Goal: Contribute content: Contribute content

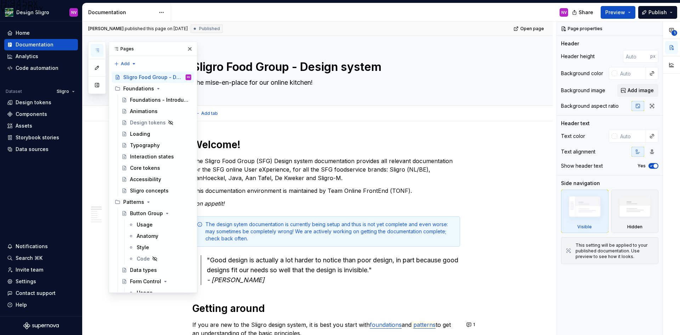
scroll to position [2286, 0]
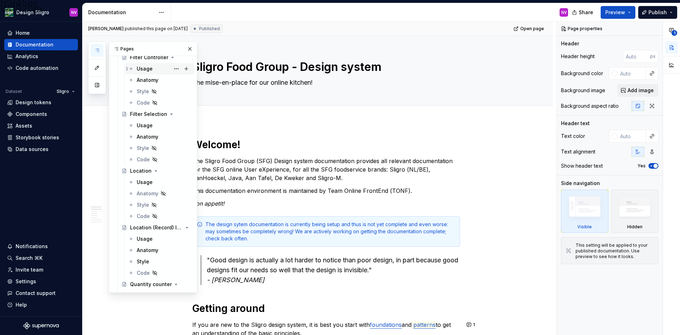
click at [147, 68] on div "Usage" at bounding box center [145, 68] width 16 height 7
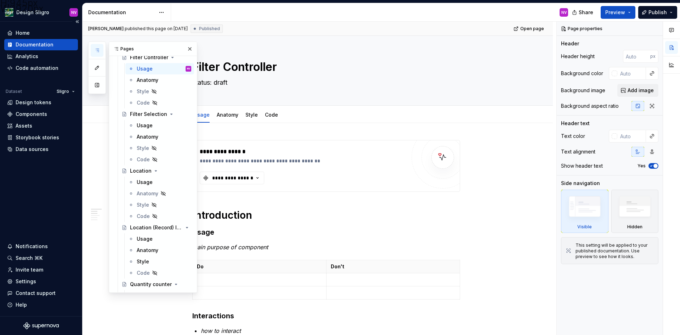
drag, startPoint x: 43, startPoint y: 117, endPoint x: 61, endPoint y: 120, distance: 18.3
click at [61, 120] on div "Dataset Sligro Design tokens Components Assets Storybook stories Data sources" at bounding box center [41, 120] width 74 height 68
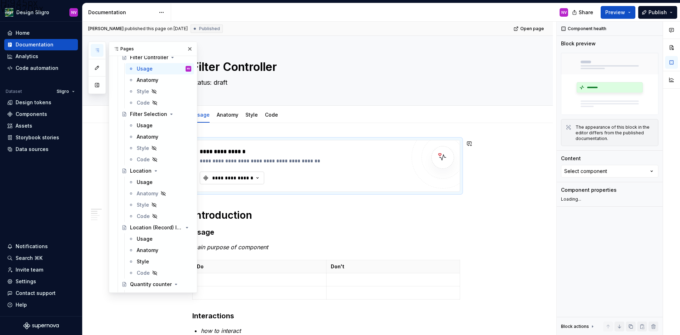
click at [240, 173] on button "**********" at bounding box center [232, 177] width 64 height 13
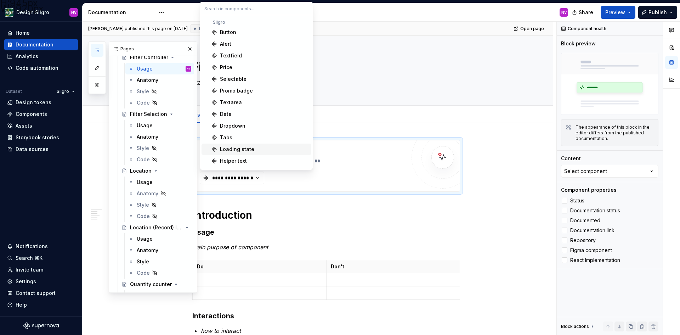
type textarea "*"
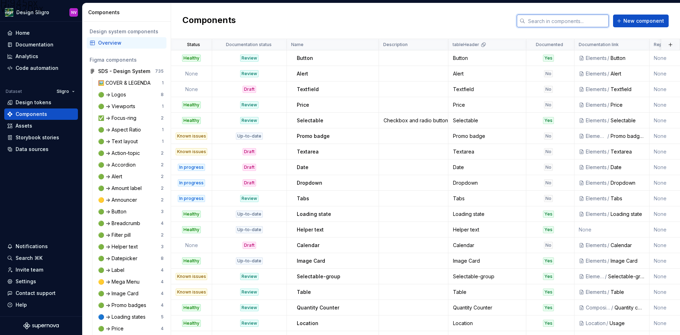
click at [549, 22] on input "text" at bounding box center [567, 21] width 84 height 13
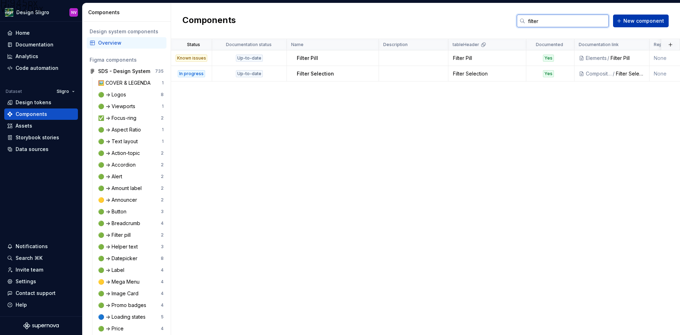
type input "filter"
click at [631, 23] on span "New component" at bounding box center [643, 20] width 41 height 7
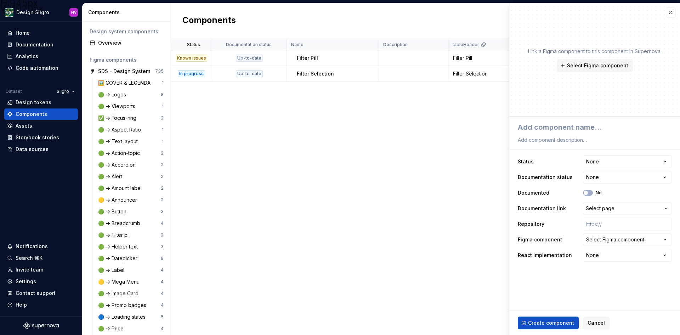
type textarea "*"
type textarea "F"
type textarea "*"
type textarea "Fi"
type textarea "*"
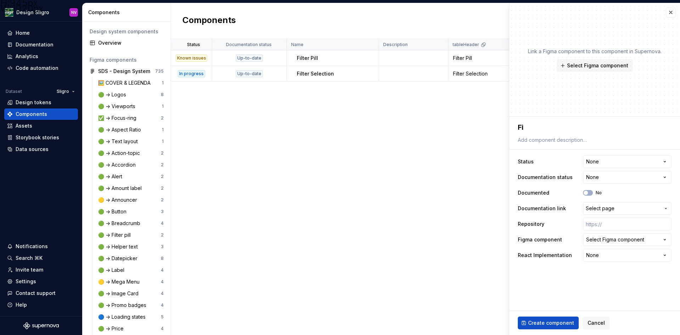
type textarea "Fil"
type textarea "*"
type textarea "Filt"
type textarea "*"
type textarea "Filte"
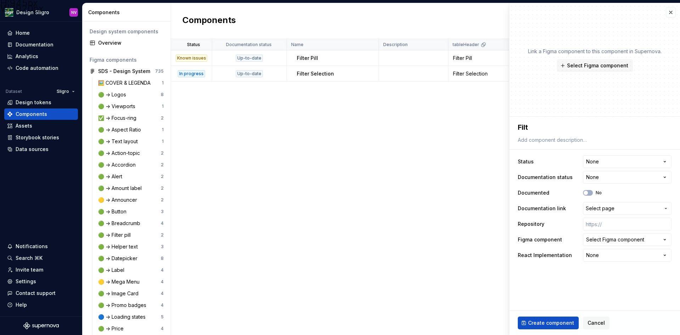
type textarea "*"
type textarea "Filter"
type textarea "*"
type textarea "Filter"
type textarea "*"
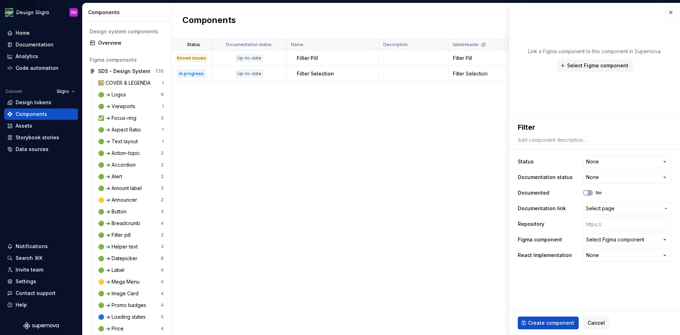
type textarea "Filter C"
type textarea "*"
type textarea "Filter Co"
type textarea "*"
type textarea "Filter Con"
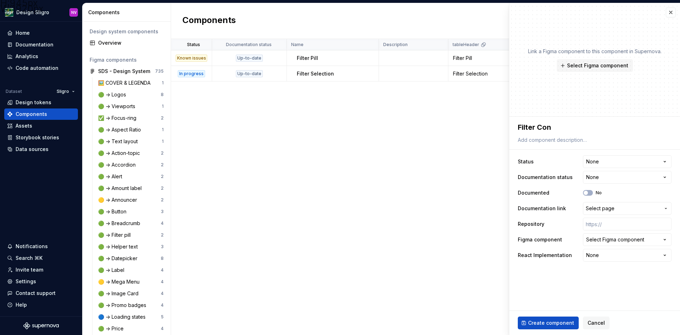
type textarea "*"
type textarea "Filter Conre"
type textarea "*"
type textarea "Filter Conr"
type textarea "*"
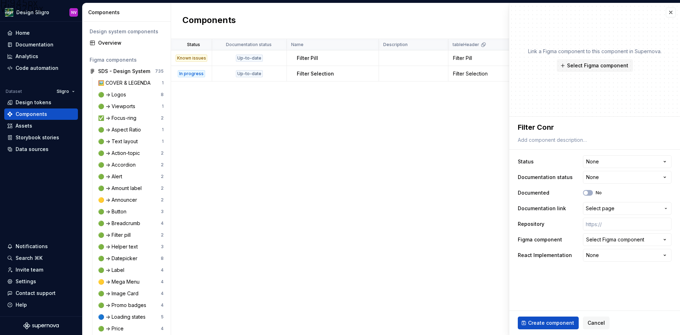
type textarea "Filter Conrt"
type textarea "*"
type textarea "Filter Conr"
type textarea "*"
type textarea "Filter Con"
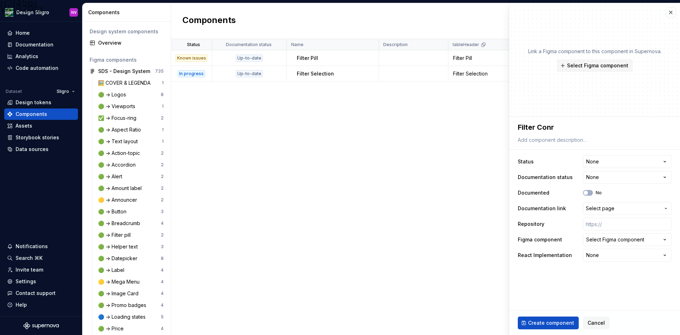
type textarea "*"
type textarea "Filter Cont"
type textarea "*"
type textarea "Filter Contr"
type textarea "*"
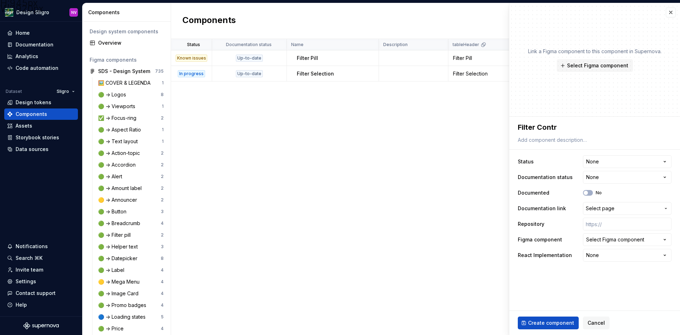
type textarea "Filter Contro"
type textarea "*"
type textarea "Filter Control"
type textarea "*"
type textarea "Filter Controll"
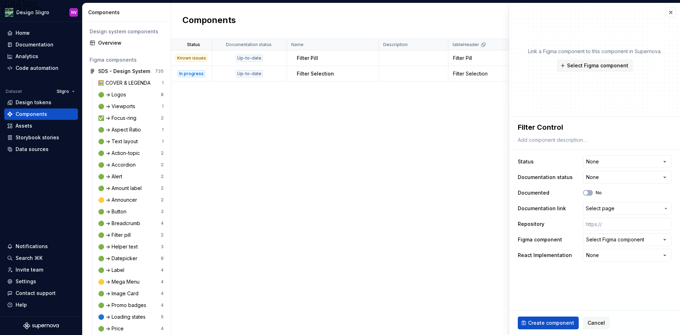
type textarea "*"
type textarea "Filter Controlle"
type textarea "*"
type textarea "Filter Controller"
type textarea "*"
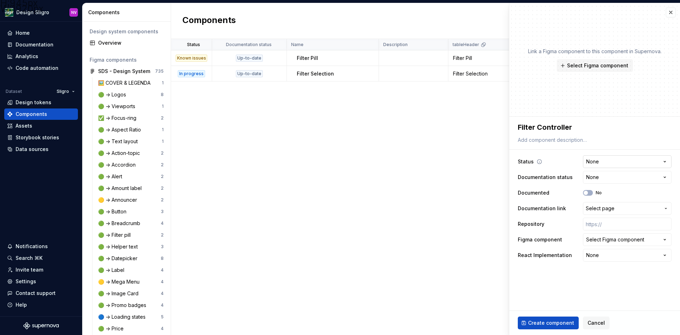
type textarea "Filter Controller"
click at [614, 164] on html "H:945px W:1920px Design Sligro NV Home Documentation Analytics Code automation …" at bounding box center [340, 167] width 680 height 335
select select "**********"
type textarea "*"
click at [606, 178] on html "H:945px W:1920px Design Sligro NV Home Documentation Analytics Code automation …" at bounding box center [340, 167] width 680 height 335
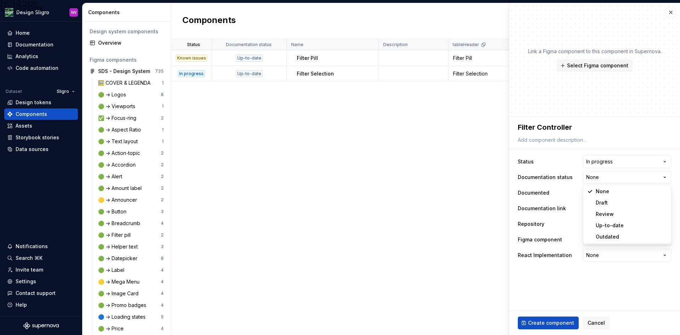
select select "**********"
click at [588, 194] on span "button" at bounding box center [586, 193] width 4 height 4
click at [598, 208] on span "Select page" at bounding box center [600, 208] width 29 height 7
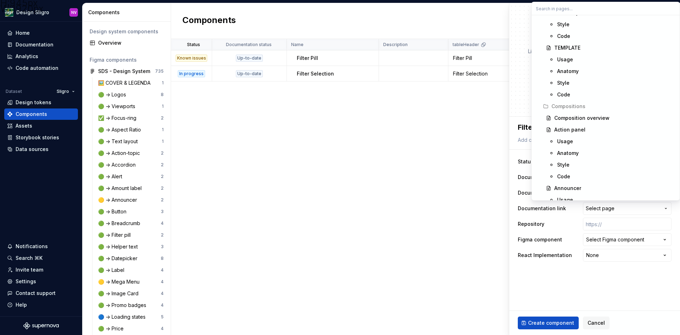
scroll to position [2302, 0]
click at [565, 86] on span "Usage" at bounding box center [605, 80] width 145 height 11
type textarea "*"
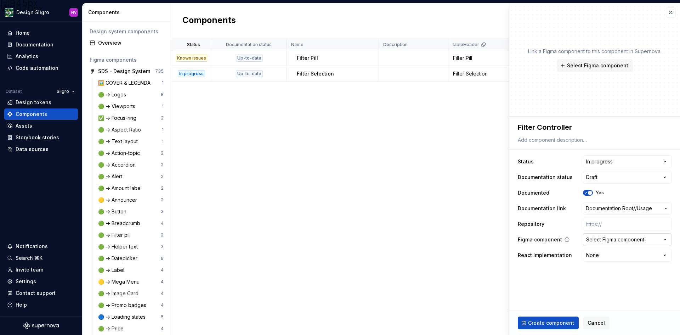
click at [605, 238] on div "Select Figma component" at bounding box center [615, 239] width 58 height 7
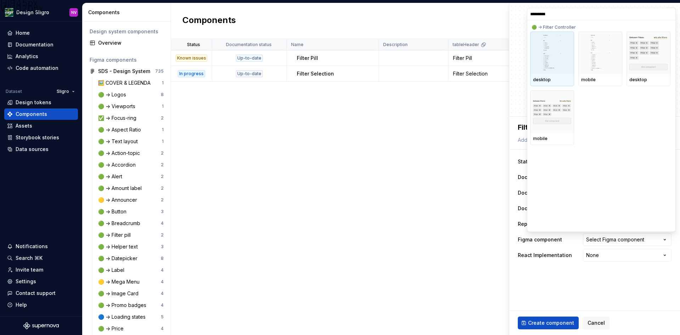
type input "**********"
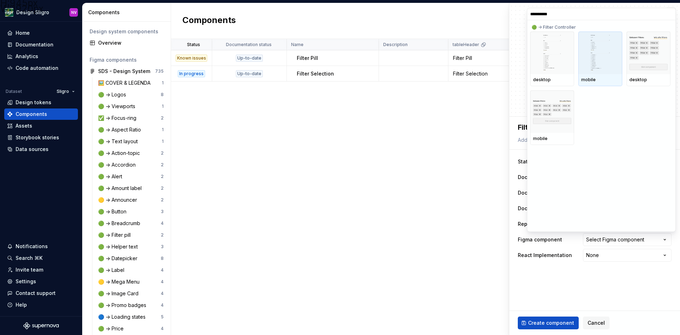
click at [582, 58] on div at bounding box center [600, 53] width 44 height 42
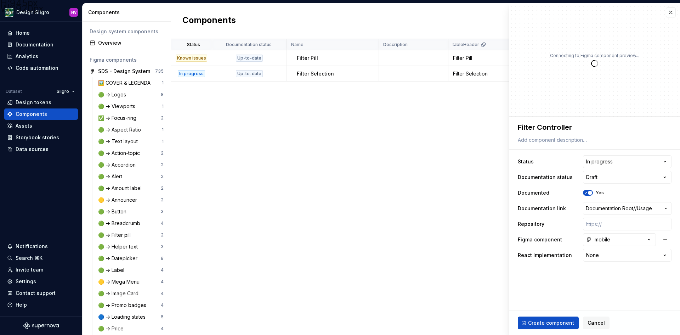
type textarea "*"
click at [639, 254] on html "H:945px W:1920px Design Sligro NV Home Documentation Analytics Code automation …" at bounding box center [340, 167] width 680 height 335
select select "**********"
click at [558, 319] on span "Create component" at bounding box center [551, 322] width 46 height 7
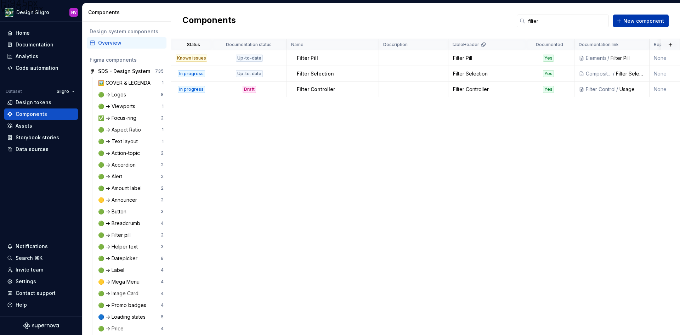
click at [632, 25] on button "New component" at bounding box center [641, 21] width 56 height 13
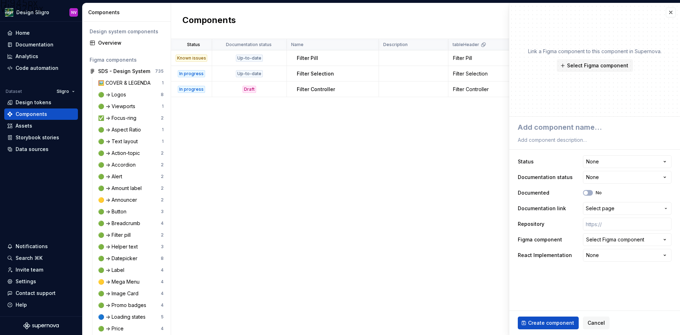
type textarea "*"
type textarea "F"
type textarea "*"
type textarea "Fi"
type textarea "*"
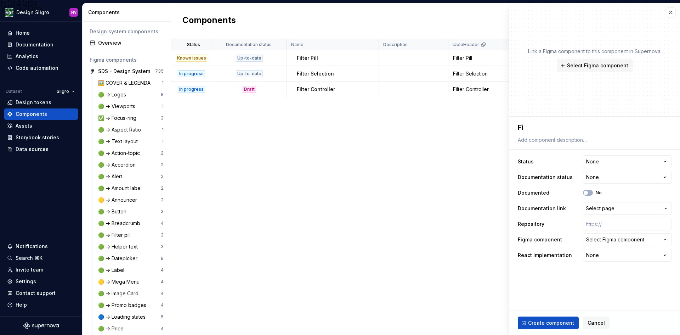
type textarea "Fil"
type textarea "*"
type textarea "Filt"
type textarea "*"
type textarea "Filte"
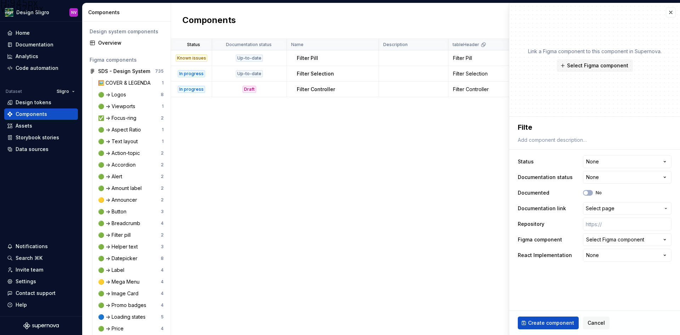
type textarea "*"
type textarea "Filter"
type textarea "*"
type textarea "Filter"
type textarea "*"
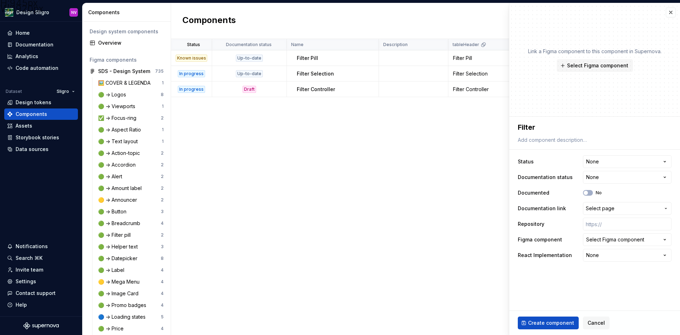
type textarea "Filter C"
type textarea "*"
type textarea "Filter Co"
type textarea "*"
type textarea "Filter Con"
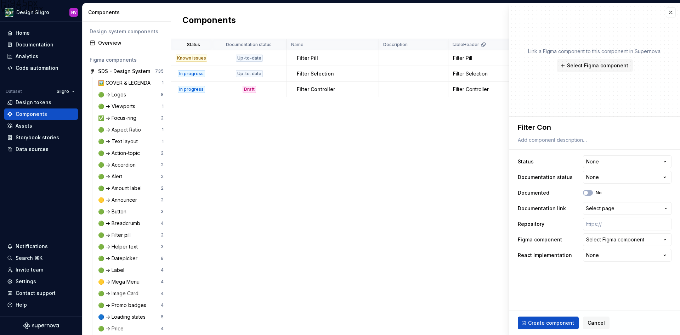
type textarea "*"
type textarea "Filter Cont"
type textarea "*"
type textarea "Filter Contr"
type textarea "*"
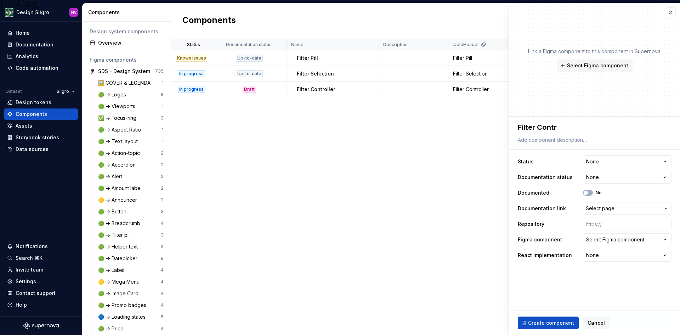
type textarea "Filter Contro"
type textarea "*"
type textarea "Filter Control"
click at [610, 163] on html "H:945px W:1920px Design Sligro NV Home Documentation Analytics Code automation …" at bounding box center [340, 167] width 680 height 335
select select "**********"
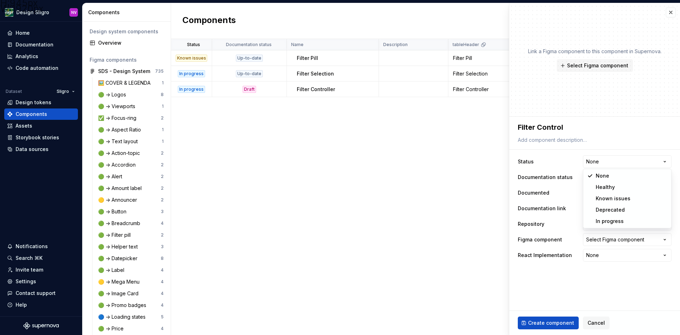
type textarea "*"
click at [602, 178] on html "H:945px W:1920px Design Sligro NV Home Documentation Analytics Code automation …" at bounding box center [340, 167] width 680 height 335
select select "**********"
click at [595, 193] on div "No" at bounding box center [592, 193] width 19 height 6
click at [590, 193] on button "No" at bounding box center [588, 193] width 10 height 6
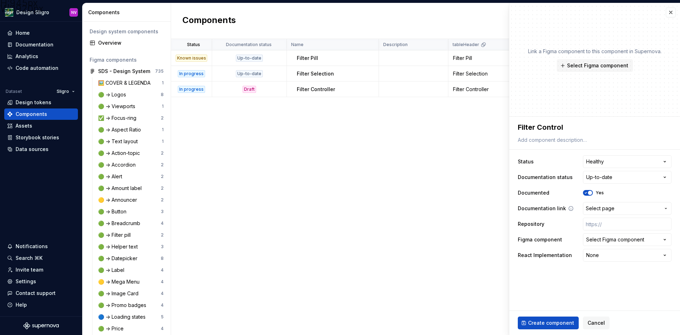
click at [599, 208] on span "Select page" at bounding box center [600, 208] width 29 height 7
click at [491, 150] on html "H:945px W:1920px Design Sligro NV Home Documentation Analytics Code automation …" at bounding box center [340, 167] width 680 height 335
click at [598, 209] on span "Select page" at bounding box center [600, 208] width 29 height 7
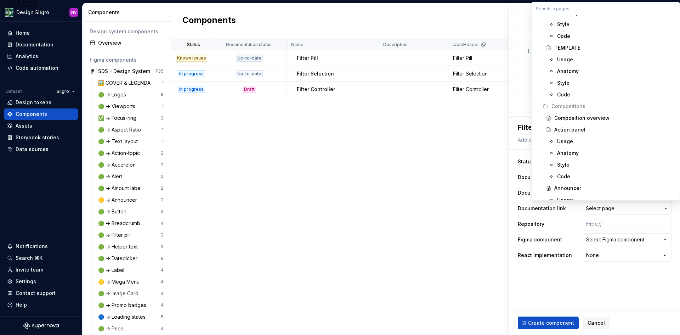
scroll to position [2267, 0]
click at [581, 105] on div "Filter Control" at bounding box center [570, 104] width 32 height 7
type textarea "*"
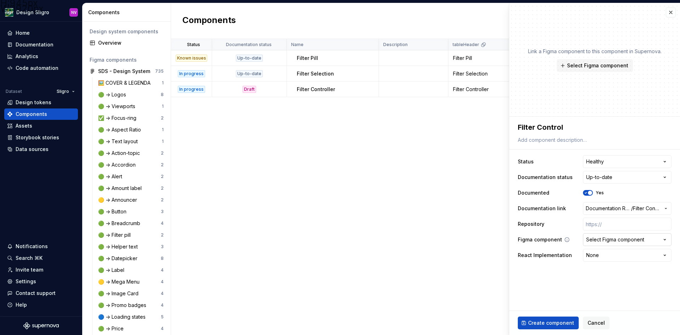
click at [623, 242] on div "Select Figma component" at bounding box center [615, 239] width 58 height 7
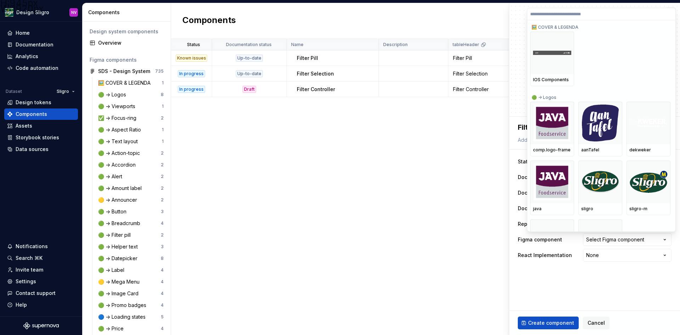
click at [539, 15] on input "search" at bounding box center [601, 14] width 148 height 6
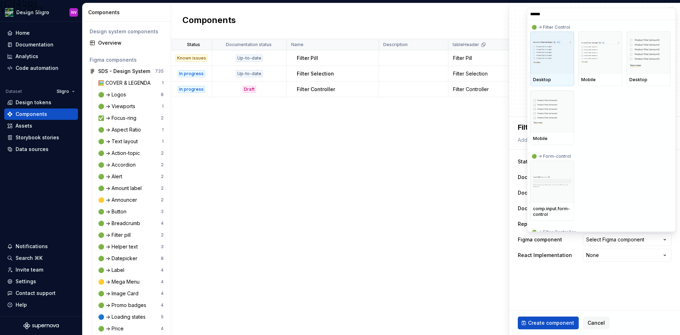
type input "*******"
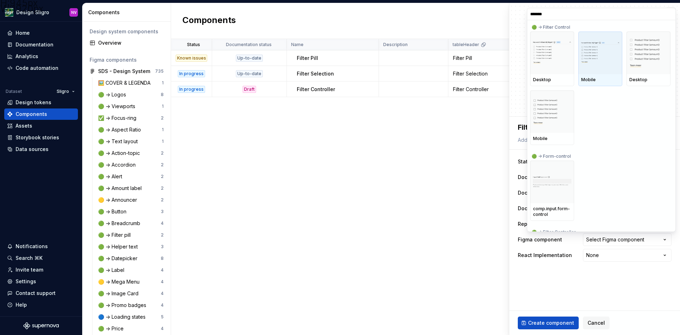
click at [590, 59] on img at bounding box center [600, 52] width 38 height 23
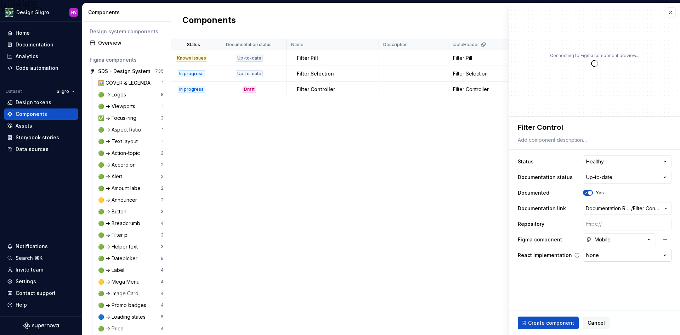
click at [637, 253] on html "H:945px W:1920px Design Sligro NV Home Documentation Analytics Code automation …" at bounding box center [340, 167] width 680 height 335
type textarea "*"
select select "**********"
click at [553, 318] on button "Create component" at bounding box center [548, 322] width 61 height 13
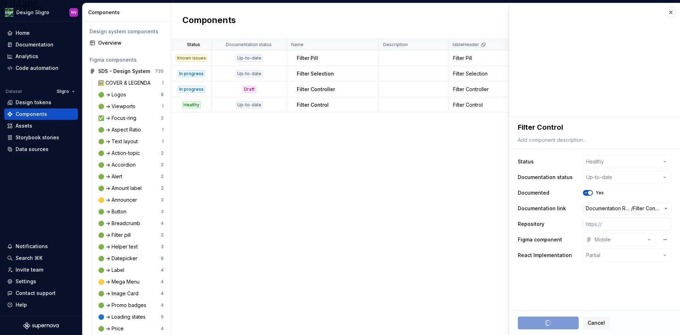
type textarea "*"
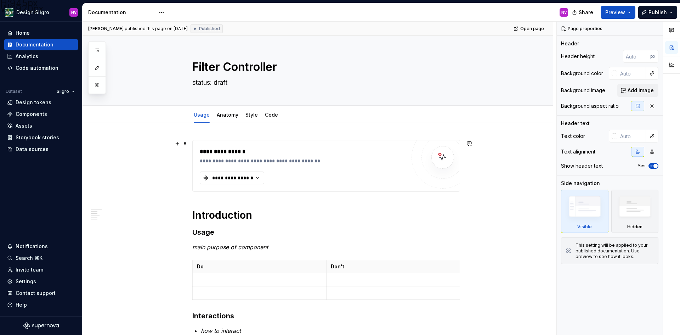
click at [225, 177] on div "**********" at bounding box center [232, 177] width 42 height 7
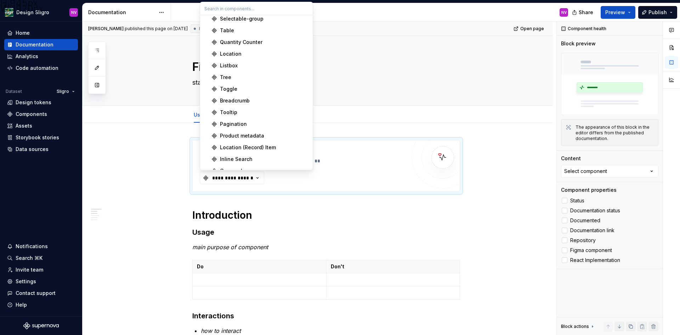
scroll to position [290, 0]
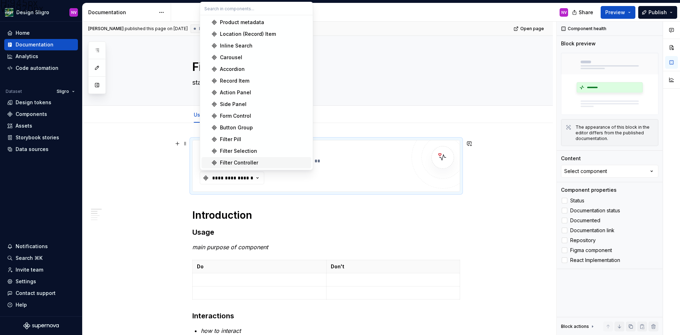
click at [228, 164] on div "Filter Controller" at bounding box center [239, 162] width 38 height 7
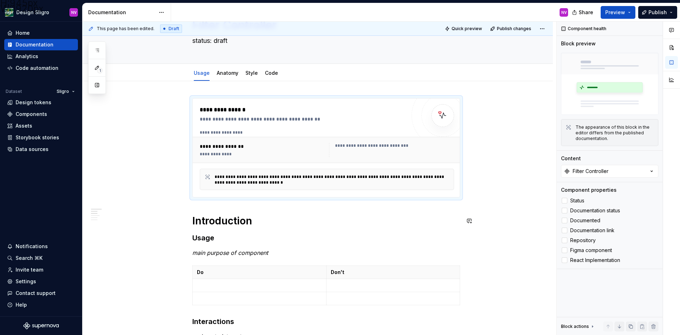
scroll to position [106, 0]
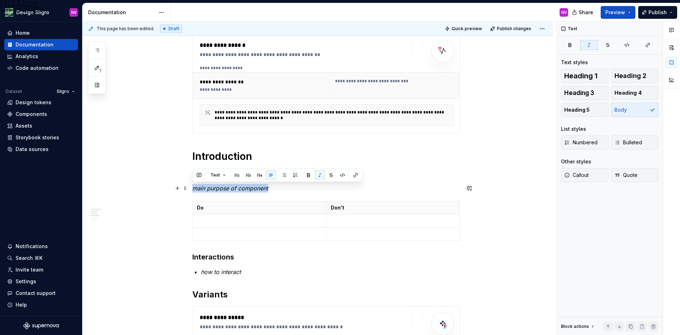
drag, startPoint x: 270, startPoint y: 189, endPoint x: 194, endPoint y: 185, distance: 75.9
click at [194, 185] on p "main purpose of component" at bounding box center [326, 188] width 268 height 8
click at [241, 189] on em "main purpose of component" at bounding box center [230, 188] width 76 height 7
drag, startPoint x: 268, startPoint y: 189, endPoint x: 195, endPoint y: 188, distance: 73.7
click at [195, 188] on p "main purpose of component" at bounding box center [326, 188] width 268 height 8
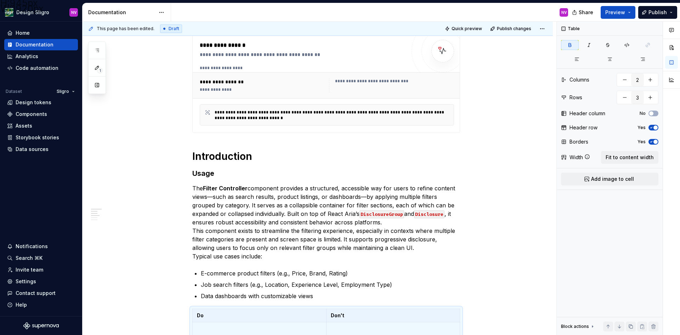
type textarea "*"
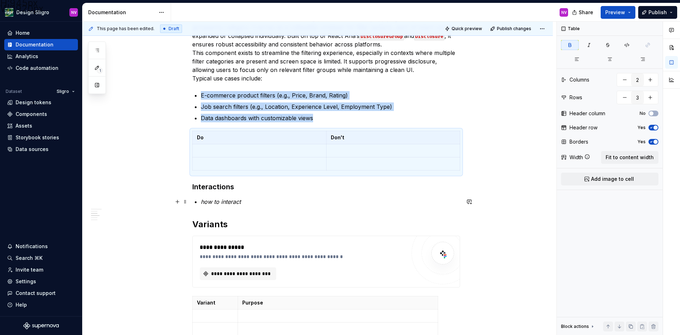
scroll to position [283, 0]
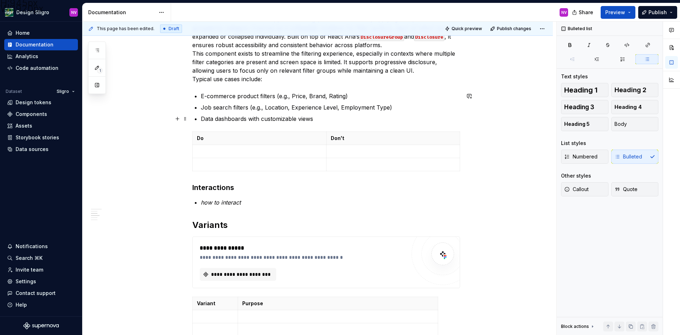
drag, startPoint x: 316, startPoint y: 118, endPoint x: 343, endPoint y: 93, distance: 37.1
click at [343, 93] on p "E-commerce product filters (e.g., Price, Brand, Rating)" at bounding box center [330, 96] width 259 height 8
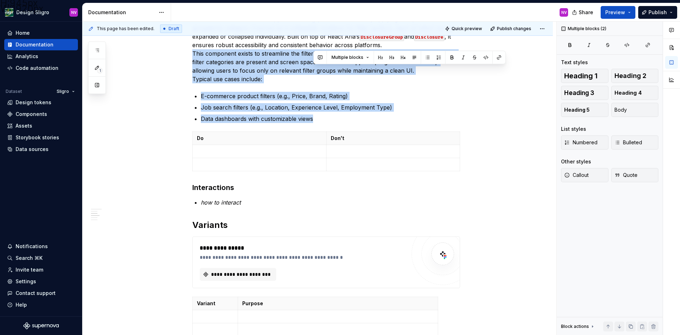
drag, startPoint x: 320, startPoint y: 117, endPoint x: 431, endPoint y: 73, distance: 119.2
click at [431, 73] on div "**********" at bounding box center [326, 161] width 268 height 608
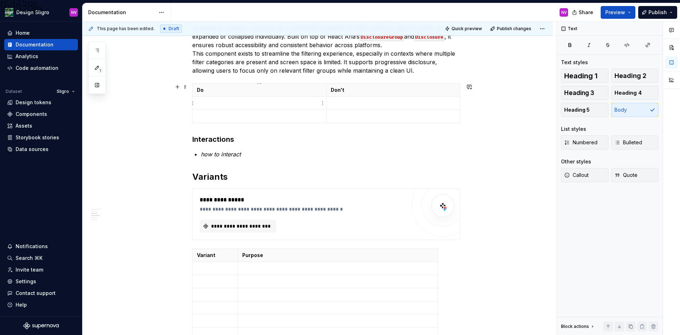
click at [223, 106] on p at bounding box center [259, 103] width 125 height 7
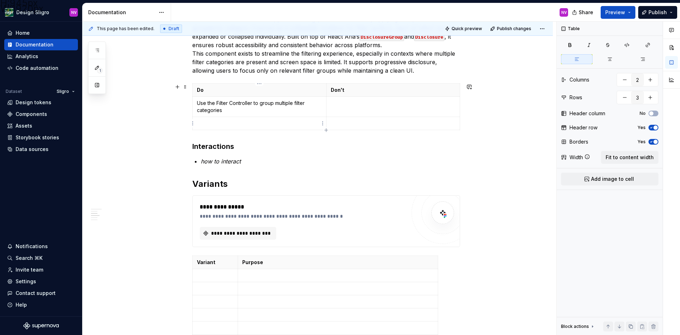
click at [238, 123] on p at bounding box center [259, 123] width 125 height 7
click at [228, 126] on p at bounding box center [259, 123] width 125 height 7
paste div
click at [251, 124] on p "Ensure each Disclosure has a clear, descriptive title." at bounding box center [259, 123] width 125 height 7
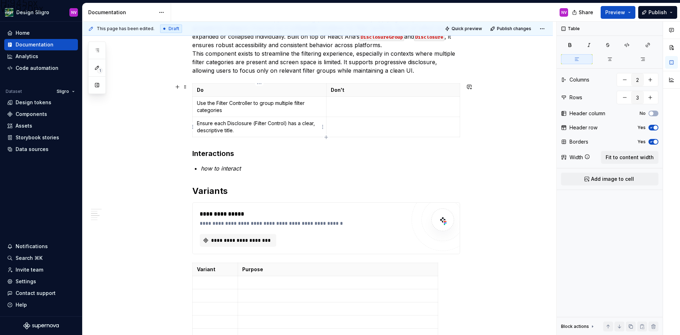
click at [244, 130] on p "Ensure each Disclosure (Filter Control) has a clear, descriptive title." at bounding box center [259, 127] width 125 height 14
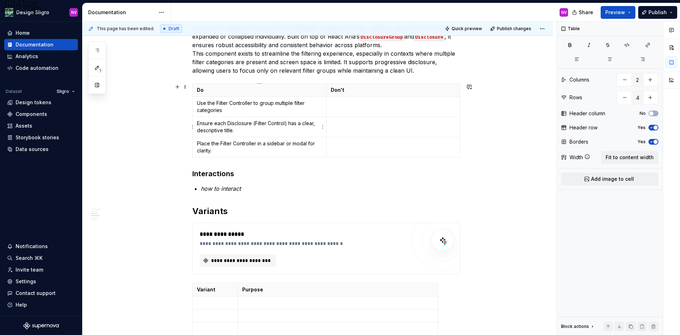
type input "5"
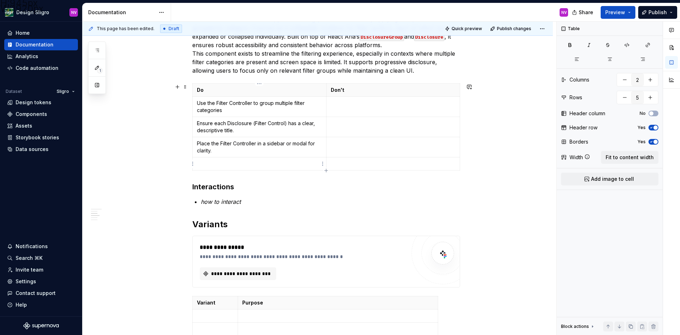
click at [244, 166] on p at bounding box center [259, 163] width 125 height 7
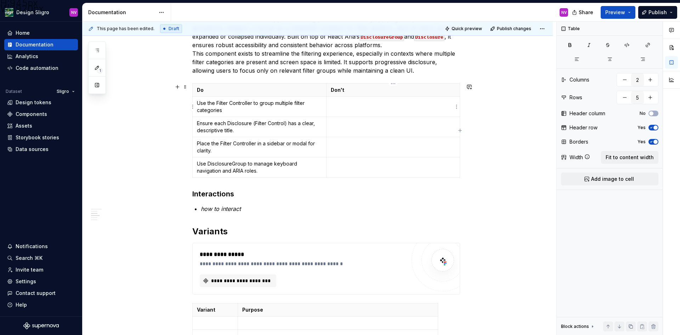
click at [350, 106] on p at bounding box center [393, 103] width 125 height 7
click at [299, 137] on td "Place the Filter Controller in a sidebar or modal for clarity." at bounding box center [260, 147] width 134 height 20
click at [338, 106] on p at bounding box center [393, 103] width 125 height 7
click at [288, 133] on p "Ensure each Disclosure (Filter Control) has a clear, descriptive title." at bounding box center [259, 127] width 125 height 14
click at [329, 127] on td at bounding box center [393, 127] width 134 height 20
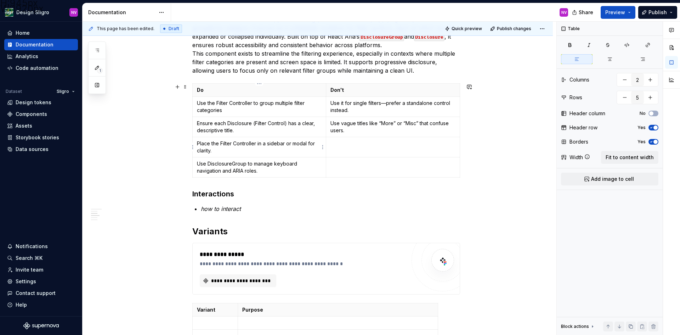
click at [299, 148] on p "Place the Filter Controller in a sidebar or modal for clarity." at bounding box center [259, 147] width 125 height 14
click at [340, 147] on p at bounding box center [392, 143] width 125 height 7
click at [296, 160] on td "Use DisclosureGroup to manage keyboard navigation and ARIA roles." at bounding box center [260, 167] width 134 height 20
click at [333, 164] on p at bounding box center [392, 163] width 125 height 7
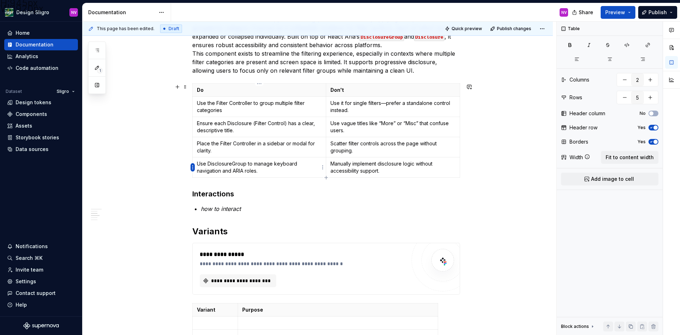
click at [193, 166] on html "H:945px W:1920px Design Sligro NV Home Documentation Analytics Code automation …" at bounding box center [340, 167] width 680 height 335
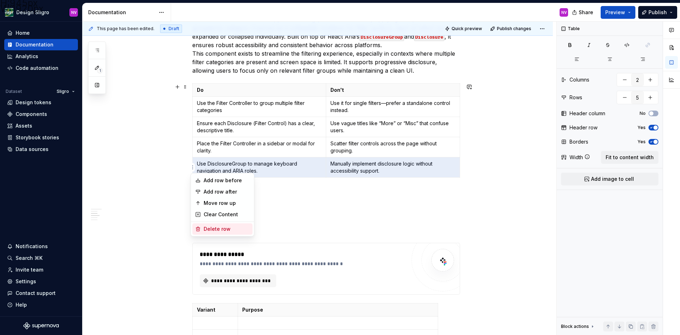
click at [215, 224] on div "Delete row" at bounding box center [222, 228] width 60 height 11
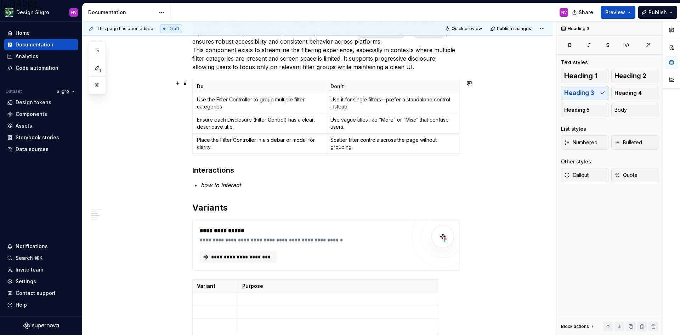
scroll to position [319, 0]
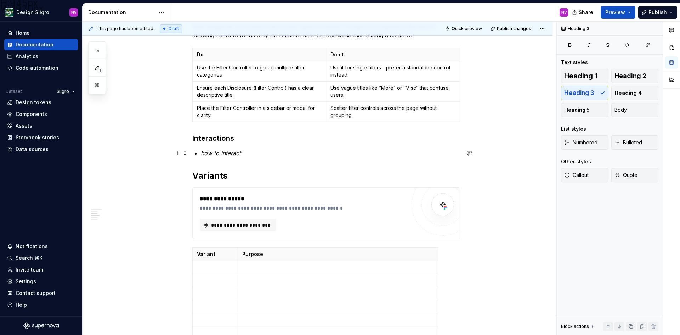
click at [208, 151] on em "how to interact" at bounding box center [221, 152] width 40 height 7
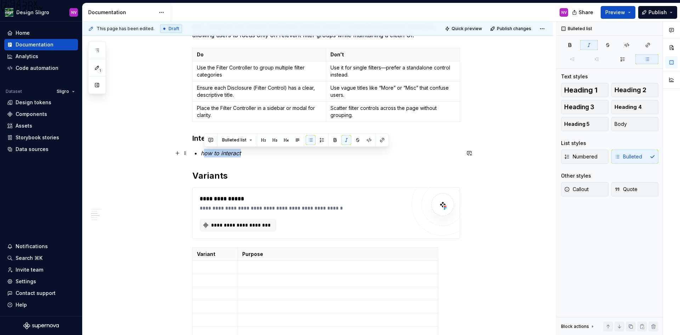
drag, startPoint x: 245, startPoint y: 153, endPoint x: 203, endPoint y: 153, distance: 42.5
click at [203, 153] on p "how to interact" at bounding box center [330, 153] width 259 height 8
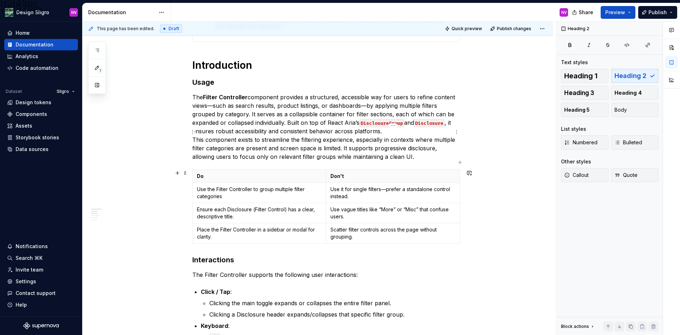
scroll to position [177, 0]
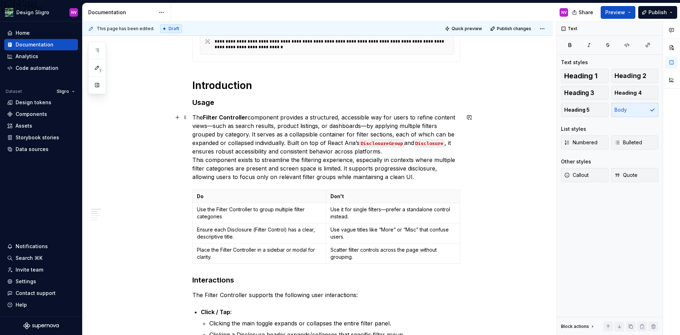
click at [288, 141] on p "The Filter Controller component provides a structured, accessible way for users…" at bounding box center [326, 147] width 268 height 68
click at [425, 172] on p "The Filter Controller component provides a structured, accessible way for users…" at bounding box center [326, 147] width 268 height 68
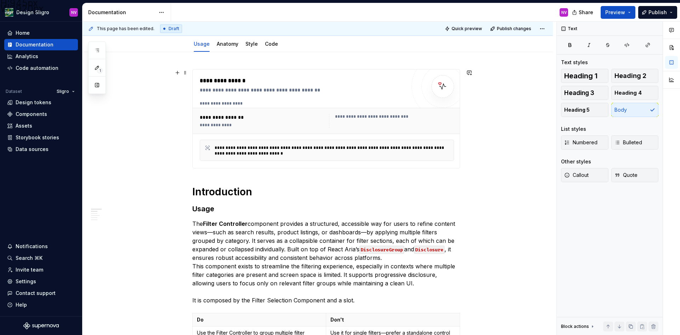
scroll to position [0, 0]
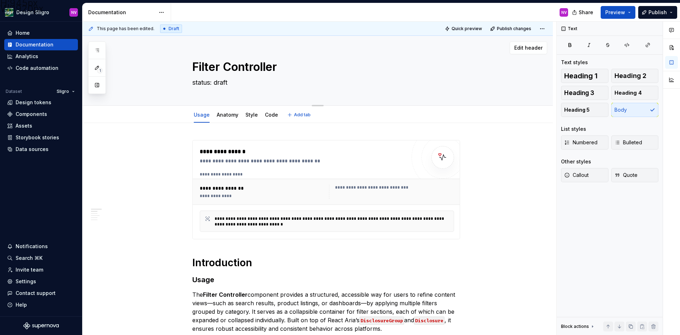
click at [290, 69] on textarea "Filter Controller" at bounding box center [325, 66] width 268 height 17
click at [276, 69] on textarea "Filter Controller" at bounding box center [325, 66] width 268 height 17
type textarea "*"
type textarea "Filter Controlle"
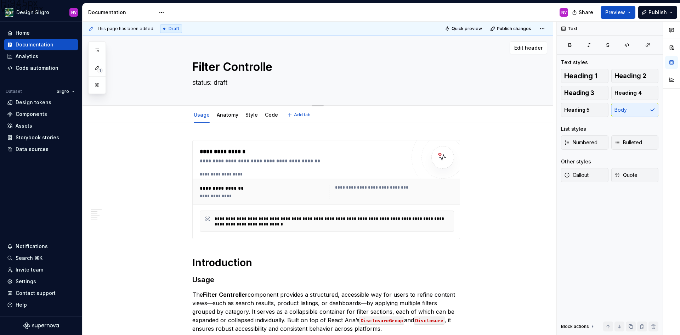
type textarea "*"
type textarea "Filter Controll"
type textarea "*"
type textarea "Filter Control"
type textarea "*"
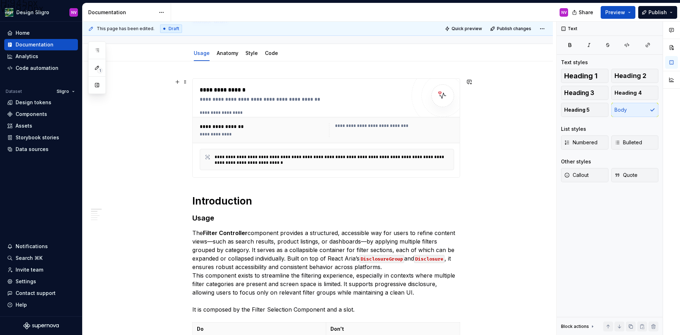
scroll to position [71, 0]
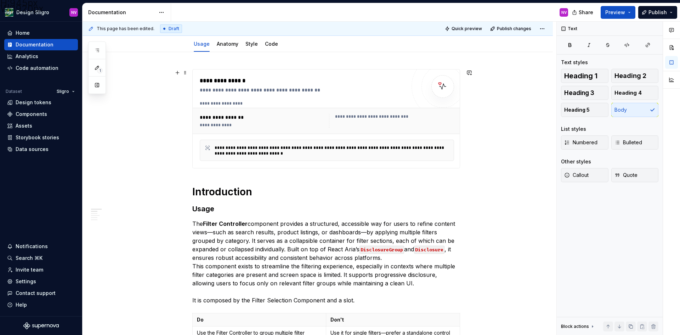
type textarea "Filter Control"
click at [414, 115] on div "**********" at bounding box center [394, 117] width 119 height 6
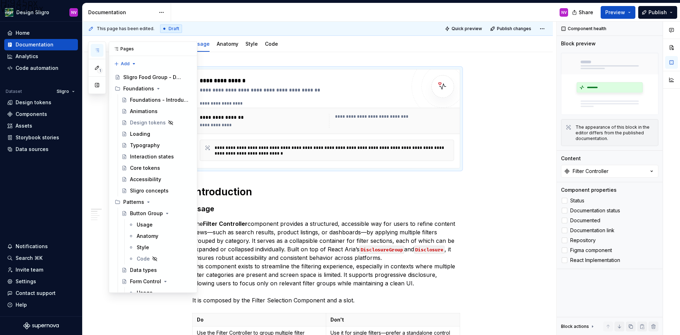
click at [98, 49] on icon "button" at bounding box center [97, 50] width 6 height 6
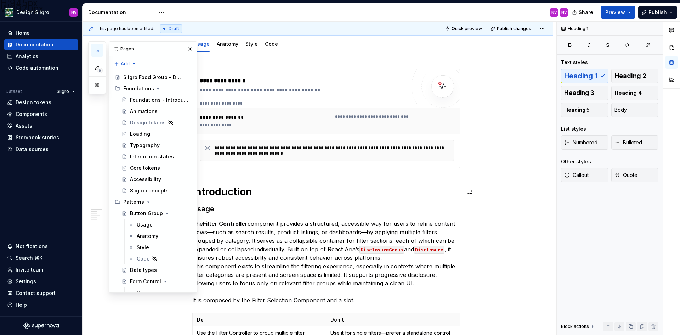
click at [307, 186] on h1 "Introduction" at bounding box center [326, 191] width 268 height 13
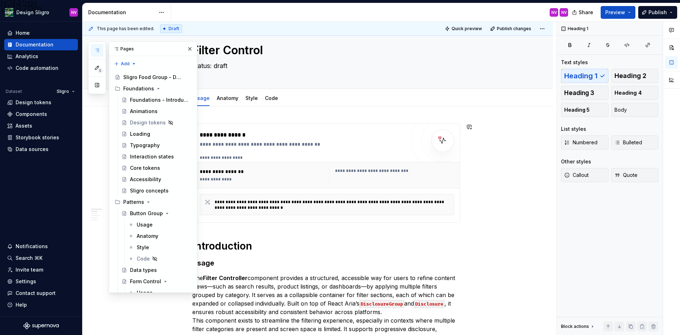
scroll to position [0, 0]
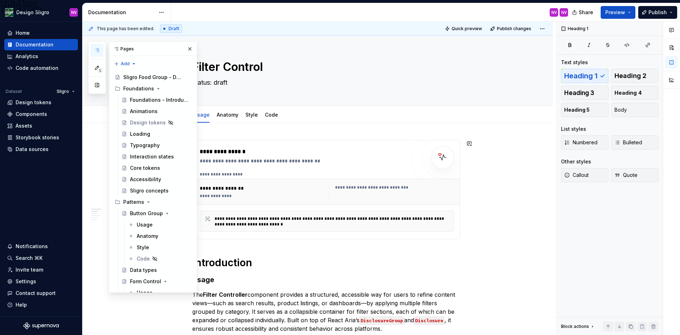
click at [243, 191] on div "**********" at bounding box center [262, 188] width 125 height 7
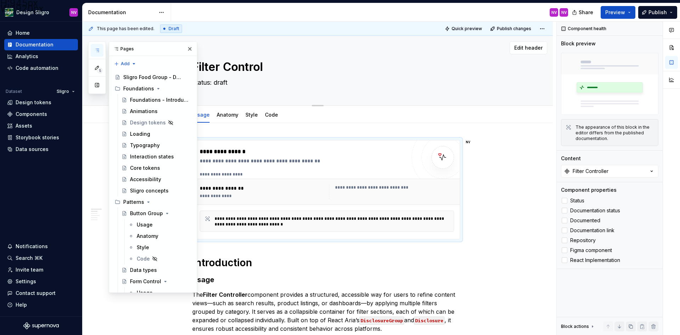
type textarea "*"
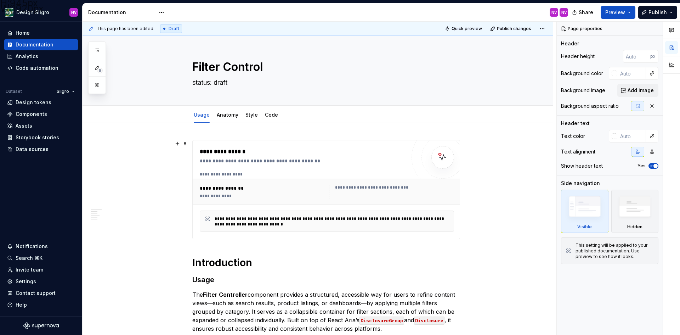
type textarea "*"
click at [291, 193] on div "**********" at bounding box center [262, 192] width 125 height 14
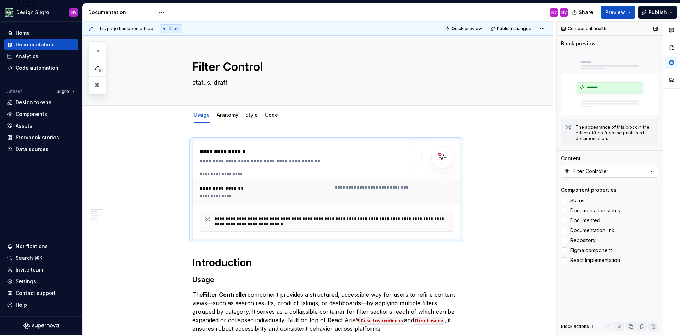
click at [602, 174] on div "Filter Controller" at bounding box center [591, 171] width 36 height 7
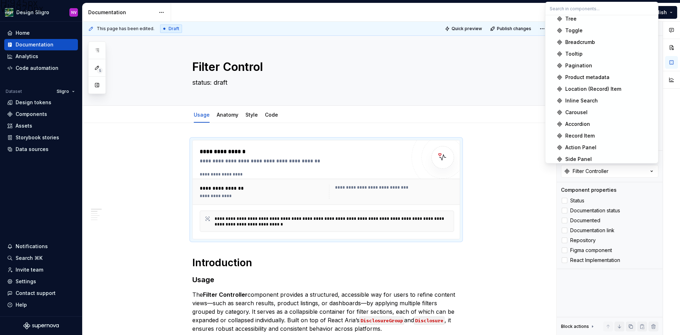
scroll to position [309, 0]
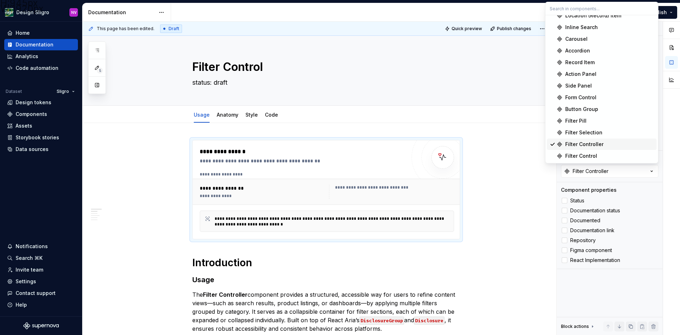
click at [583, 152] on span "Filter Control" at bounding box center [602, 155] width 110 height 11
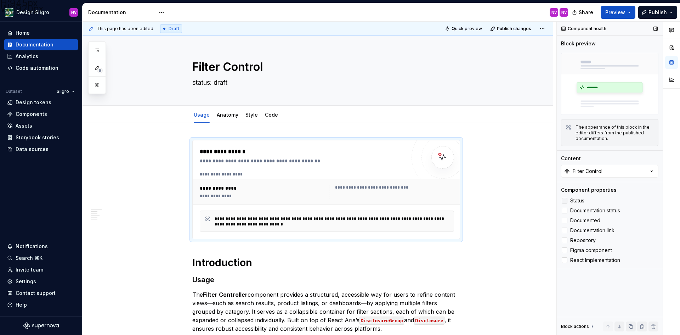
click at [579, 202] on span "Status" at bounding box center [577, 201] width 14 height 6
click at [578, 212] on span "Documentation status" at bounding box center [595, 211] width 50 height 6
click at [578, 220] on span "Documented" at bounding box center [585, 220] width 30 height 6
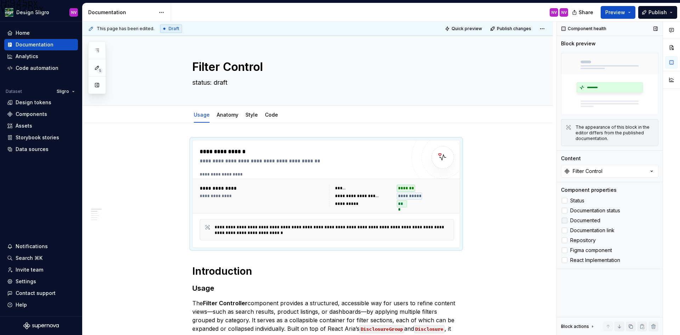
click at [578, 220] on span "Documented" at bounding box center [585, 220] width 30 height 6
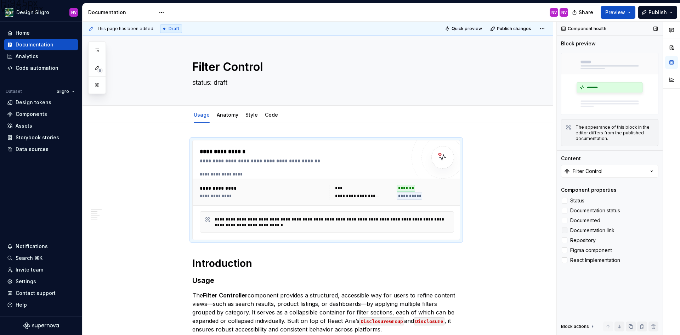
click at [579, 227] on span "Documentation link" at bounding box center [592, 230] width 44 height 6
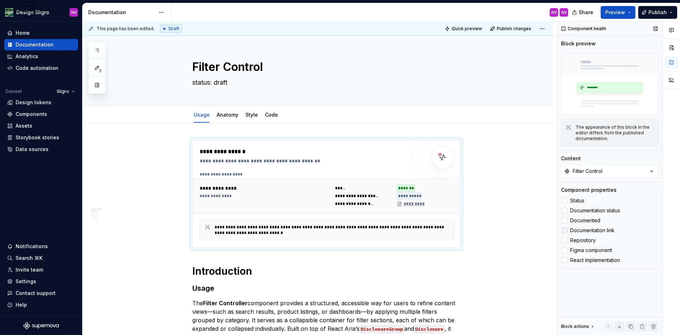
click at [579, 227] on span "Documentation link" at bounding box center [592, 230] width 44 height 6
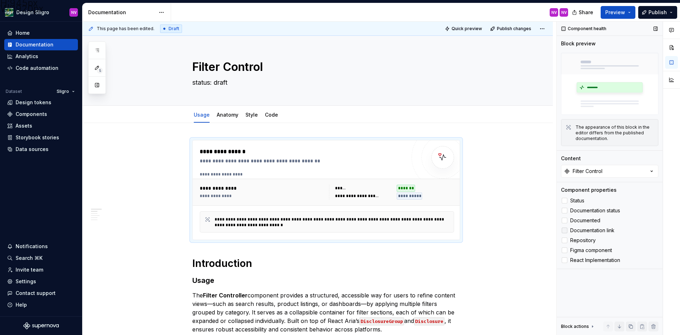
click at [582, 231] on span "Documentation link" at bounding box center [592, 230] width 44 height 6
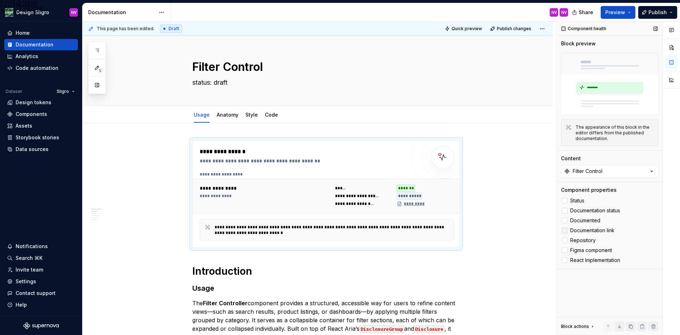
click at [582, 231] on span "Documentation link" at bounding box center [592, 230] width 44 height 6
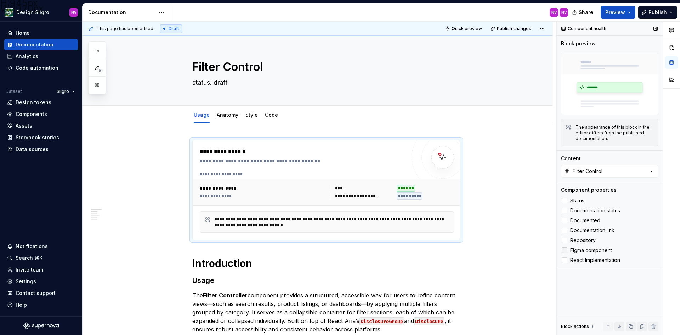
click at [584, 248] on span "Figma component" at bounding box center [591, 250] width 42 height 6
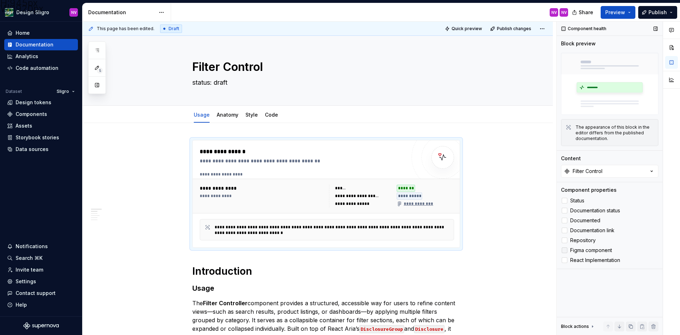
click at [584, 248] on span "Figma component" at bounding box center [591, 250] width 42 height 6
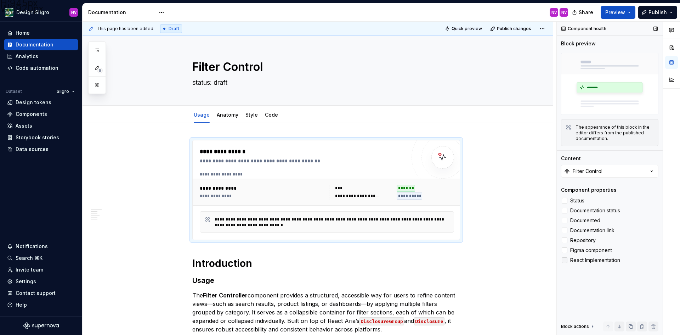
click at [583, 258] on span "React Implementation" at bounding box center [595, 260] width 50 height 6
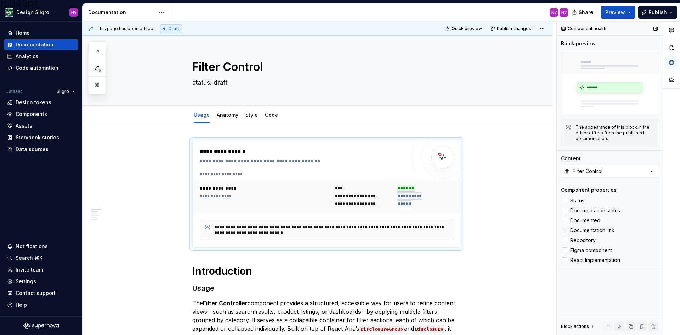
click at [573, 229] on span "Documentation link" at bounding box center [592, 230] width 44 height 6
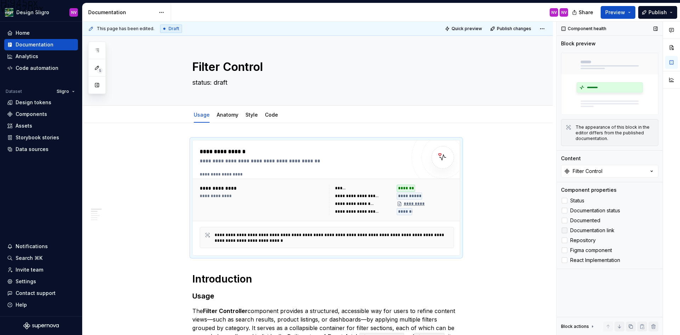
click at [573, 229] on span "Documentation link" at bounding box center [592, 230] width 44 height 6
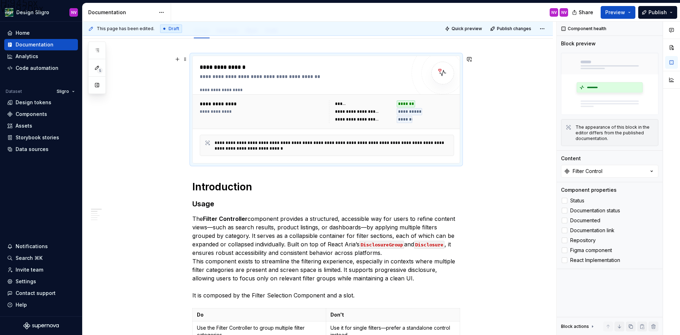
scroll to position [177, 0]
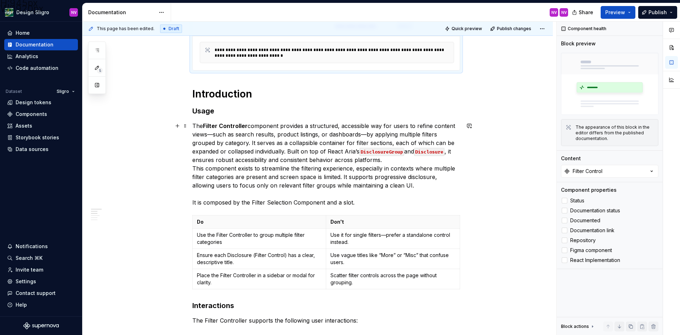
click at [263, 166] on p "The Filter Controller component provides a structured, accessible way for users…" at bounding box center [326, 163] width 268 height 85
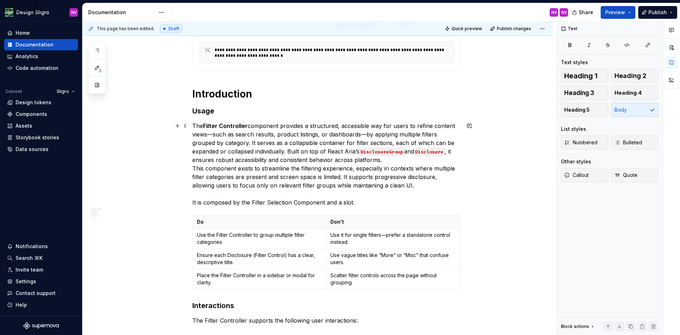
click at [245, 125] on strong "Filter Controller" at bounding box center [225, 125] width 45 height 7
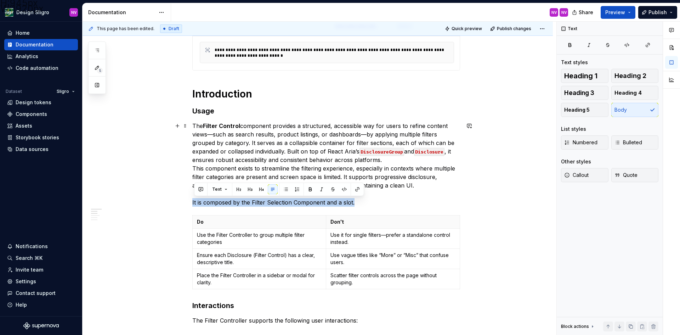
drag, startPoint x: 356, startPoint y: 203, endPoint x: 192, endPoint y: 199, distance: 164.7
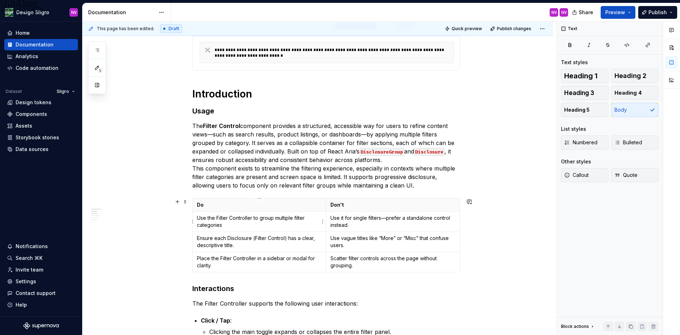
click at [252, 219] on p "Use the Filter Controller to group multiple filter categories" at bounding box center [259, 221] width 125 height 14
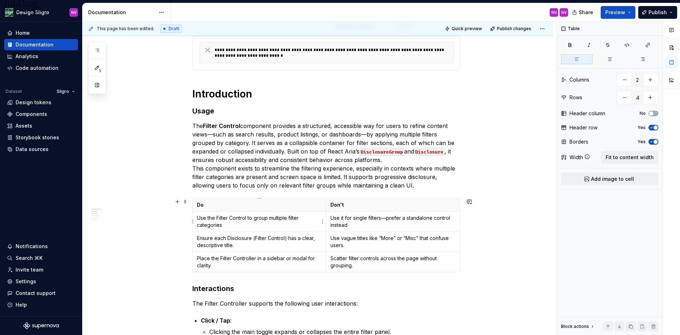
scroll to position [212, 0]
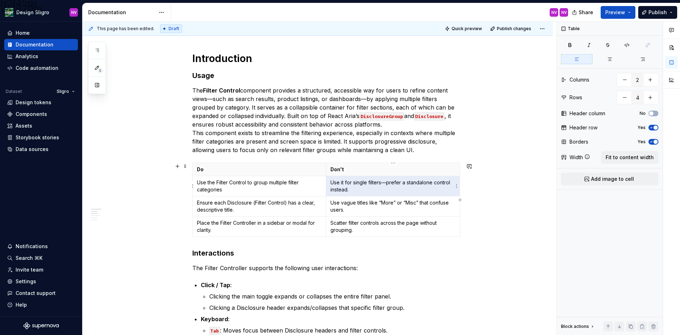
drag, startPoint x: 355, startPoint y: 189, endPoint x: 332, endPoint y: 182, distance: 24.0
click at [332, 182] on p "Use it for single filters—prefer a standalone control instead." at bounding box center [392, 186] width 125 height 14
click at [262, 204] on p "Ensure each Disclosure (Filter Control) has a clear, descriptive title." at bounding box center [259, 206] width 125 height 14
click at [256, 223] on p "Place the Filter Controller in a sidebar or modal for clarity." at bounding box center [259, 226] width 125 height 14
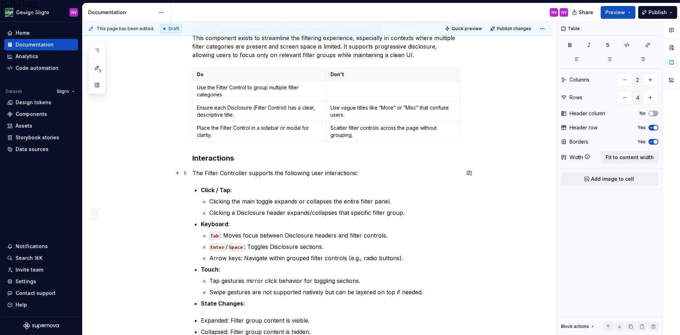
scroll to position [319, 0]
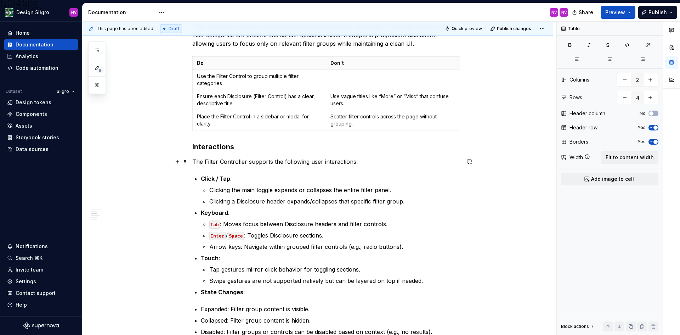
click at [245, 163] on p "The Filter Controller supports the following user interactions:" at bounding box center [326, 161] width 268 height 8
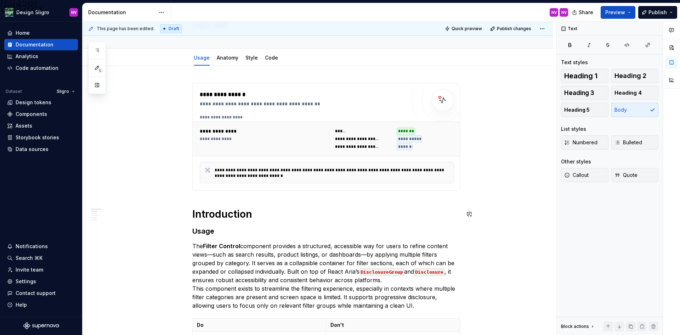
scroll to position [0, 0]
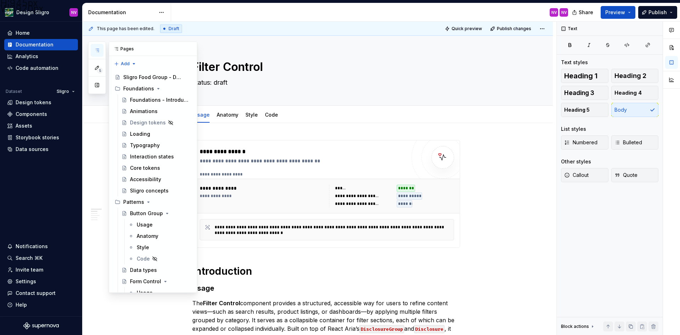
click at [96, 47] on button "button" at bounding box center [97, 50] width 13 height 13
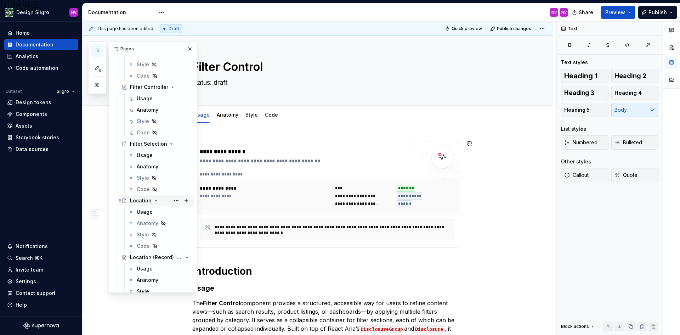
scroll to position [2267, 0]
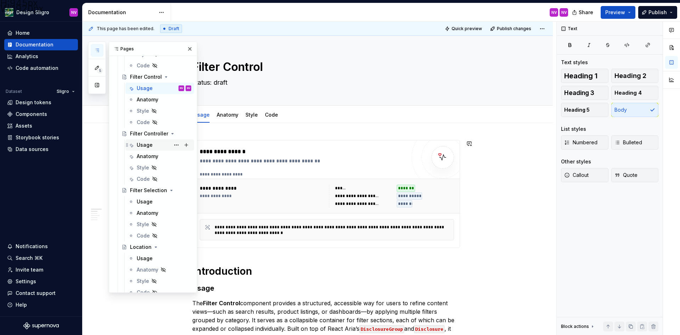
click at [148, 146] on div "Usage" at bounding box center [145, 144] width 16 height 7
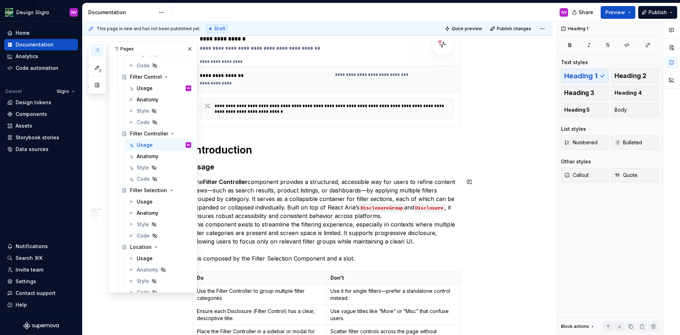
scroll to position [142, 0]
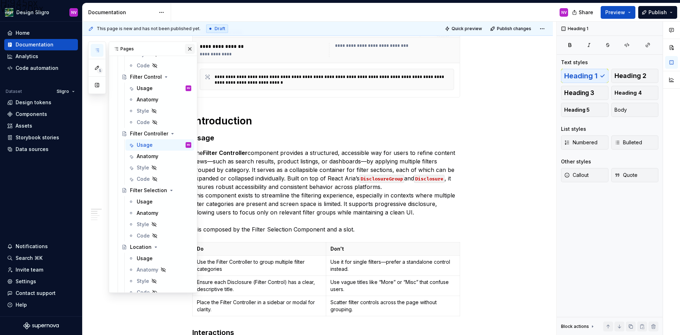
click at [188, 50] on button "button" at bounding box center [190, 49] width 10 height 10
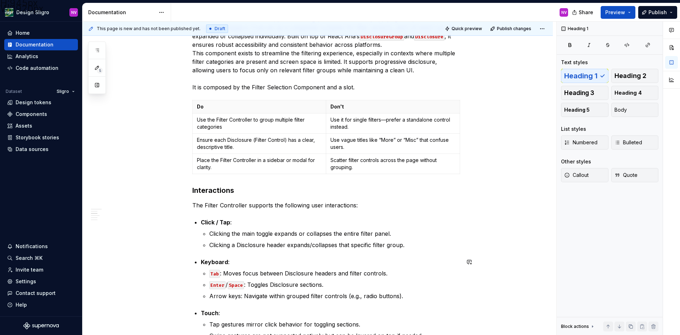
scroll to position [283, 0]
click at [101, 53] on button "button" at bounding box center [97, 50] width 13 height 13
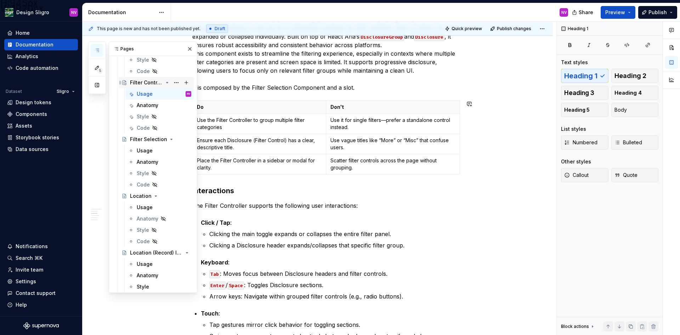
scroll to position [2231, 0]
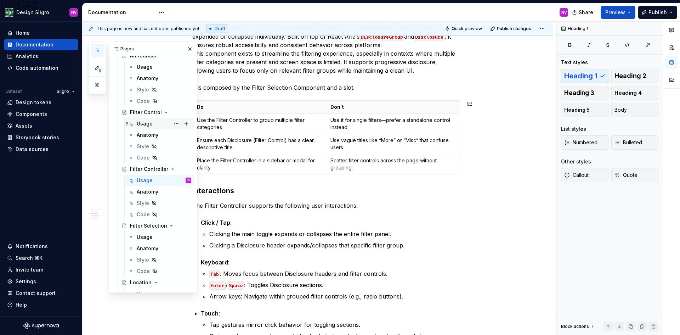
click at [149, 123] on div "Usage" at bounding box center [145, 123] width 16 height 7
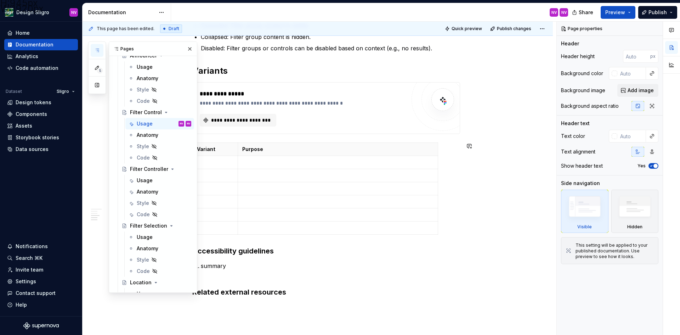
scroll to position [496, 0]
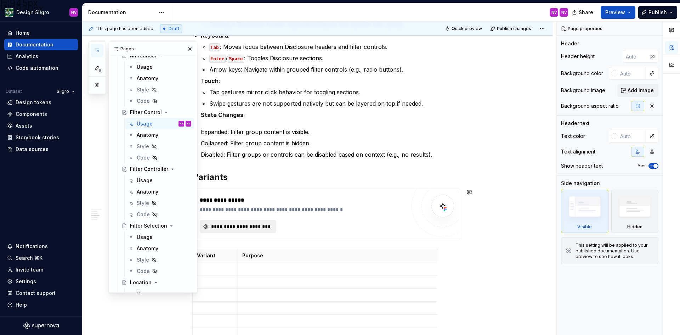
click at [252, 223] on span "**********" at bounding box center [241, 226] width 62 height 7
type textarea "*"
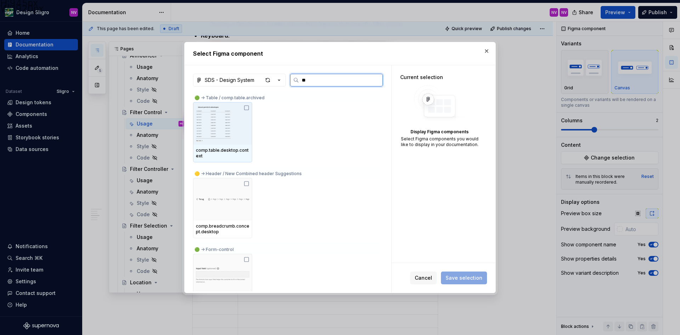
type input "*"
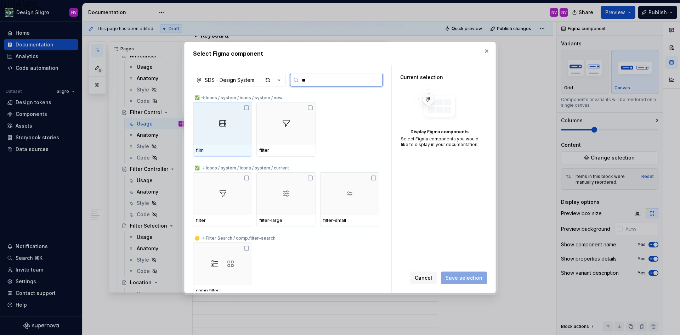
type input "*"
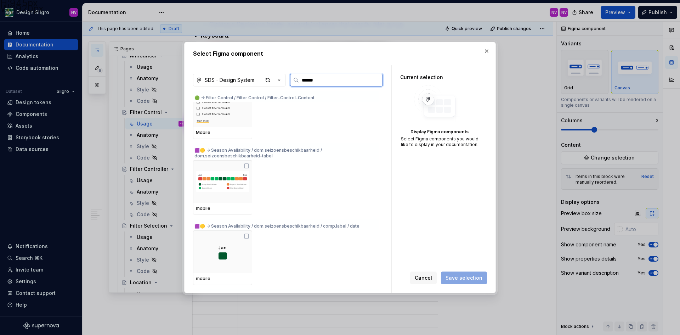
scroll to position [4144, 0]
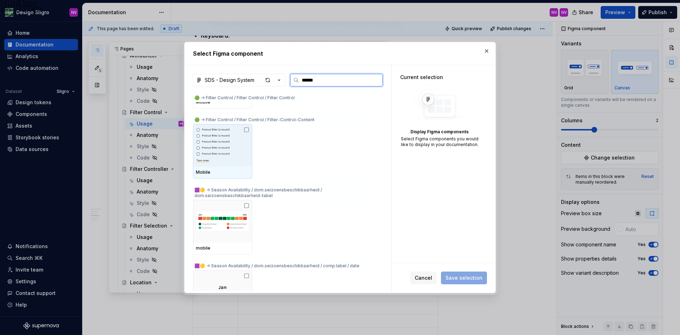
click at [243, 148] on img at bounding box center [222, 145] width 53 height 37
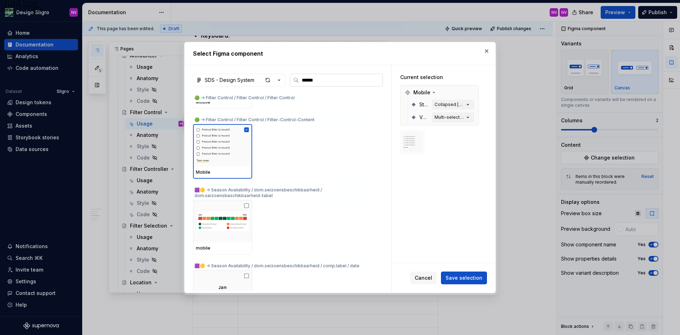
drag, startPoint x: 329, startPoint y: 83, endPoint x: 303, endPoint y: 80, distance: 25.7
click at [303, 80] on input "******" at bounding box center [341, 79] width 84 height 7
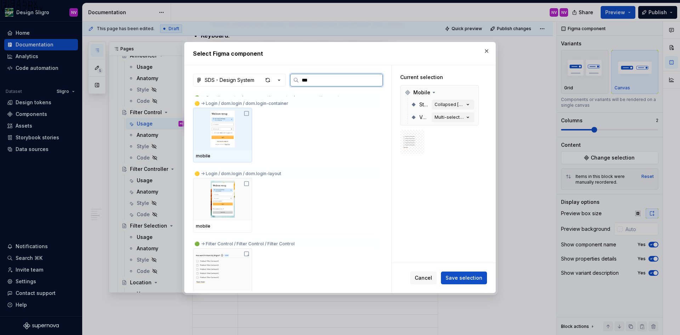
scroll to position [3646, 0]
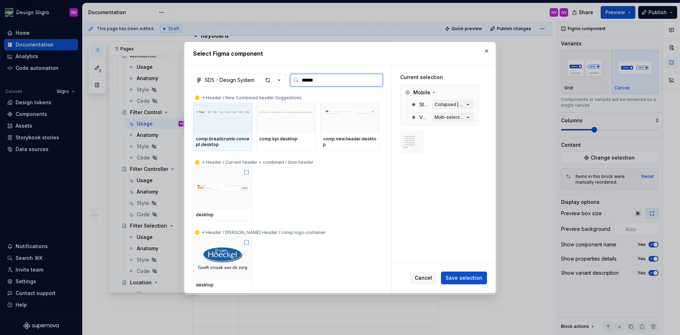
type input "*******"
type textarea "*"
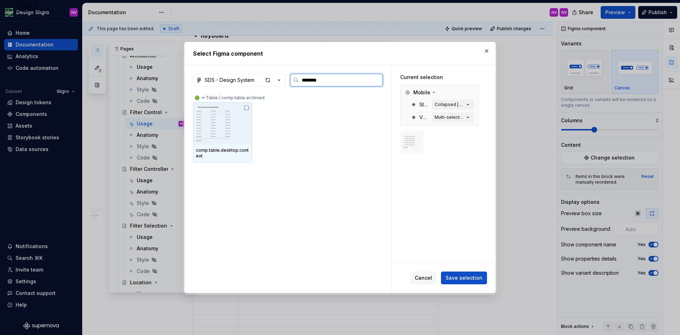
type input "*******"
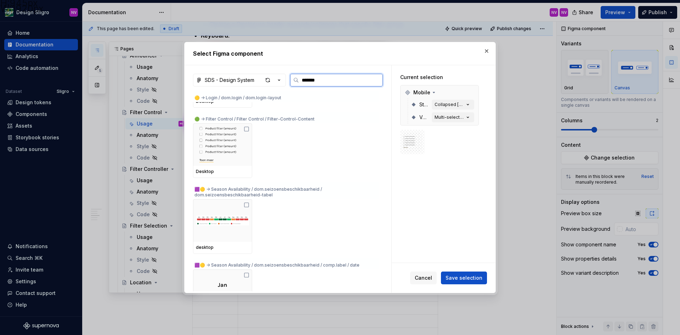
scroll to position [4427, 0]
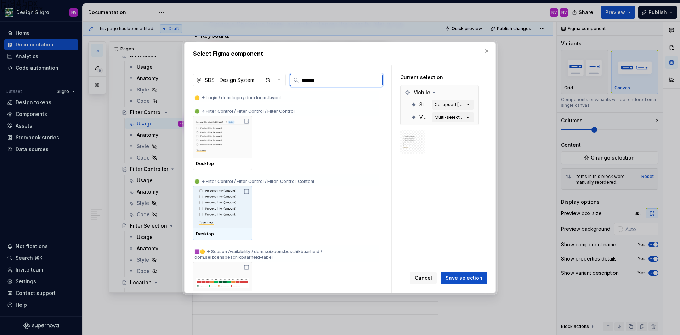
click at [241, 202] on img at bounding box center [222, 206] width 53 height 37
click at [228, 206] on img at bounding box center [222, 206] width 53 height 37
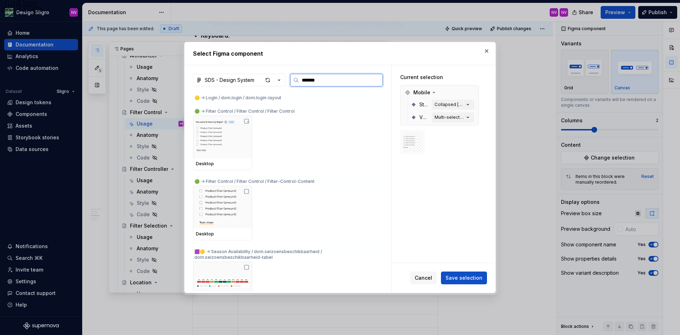
click at [212, 141] on img at bounding box center [222, 136] width 53 height 37
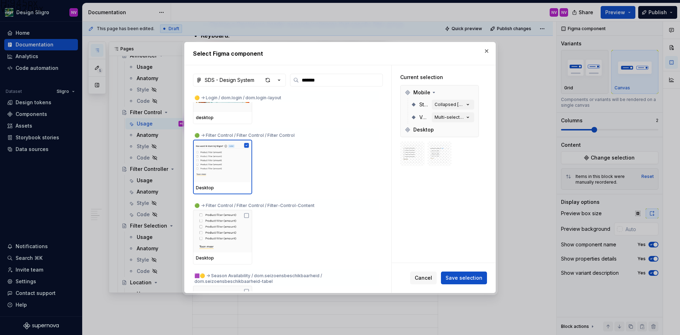
scroll to position [4391, 0]
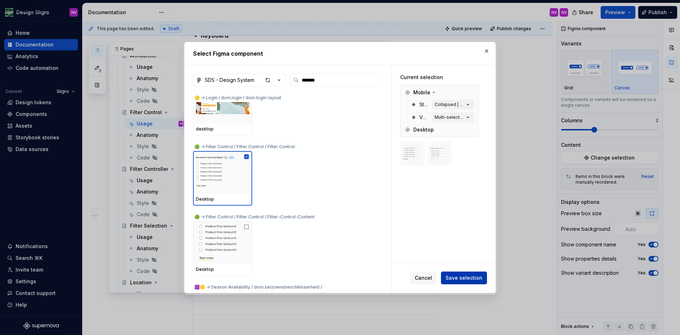
click at [460, 278] on span "Save selection" at bounding box center [464, 277] width 37 height 7
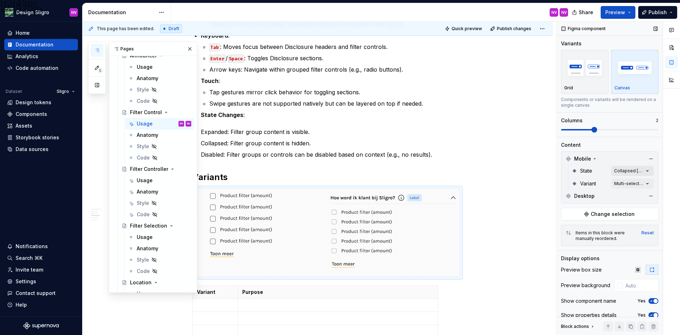
click at [644, 173] on div "Comments Open comments No comments yet Select ‘Comment’ from the block context …" at bounding box center [618, 178] width 123 height 313
click at [639, 185] on button "button" at bounding box center [641, 183] width 10 height 6
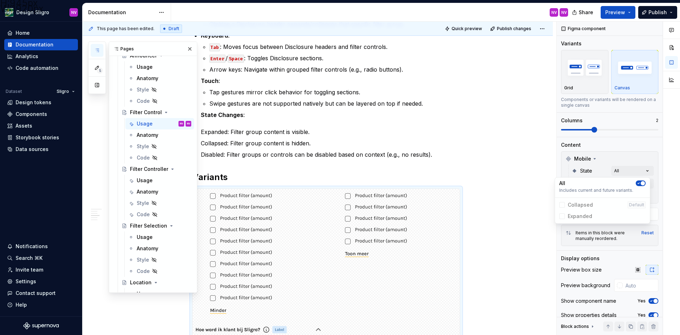
click at [612, 161] on div "Comments Open comments No comments yet Select ‘Comment’ from the block context …" at bounding box center [618, 178] width 123 height 313
click at [641, 182] on div "Comments Open comments No comments yet Select ‘Comment’ from the block context …" at bounding box center [618, 178] width 123 height 313
click at [643, 194] on button "button" at bounding box center [641, 196] width 10 height 6
click at [610, 154] on div "Comments Open comments No comments yet Select ‘Comment’ from the block context …" at bounding box center [618, 178] width 123 height 313
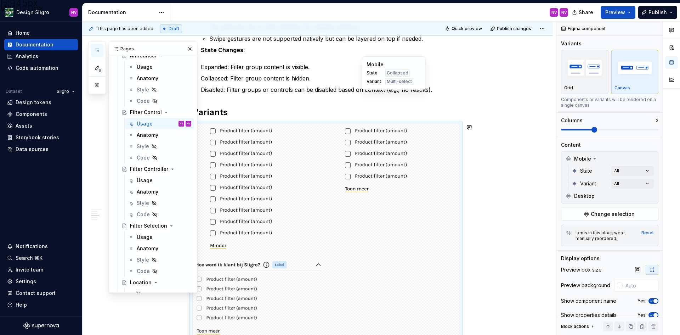
scroll to position [602, 0]
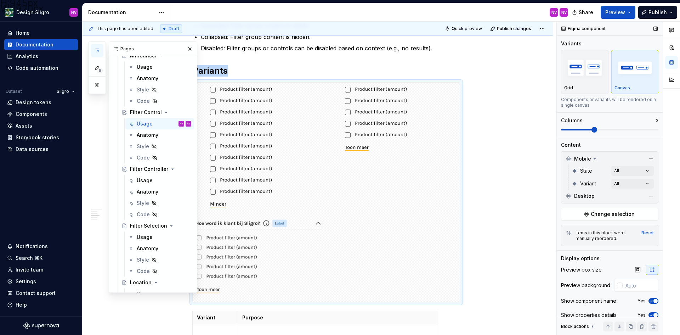
click at [588, 196] on span "Desktop" at bounding box center [584, 195] width 21 height 7
click at [569, 196] on icon at bounding box center [568, 196] width 4 height 4
click at [612, 195] on div "Desktop" at bounding box center [610, 195] width 94 height 11
click at [285, 243] on img at bounding box center [258, 258] width 126 height 82
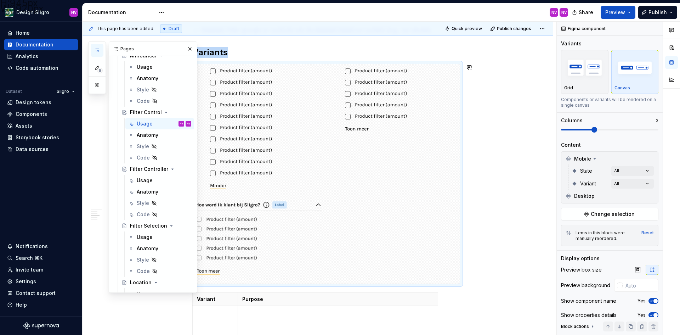
scroll to position [637, 0]
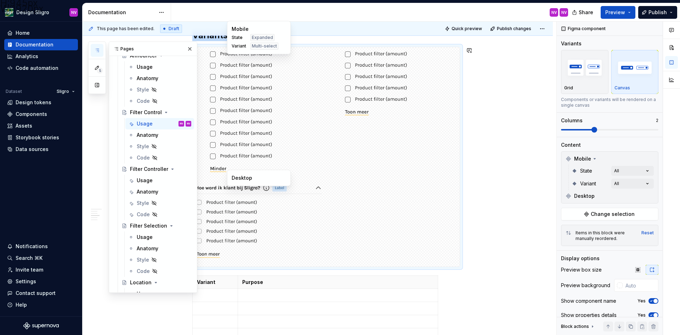
click at [249, 196] on img at bounding box center [258, 223] width 126 height 82
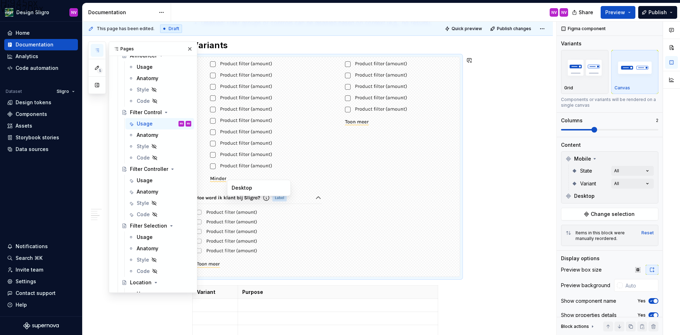
click at [247, 190] on div "Desktop" at bounding box center [259, 187] width 55 height 7
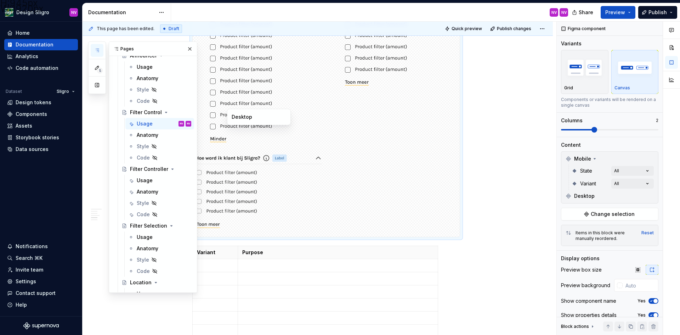
scroll to position [698, 0]
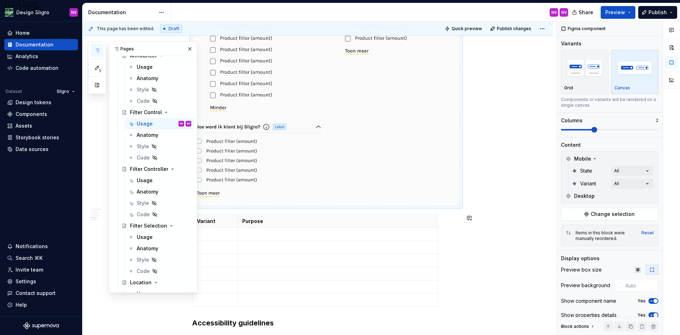
click at [217, 269] on td at bounding box center [215, 273] width 45 height 13
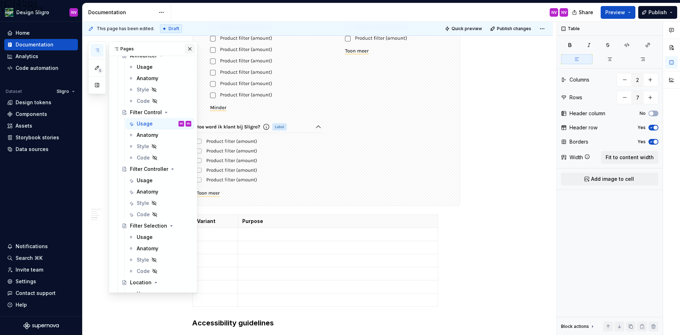
click at [186, 52] on button "button" at bounding box center [190, 49] width 10 height 10
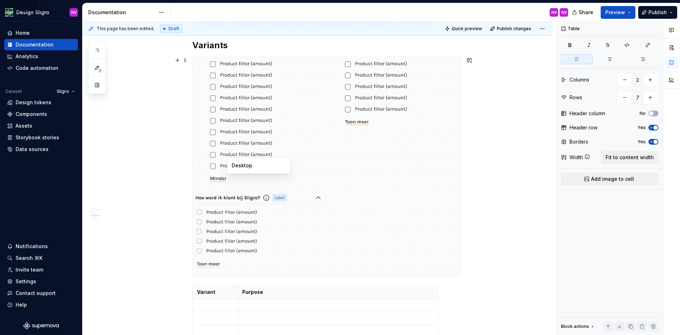
scroll to position [734, 0]
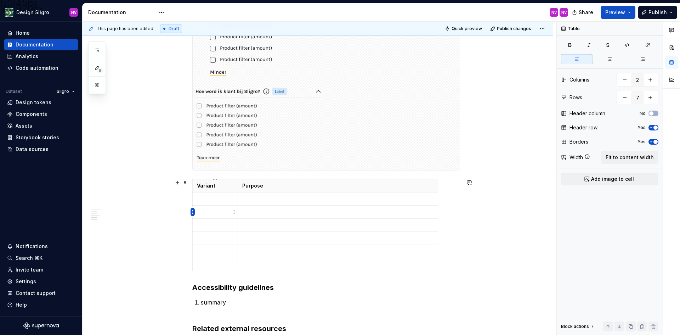
click at [193, 212] on html "H:945px W:1920px Design Sligro NV Home Documentation Analytics Code automation …" at bounding box center [340, 167] width 680 height 335
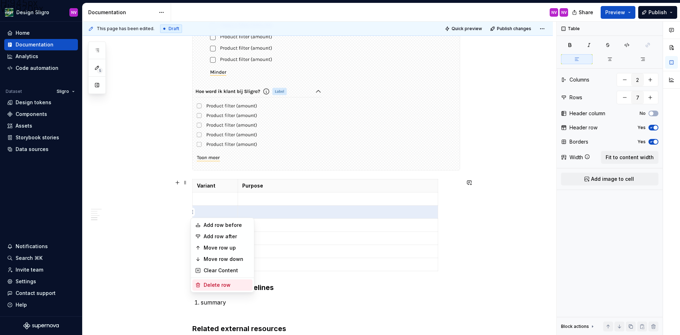
click at [216, 283] on div "Delete row" at bounding box center [227, 284] width 46 height 7
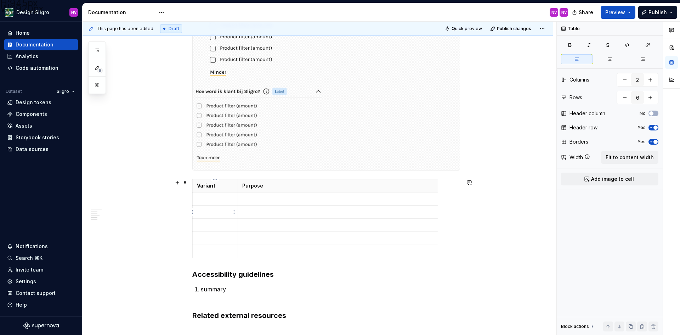
click at [195, 211] on td at bounding box center [215, 211] width 45 height 13
click at [193, 211] on html "H:945px W:1920px Design Sligro NV Home Documentation Analytics Code automation …" at bounding box center [340, 167] width 680 height 335
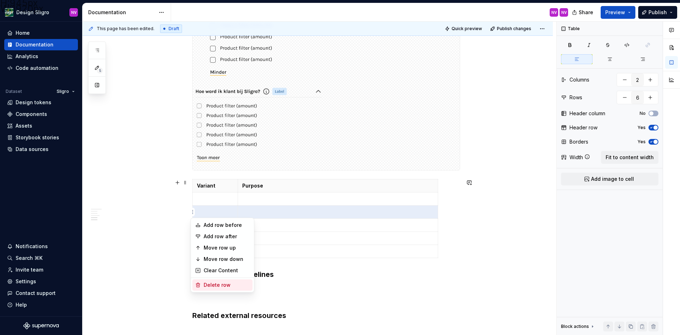
click at [201, 280] on div "Delete row" at bounding box center [222, 284] width 60 height 11
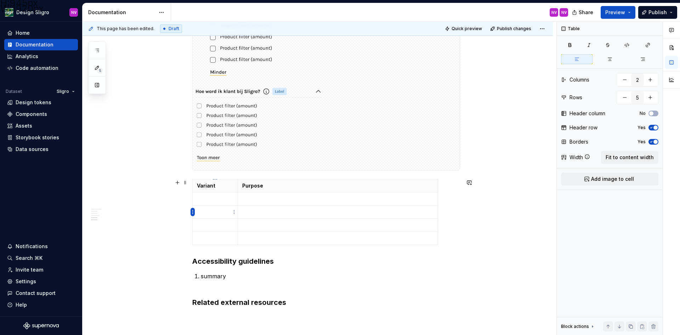
click at [192, 214] on html "H:945px W:1920px Design Sligro NV Home Documentation Analytics Code automation …" at bounding box center [340, 167] width 680 height 335
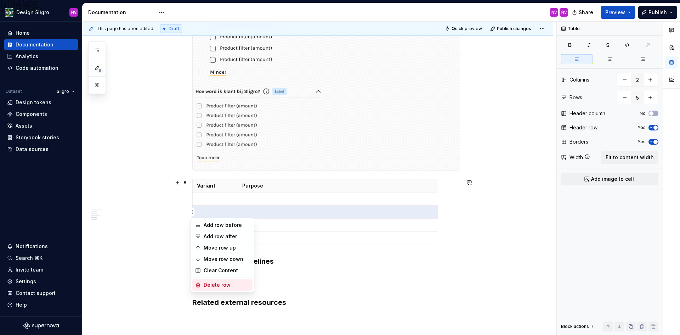
click at [211, 280] on div "Delete row" at bounding box center [222, 284] width 60 height 11
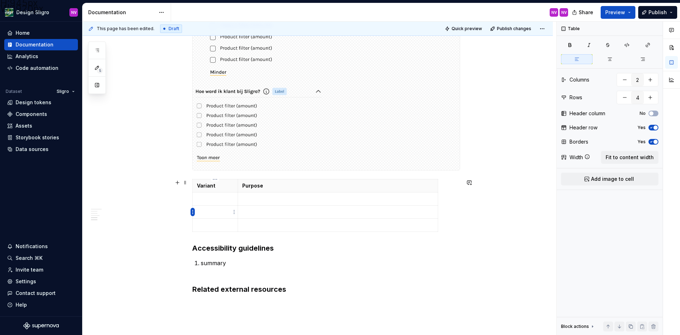
click at [192, 214] on html "H:945px W:1920px Design Sligro NV Home Documentation Analytics Code automation …" at bounding box center [340, 167] width 680 height 335
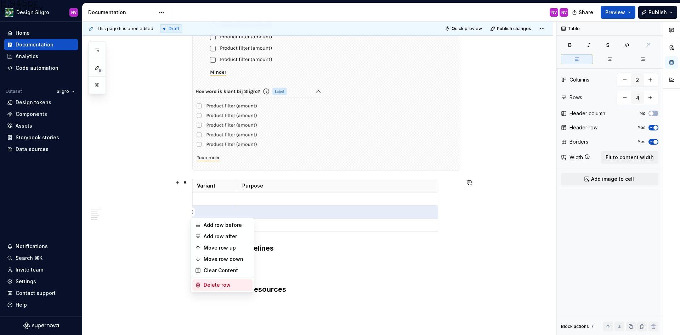
click at [210, 280] on div "Delete row" at bounding box center [222, 284] width 60 height 11
type input "3"
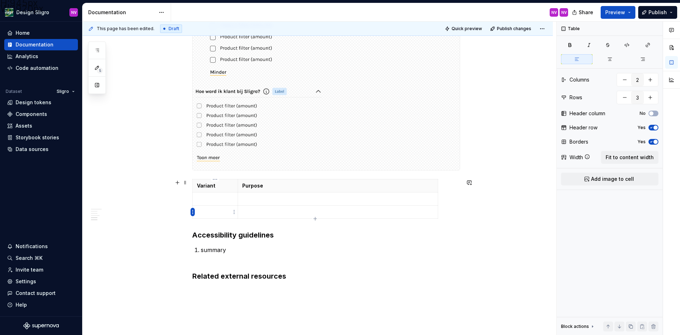
click at [193, 212] on html "H:945px W:1920px Design Sligro NV Home Documentation Analytics Code automation …" at bounding box center [340, 167] width 680 height 335
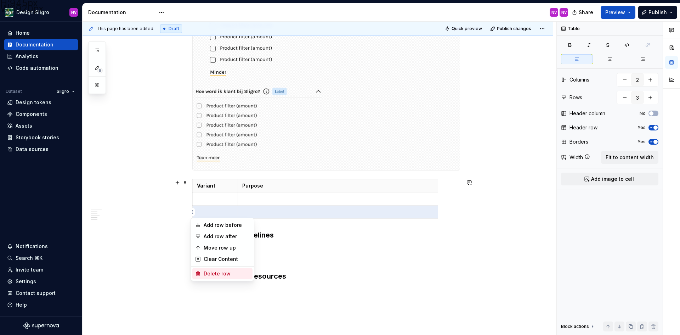
click at [212, 268] on div "Delete row" at bounding box center [222, 273] width 60 height 11
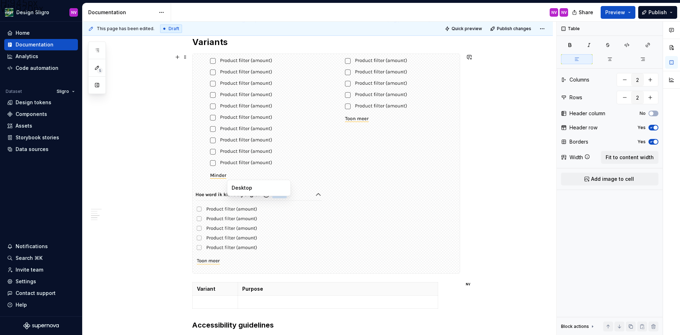
scroll to position [628, 0]
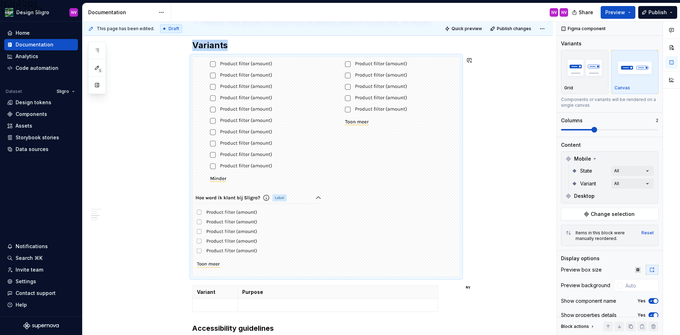
type textarea "*"
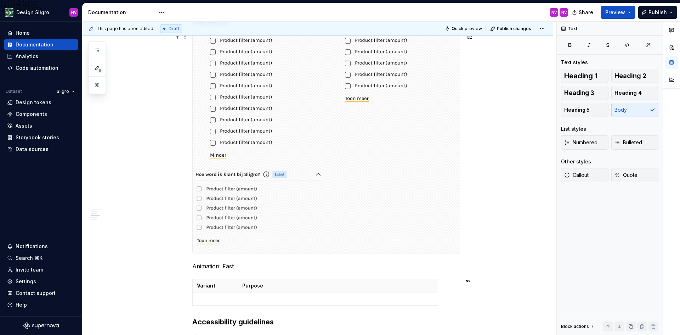
scroll to position [769, 0]
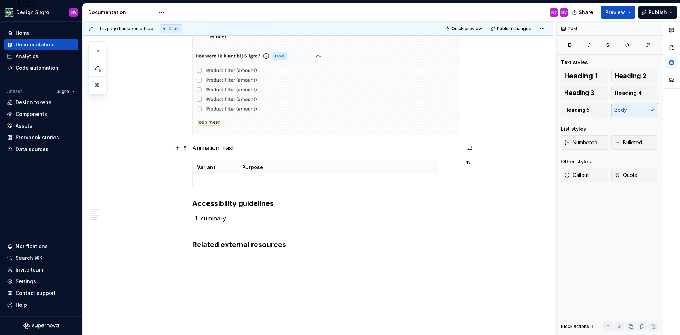
click at [266, 150] on p "Animation: Fast" at bounding box center [326, 147] width 268 height 8
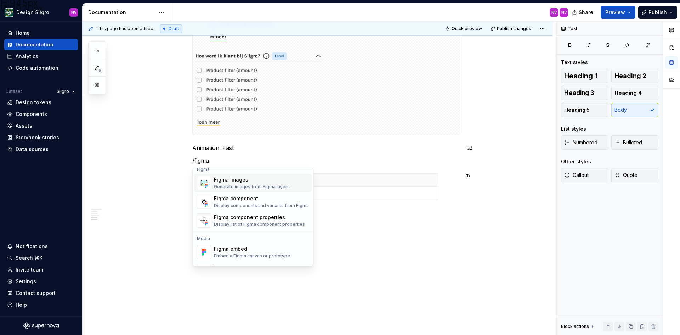
scroll to position [21, 0]
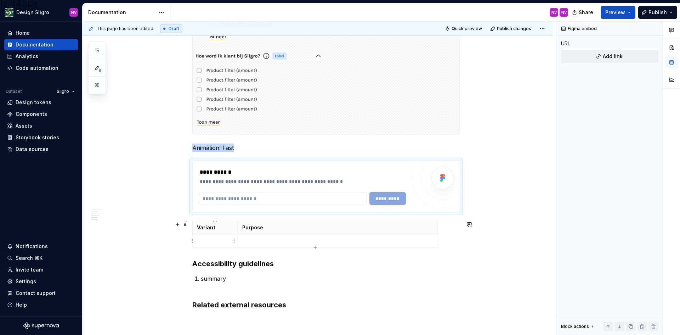
click at [222, 240] on p at bounding box center [215, 240] width 36 height 7
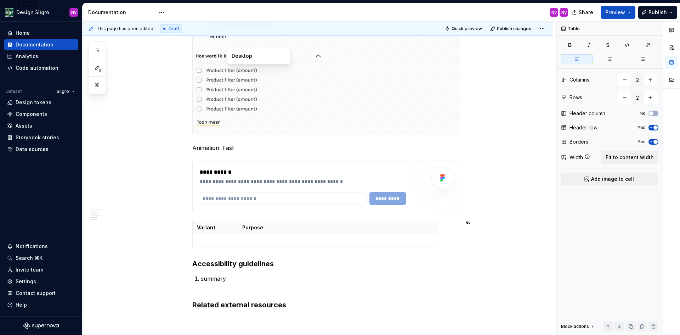
scroll to position [759, 0]
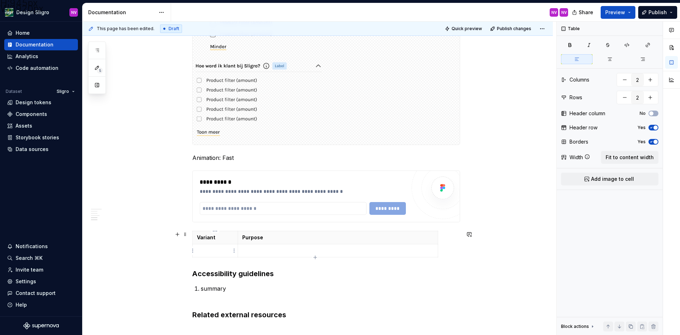
click at [219, 254] on p at bounding box center [215, 250] width 36 height 7
click at [248, 252] on p at bounding box center [337, 250] width 191 height 7
drag, startPoint x: 221, startPoint y: 250, endPoint x: 197, endPoint y: 249, distance: 23.4
click at [197, 249] on p "default" at bounding box center [215, 250] width 36 height 7
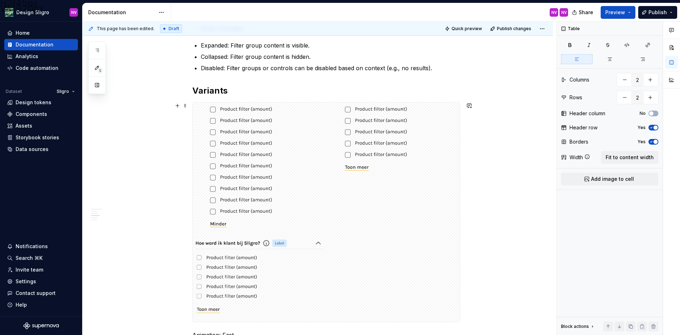
scroll to position [795, 0]
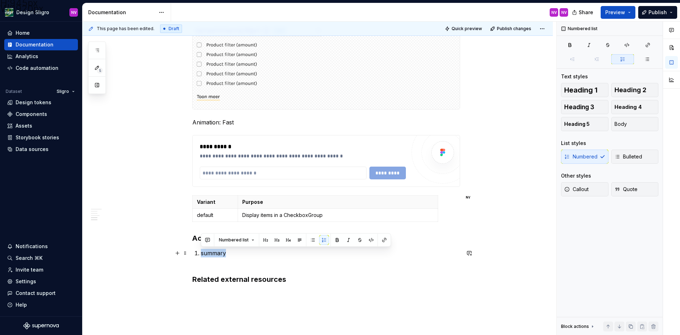
drag, startPoint x: 235, startPoint y: 253, endPoint x: 192, endPoint y: 251, distance: 43.6
click at [227, 256] on p "summary" at bounding box center [330, 257] width 259 height 17
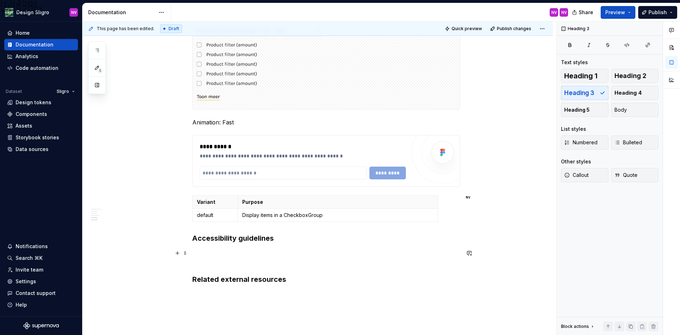
click at [227, 255] on p at bounding box center [326, 257] width 268 height 17
drag, startPoint x: 86, startPoint y: 290, endPoint x: 90, endPoint y: 285, distance: 6.8
click at [210, 252] on p "1" at bounding box center [326, 257] width 268 height 17
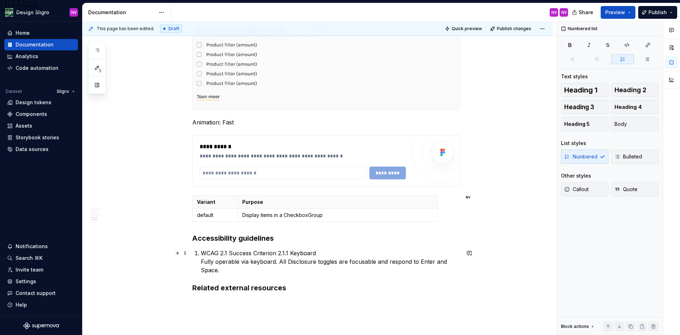
click at [203, 256] on p "WCAG 2.1 Success Criterion 2.1.1 Keyboard Fully operable via keyboard. All Disc…" at bounding box center [330, 261] width 259 height 25
click at [316, 253] on p "WCAG 2.1 Success Criterion 2.1.1 Keyboard Fully operable via keyboard. All Disc…" at bounding box center [330, 261] width 259 height 25
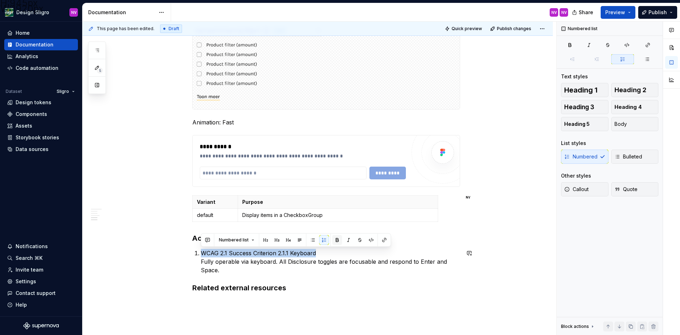
click at [334, 238] on button "button" at bounding box center [337, 240] width 10 height 10
click at [281, 268] on p "WCAG 2.1 Success Criterion 2.1.1 Keyboard Fully operable via keyboard. All Disc…" at bounding box center [330, 261] width 259 height 25
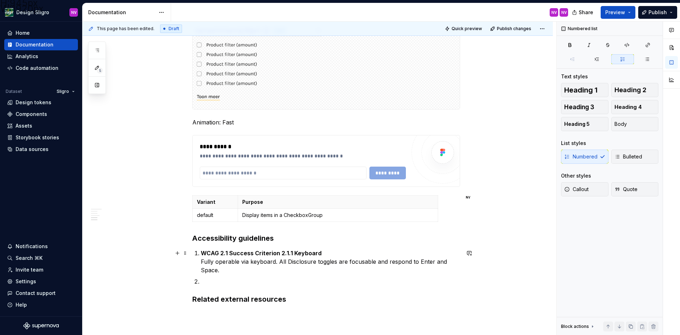
click at [208, 281] on p at bounding box center [330, 281] width 259 height 8
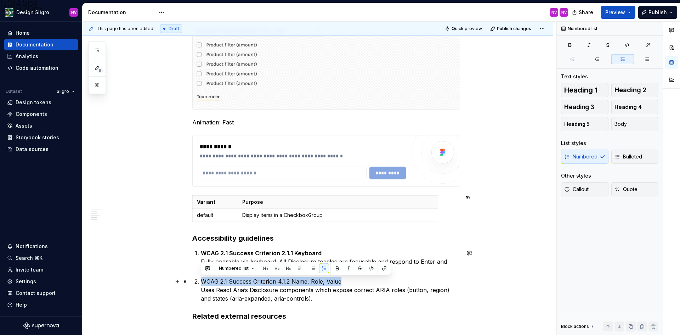
drag, startPoint x: 350, startPoint y: 279, endPoint x: 203, endPoint y: 279, distance: 147.0
click at [203, 279] on p "WCAG 2.1 Success Criterion 4.1.2 Name, Role, Value Uses React Aria’s Disclosure…" at bounding box center [330, 289] width 259 height 25
click at [336, 267] on button "button" at bounding box center [337, 268] width 10 height 10
click at [313, 297] on p "WCAG 2.1 Success Criterion 4.1.2 Name, Role, Value Uses React Aria’s Disclosure…" at bounding box center [330, 289] width 259 height 25
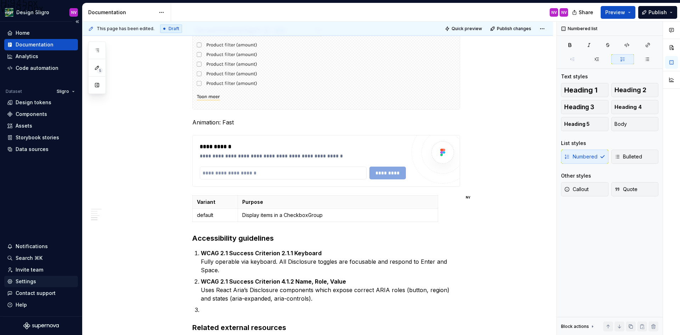
click at [65, 283] on div "Settings" at bounding box center [41, 281] width 68 height 7
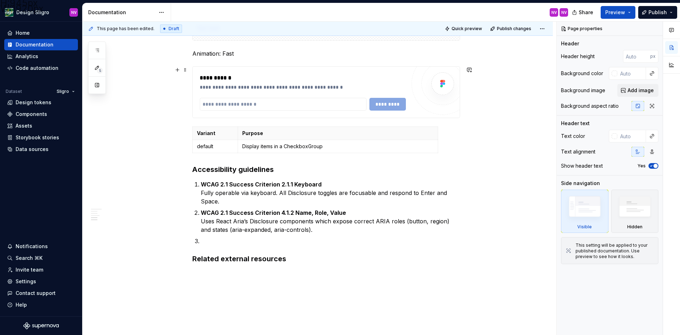
scroll to position [915, 0]
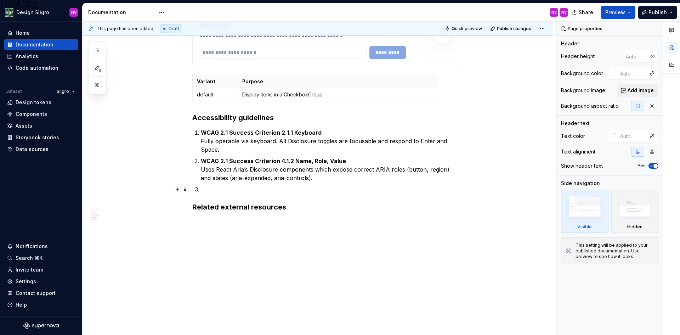
click at [215, 187] on p at bounding box center [330, 189] width 259 height 8
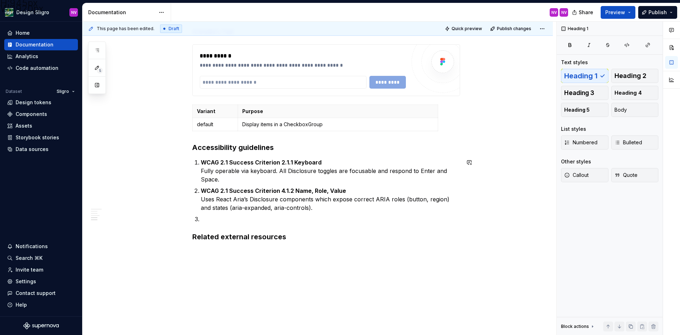
scroll to position [945, 0]
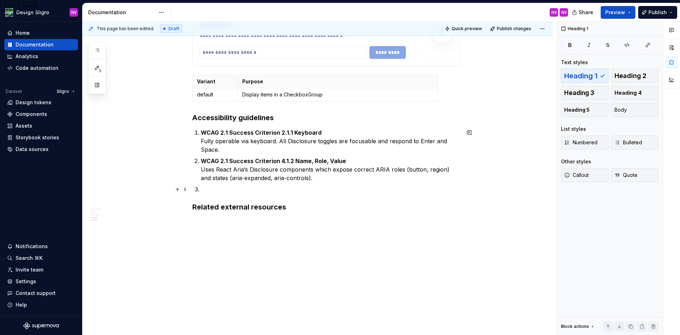
click at [235, 191] on p at bounding box center [330, 189] width 259 height 8
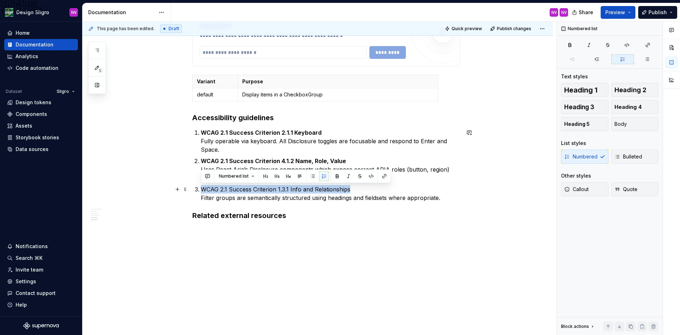
drag, startPoint x: 367, startPoint y: 191, endPoint x: 202, endPoint y: 186, distance: 165.1
click at [202, 186] on p "WCAG 2.1 Success Criterion 1.3.1 Info and Relationships Filter groups are seman…" at bounding box center [330, 193] width 259 height 17
click at [575, 47] on button "button" at bounding box center [570, 45] width 18 height 10
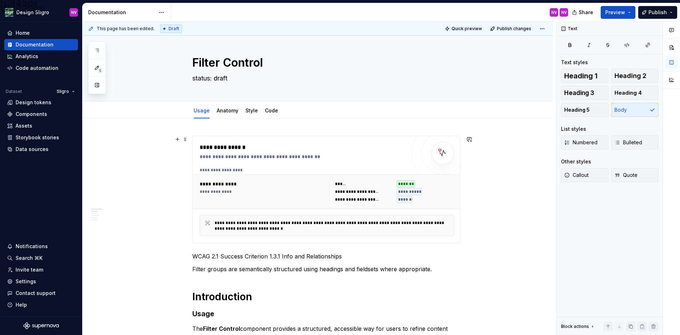
scroll to position [0, 0]
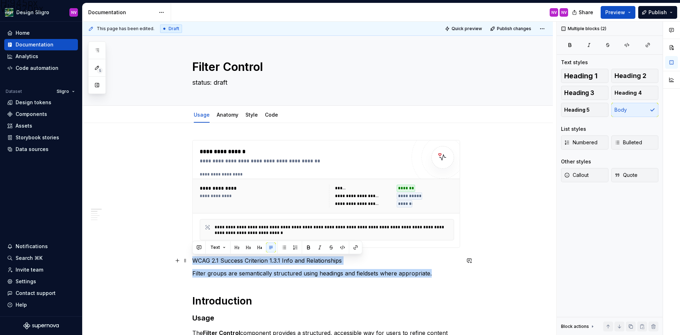
drag, startPoint x: 437, startPoint y: 274, endPoint x: 190, endPoint y: 260, distance: 246.9
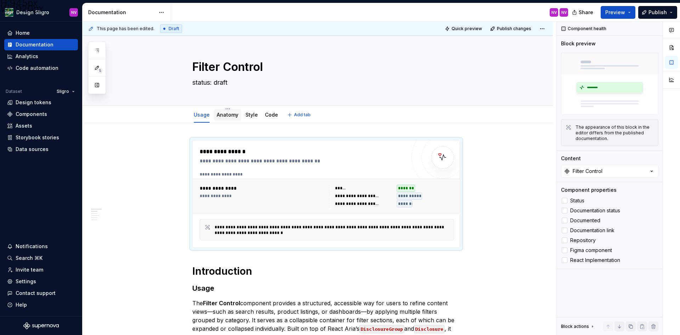
click at [222, 113] on link "Anatomy" at bounding box center [228, 115] width 22 height 6
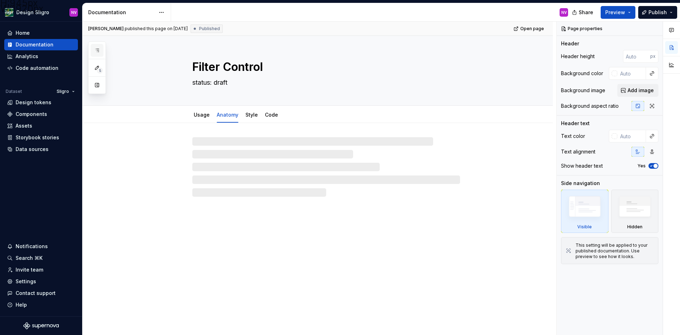
click at [97, 47] on icon "button" at bounding box center [97, 50] width 6 height 6
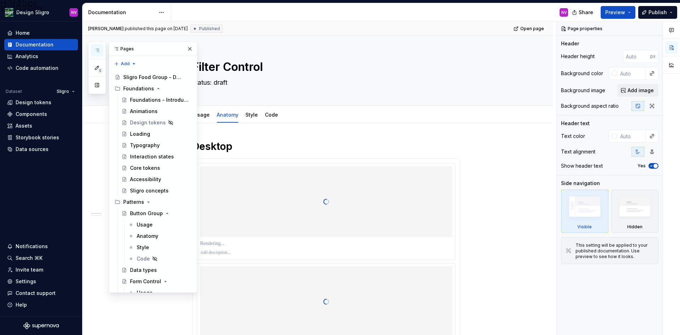
type textarea "*"
click at [266, 176] on div at bounding box center [326, 201] width 252 height 71
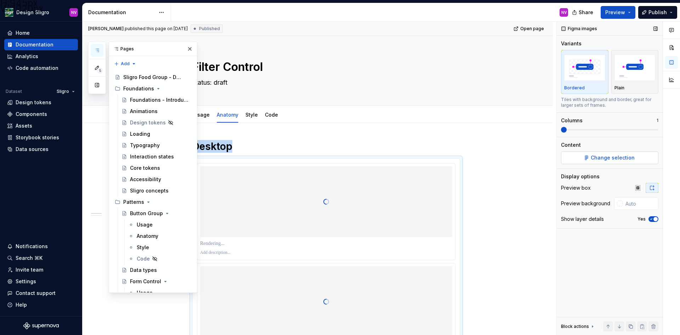
click at [621, 154] on span "Change selection" at bounding box center [613, 157] width 44 height 7
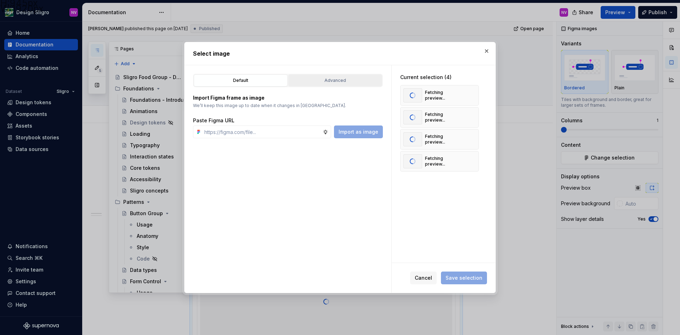
click at [314, 83] on div "Advanced" at bounding box center [335, 80] width 89 height 7
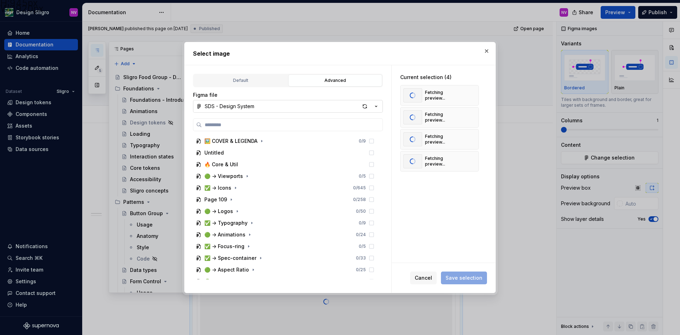
click at [269, 110] on button "SDS - Design System" at bounding box center [288, 106] width 190 height 13
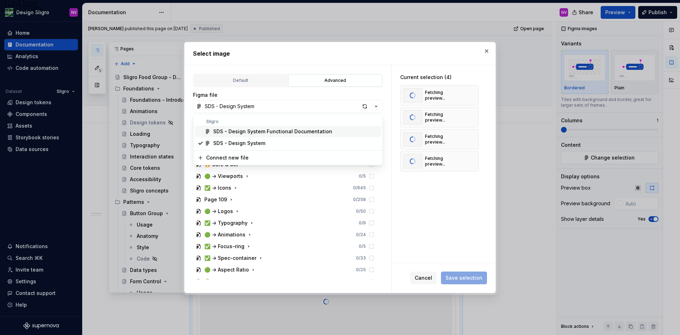
click at [256, 133] on div "SDS - Design System Functional Documentation" at bounding box center [272, 131] width 119 height 7
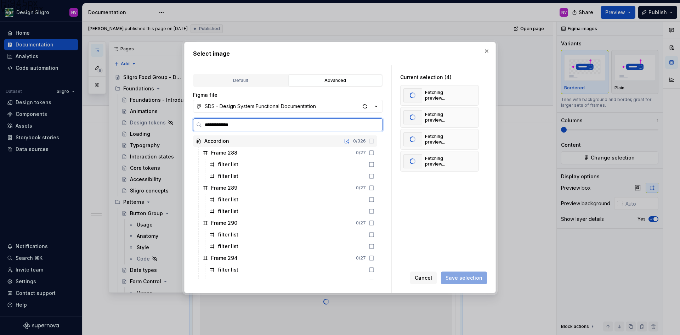
type input "**********"
type textarea "*"
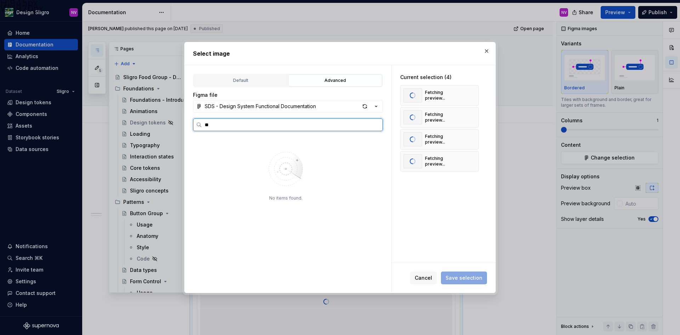
type input "*"
click at [266, 142] on div "Filter Control 0 / 30" at bounding box center [285, 140] width 184 height 11
click at [369, 140] on icon at bounding box center [371, 141] width 4 height 4
click at [370, 141] on icon at bounding box center [372, 141] width 6 height 6
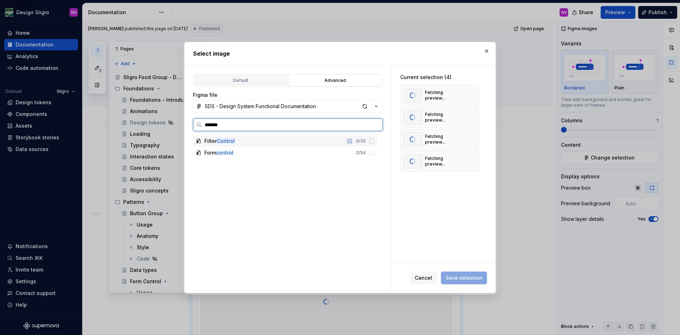
click at [240, 142] on div "Filter Control 0 / 30" at bounding box center [285, 140] width 184 height 11
click at [223, 142] on mark "Control" at bounding box center [226, 141] width 18 height 6
click at [373, 142] on icon at bounding box center [372, 141] width 6 height 6
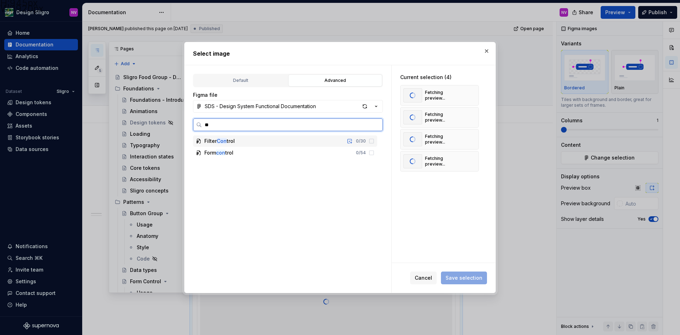
type input "*"
type input "****"
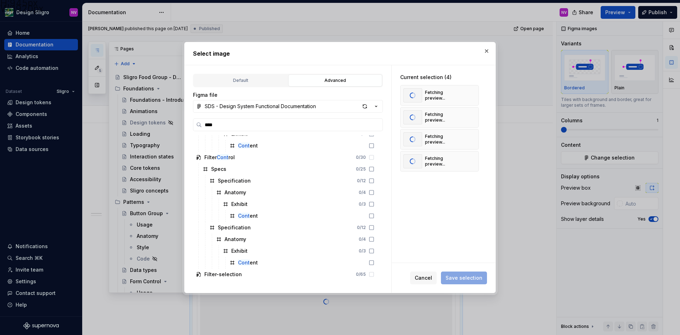
scroll to position [8960, 0]
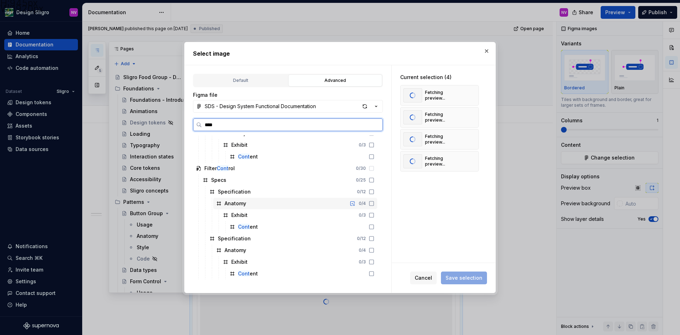
click at [371, 202] on icon at bounding box center [372, 203] width 6 height 6
click at [373, 251] on icon at bounding box center [372, 250] width 6 height 6
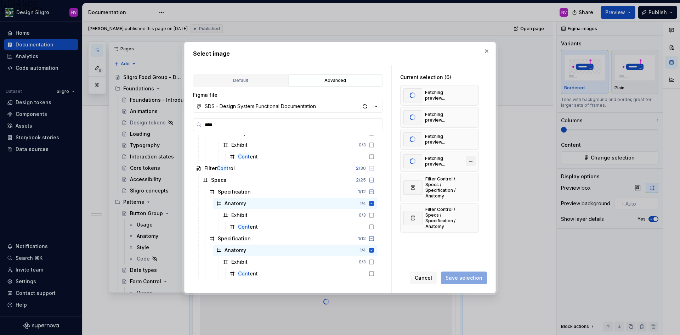
click at [469, 158] on button "button" at bounding box center [471, 161] width 10 height 10
click at [470, 138] on button "button" at bounding box center [471, 139] width 10 height 10
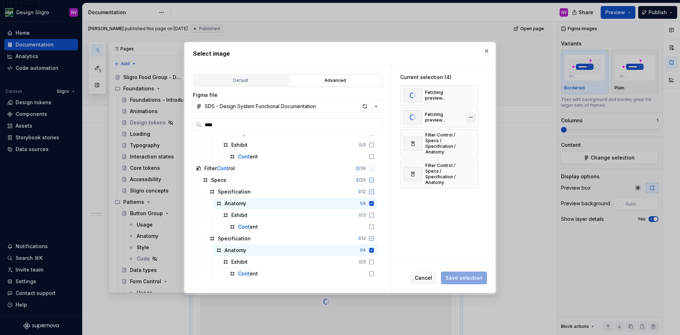
click at [470, 117] on button "button" at bounding box center [471, 117] width 10 height 10
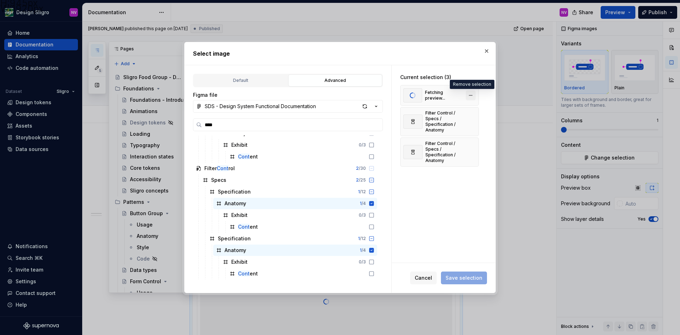
click at [468, 94] on button "button" at bounding box center [471, 95] width 10 height 10
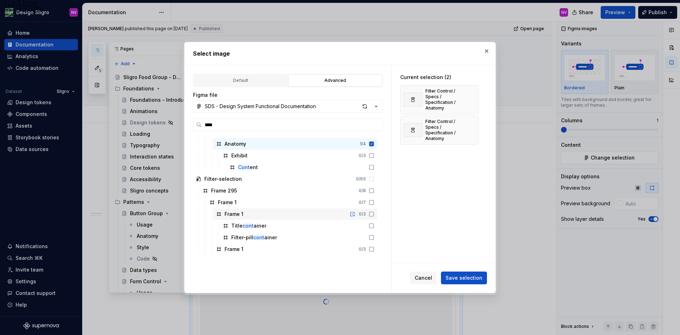
scroll to position [8995, 0]
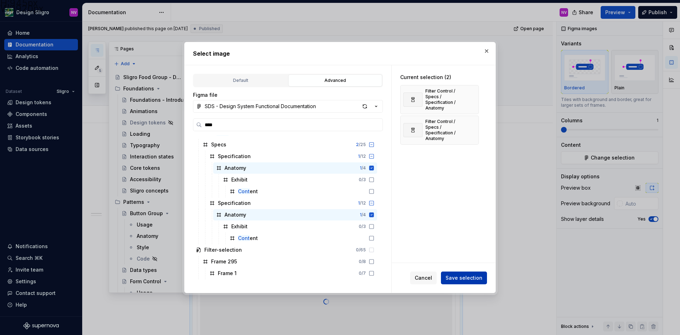
click at [475, 274] on span "Save selection" at bounding box center [464, 277] width 37 height 7
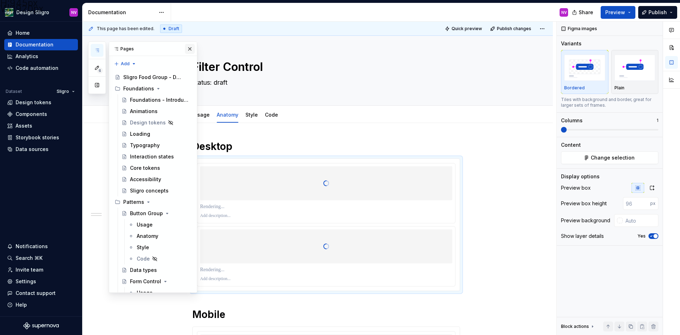
click at [187, 47] on button "button" at bounding box center [190, 49] width 10 height 10
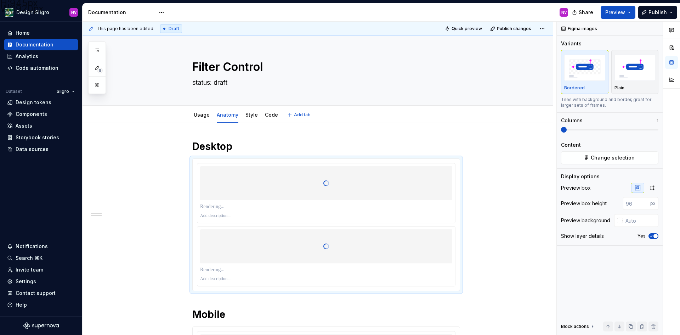
type textarea "*"
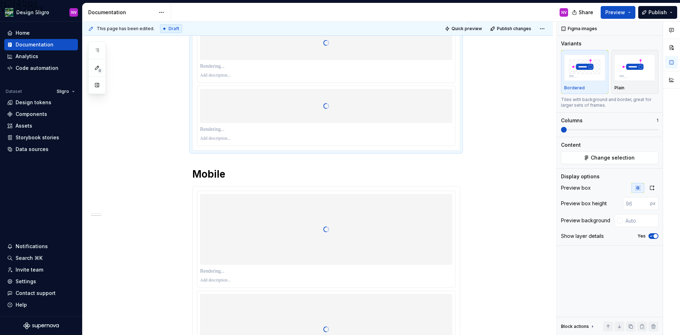
scroll to position [177, 0]
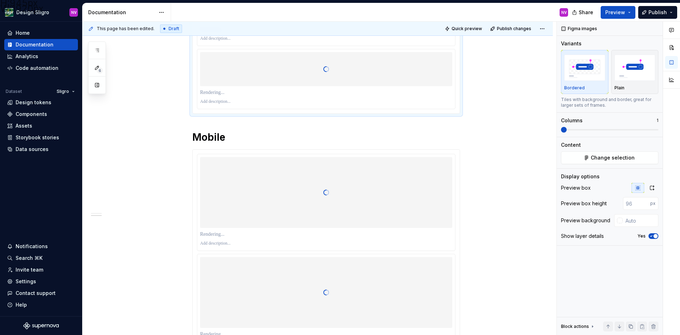
click at [285, 191] on div at bounding box center [326, 192] width 252 height 71
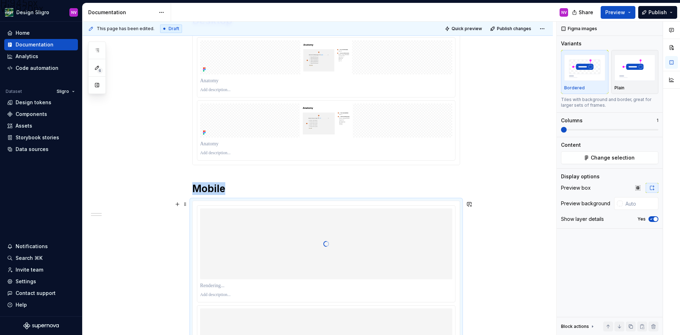
scroll to position [71, 0]
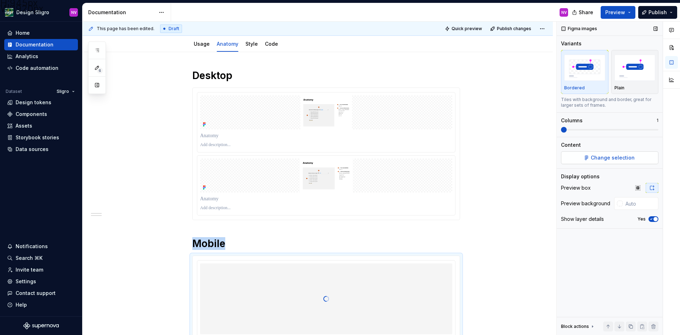
click at [606, 161] on button "Change selection" at bounding box center [609, 157] width 97 height 13
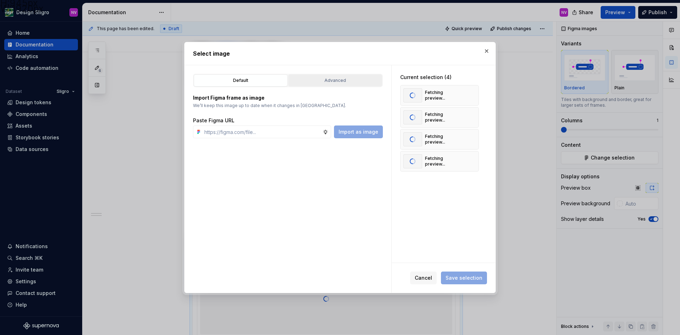
click at [321, 82] on div "Advanced" at bounding box center [335, 80] width 89 height 7
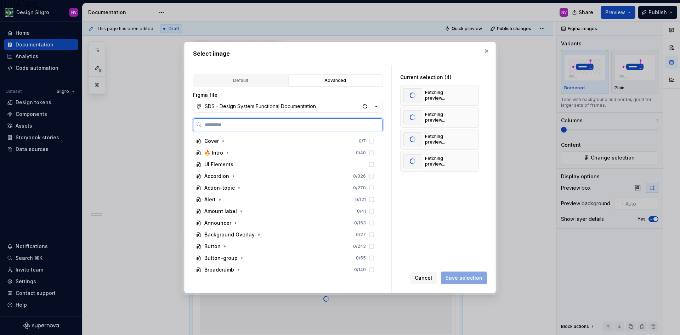
click at [306, 122] on input "search" at bounding box center [292, 124] width 181 height 7
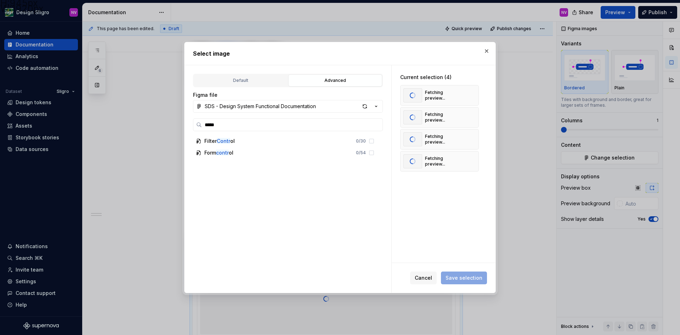
type input "****"
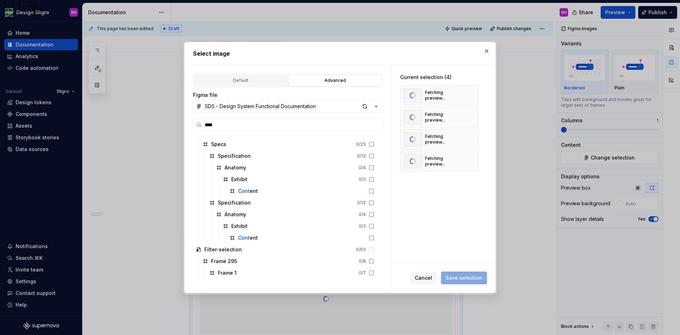
scroll to position [9031, 0]
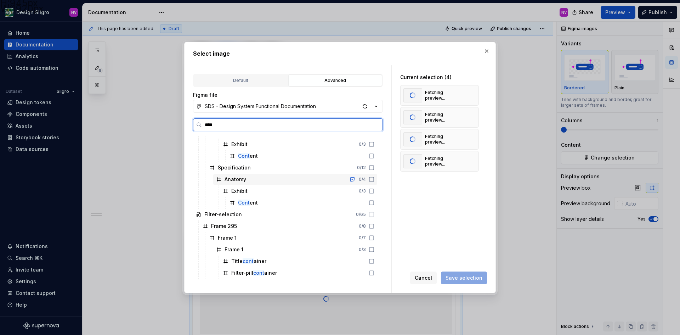
click at [371, 178] on icon at bounding box center [372, 179] width 6 height 6
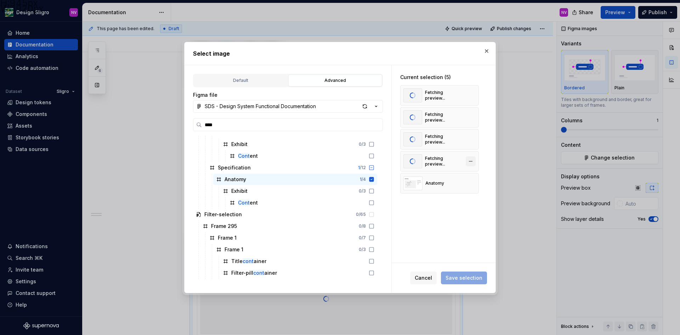
click at [468, 164] on button "button" at bounding box center [471, 161] width 10 height 10
drag, startPoint x: 469, startPoint y: 145, endPoint x: 469, endPoint y: 141, distance: 3.9
click at [469, 144] on div "Fetching preview..." at bounding box center [439, 139] width 79 height 21
click at [469, 141] on button "button" at bounding box center [471, 139] width 10 height 10
click at [472, 120] on button "button" at bounding box center [471, 117] width 10 height 10
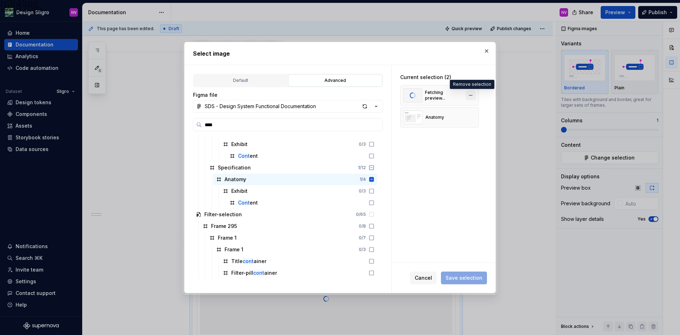
click at [468, 97] on button "button" at bounding box center [471, 95] width 10 height 10
click at [461, 274] on button "Save selection" at bounding box center [464, 277] width 46 height 13
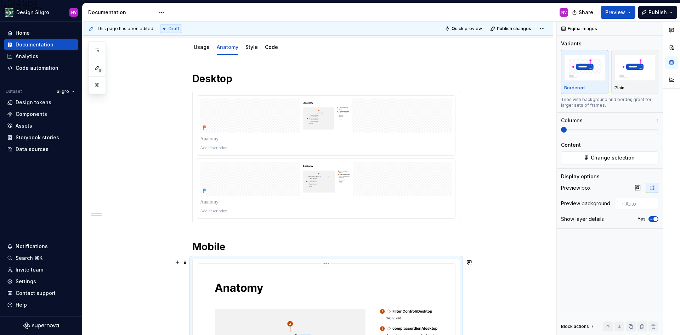
scroll to position [0, 0]
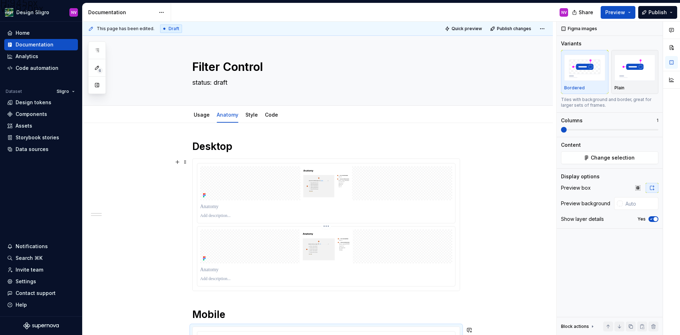
click at [304, 214] on p at bounding box center [326, 216] width 252 height 6
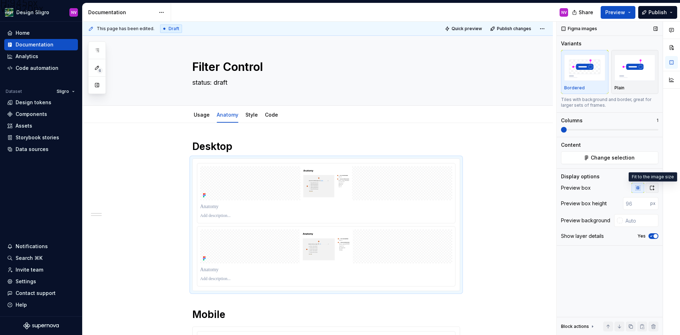
click at [650, 186] on icon "button" at bounding box center [652, 188] width 4 height 4
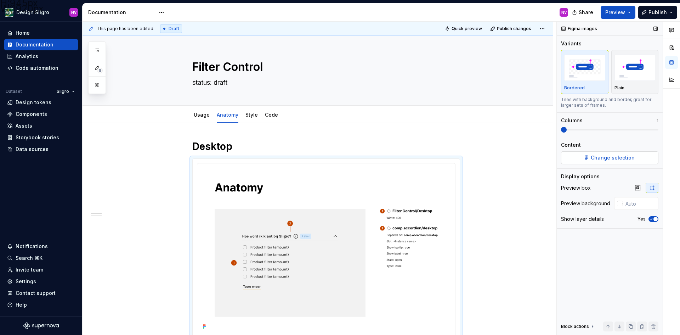
click at [608, 158] on span "Change selection" at bounding box center [613, 157] width 44 height 7
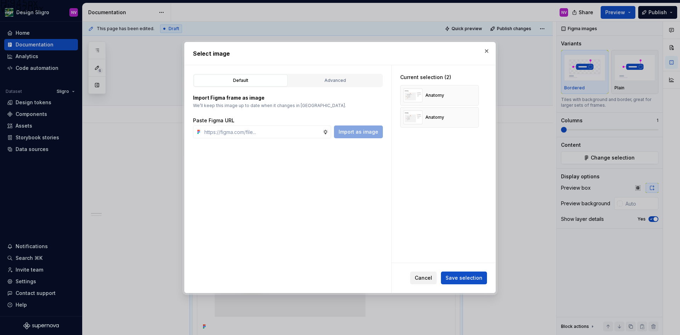
click at [420, 281] on button "Cancel" at bounding box center [423, 277] width 27 height 13
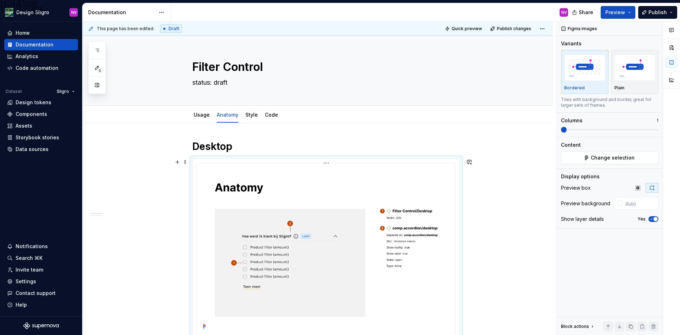
scroll to position [106, 0]
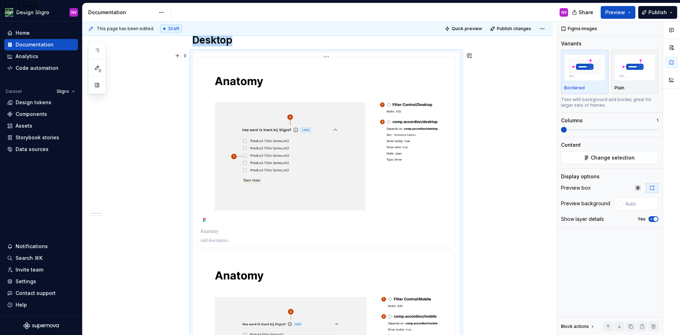
click at [361, 177] on img at bounding box center [326, 142] width 252 height 165
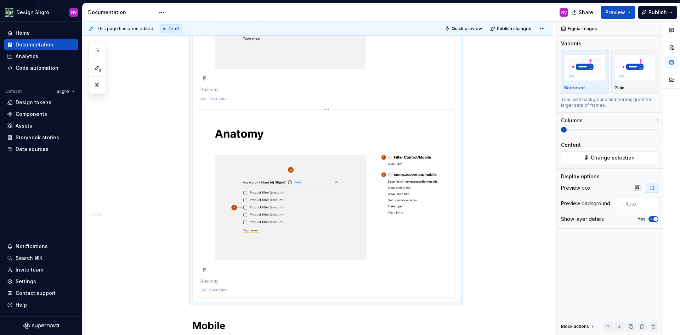
scroll to position [177, 0]
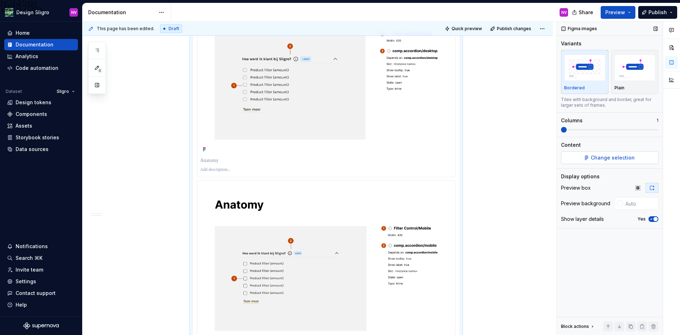
click at [589, 159] on button "Change selection" at bounding box center [609, 157] width 97 height 13
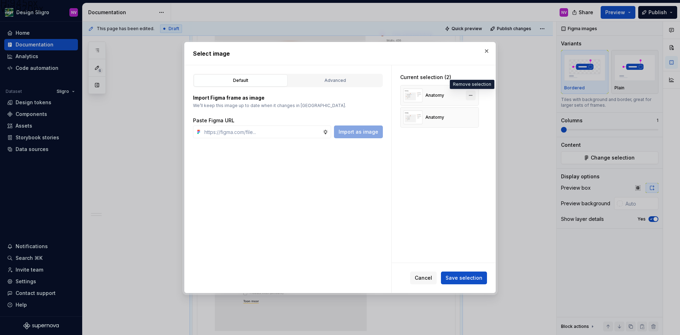
click at [471, 97] on button "button" at bounding box center [471, 95] width 10 height 10
click at [483, 52] on button "button" at bounding box center [487, 51] width 10 height 10
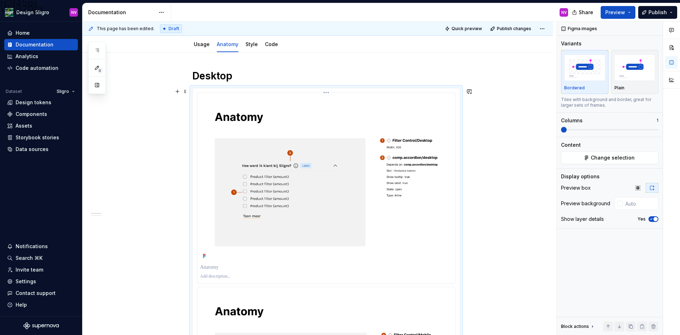
scroll to position [71, 0]
click at [582, 153] on button "Change selection" at bounding box center [609, 157] width 97 height 13
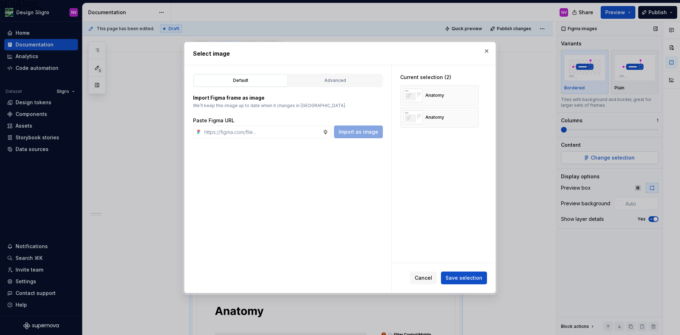
type textarea "*"
click at [469, 95] on button "button" at bounding box center [471, 95] width 10 height 10
click at [454, 272] on button "Save selection" at bounding box center [464, 277] width 46 height 13
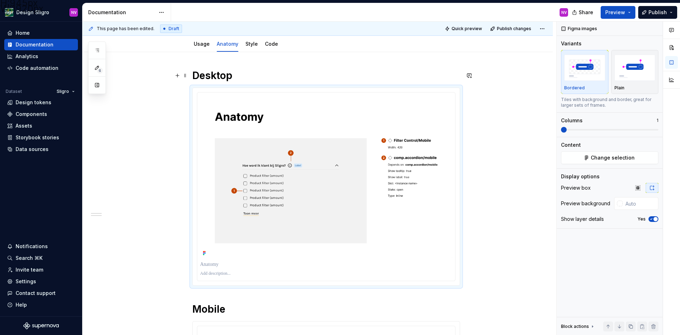
click at [225, 73] on h1 "Desktop" at bounding box center [326, 75] width 268 height 13
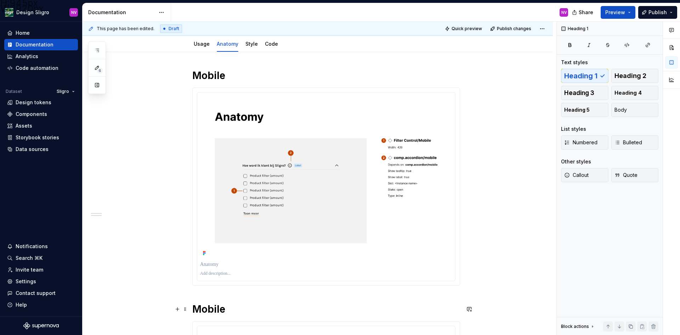
click at [206, 311] on h1 "Mobile" at bounding box center [326, 308] width 268 height 13
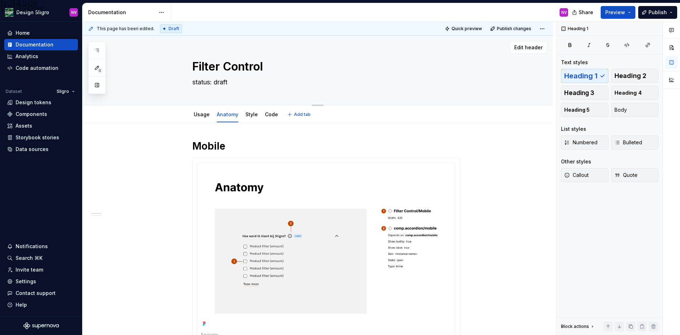
scroll to position [0, 0]
click at [203, 115] on link "Usage" at bounding box center [202, 115] width 16 height 6
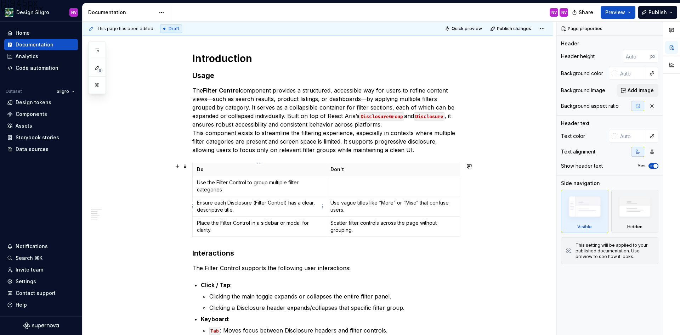
type textarea "*"
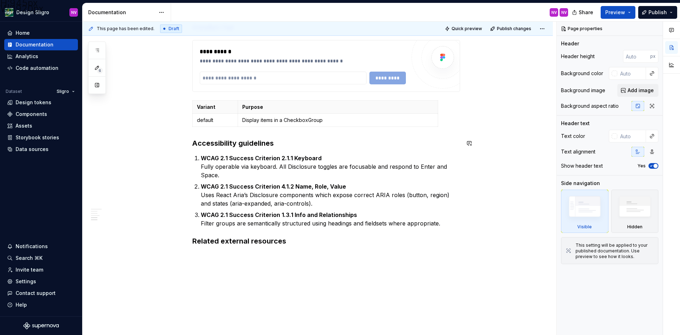
scroll to position [924, 0]
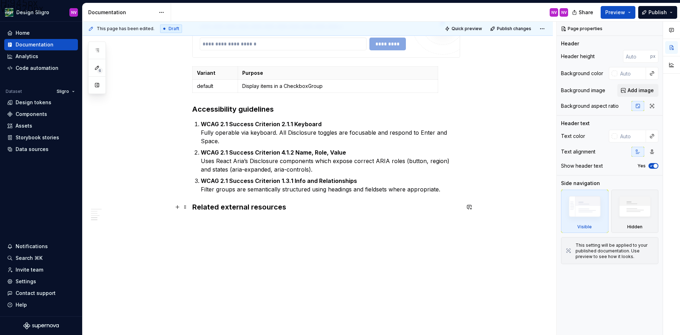
click at [289, 210] on h3 "Related external resources" at bounding box center [326, 207] width 268 height 10
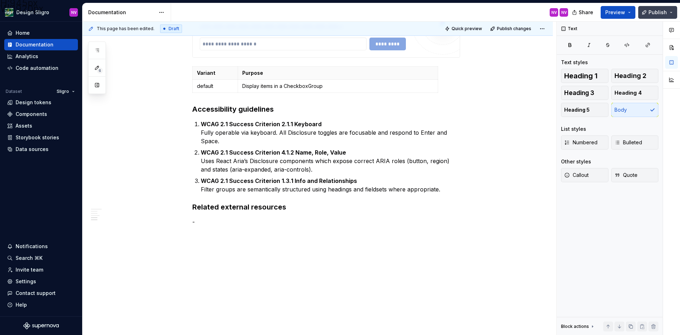
click at [652, 14] on span "Publish" at bounding box center [657, 12] width 18 height 7
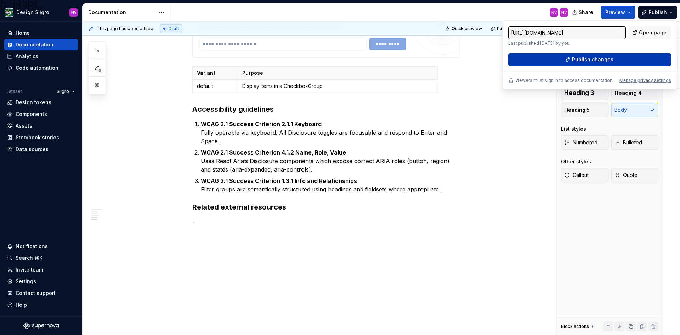
click at [630, 54] on button "Publish changes" at bounding box center [589, 59] width 163 height 13
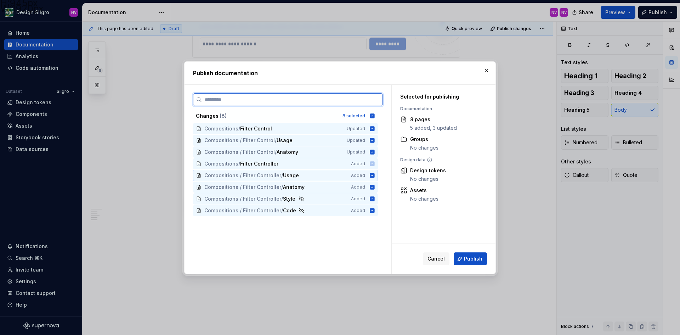
click at [372, 173] on icon at bounding box center [372, 175] width 5 height 5
click at [373, 184] on icon at bounding box center [372, 187] width 6 height 6
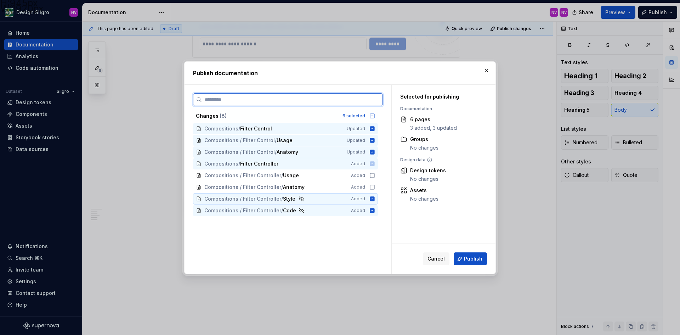
click at [374, 197] on icon at bounding box center [372, 198] width 5 height 5
click at [374, 211] on icon at bounding box center [372, 210] width 5 height 5
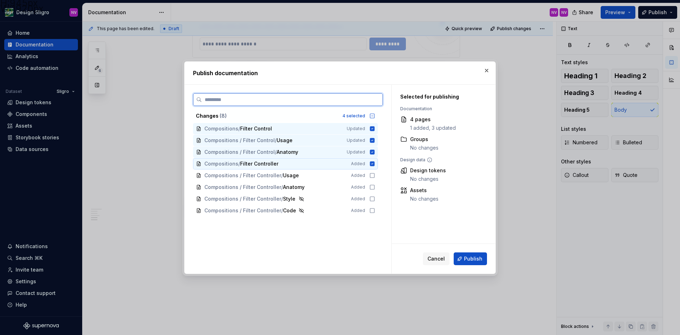
click at [373, 165] on icon at bounding box center [372, 163] width 5 height 5
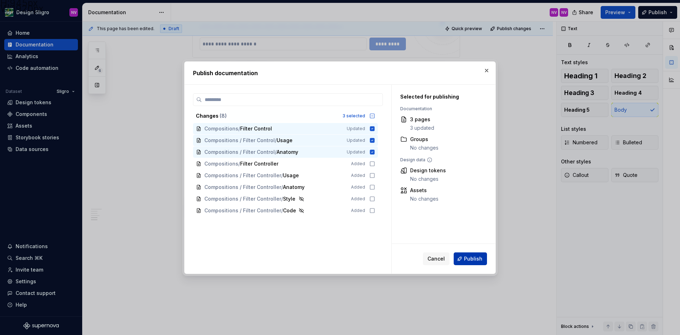
click at [475, 259] on span "Publish" at bounding box center [473, 258] width 18 height 7
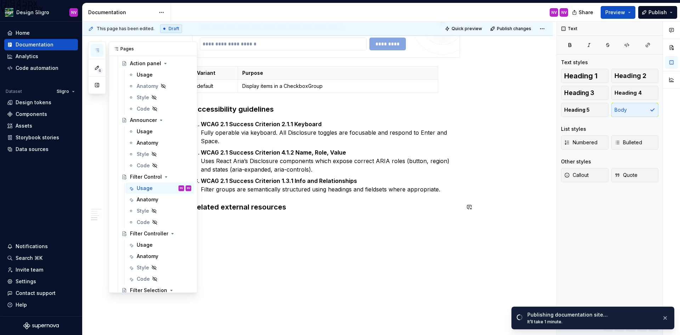
scroll to position [2267, 0]
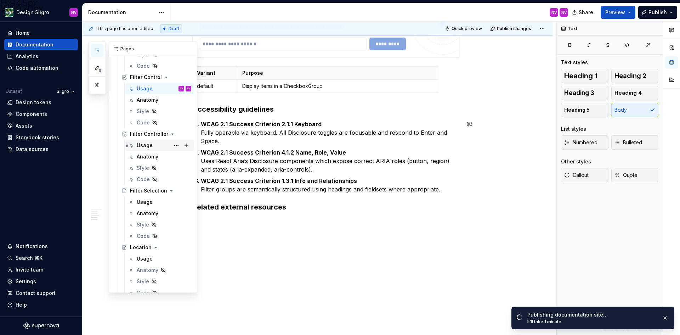
click at [148, 148] on div "Usage" at bounding box center [145, 145] width 16 height 7
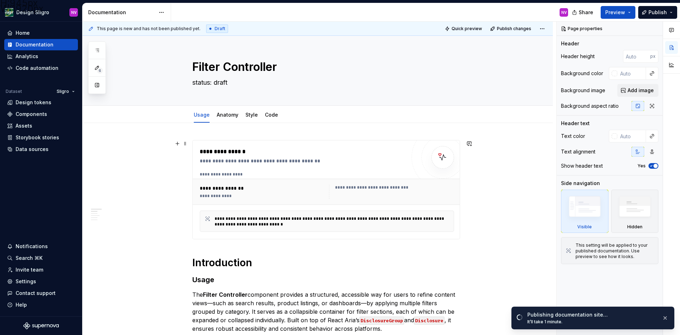
click at [239, 180] on div "**********" at bounding box center [327, 191] width 268 height 26
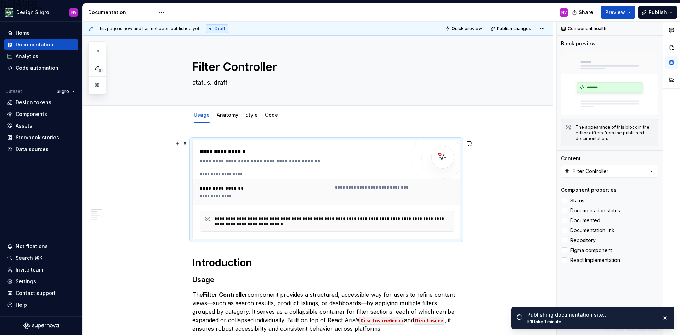
click at [361, 190] on div "**********" at bounding box center [391, 192] width 125 height 14
click at [584, 199] on span "Status" at bounding box center [577, 201] width 14 height 6
click at [586, 222] on span "Documented" at bounding box center [585, 220] width 30 height 6
click at [587, 212] on span "Documentation status" at bounding box center [595, 211] width 50 height 6
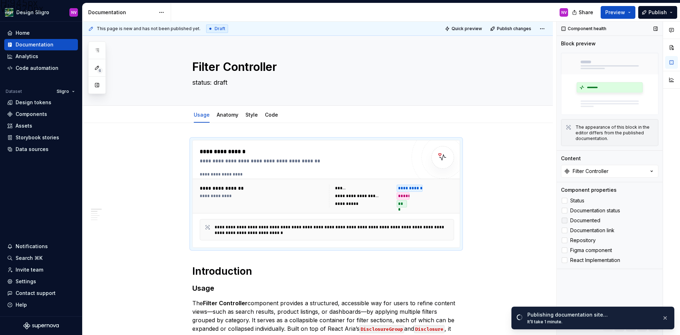
click at [584, 221] on span "Documented" at bounding box center [585, 220] width 30 height 6
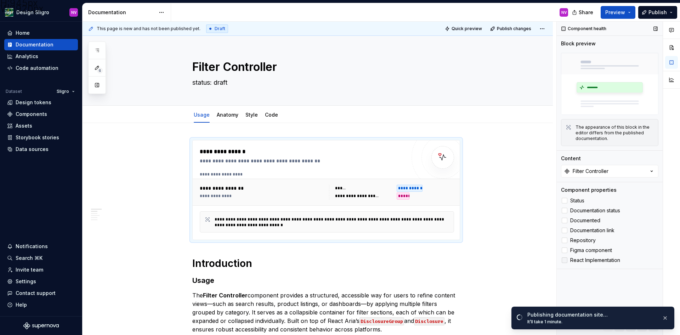
click at [583, 259] on span "React Implementation" at bounding box center [595, 260] width 50 height 6
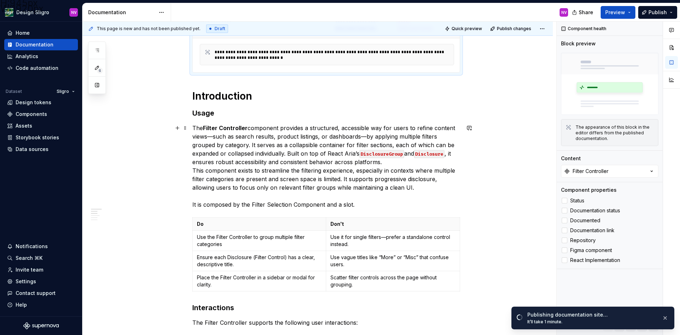
scroll to position [177, 0]
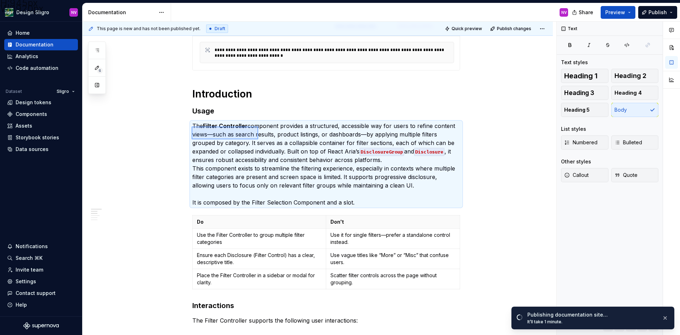
drag, startPoint x: 192, startPoint y: 126, endPoint x: 258, endPoint y: 139, distance: 67.8
click at [258, 139] on div "**********" at bounding box center [320, 178] width 474 height 313
click at [273, 157] on p "The Filter Controller component provides a structured, accessible way for users…" at bounding box center [326, 163] width 268 height 85
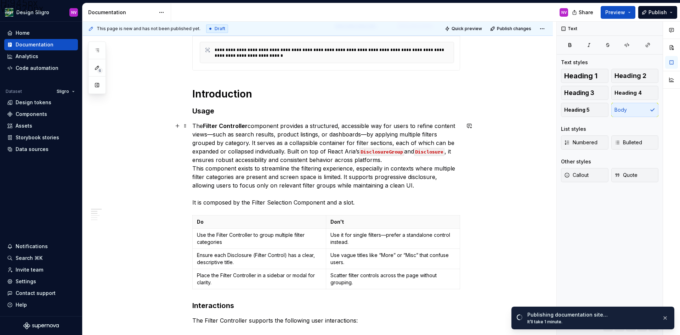
click at [357, 202] on p "The Filter Controller component provides a structured, accessible way for users…" at bounding box center [326, 163] width 268 height 85
click at [358, 177] on p "The Filter Controller component provides a structured, accessible way for users…" at bounding box center [326, 163] width 268 height 85
click at [330, 175] on p "The Filter Controller component provides a structured, accessible way for users…" at bounding box center [326, 163] width 268 height 85
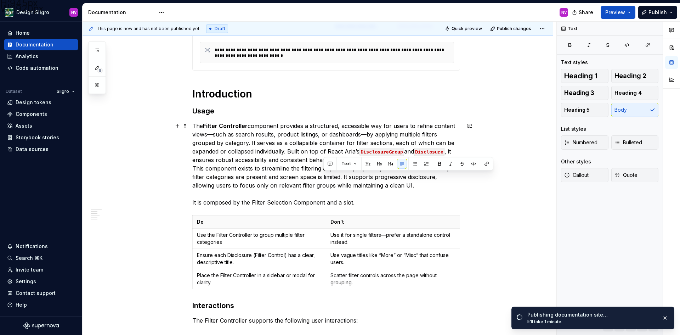
click at [359, 202] on p "The Filter Controller component provides a structured, accessible way for users…" at bounding box center [326, 163] width 268 height 85
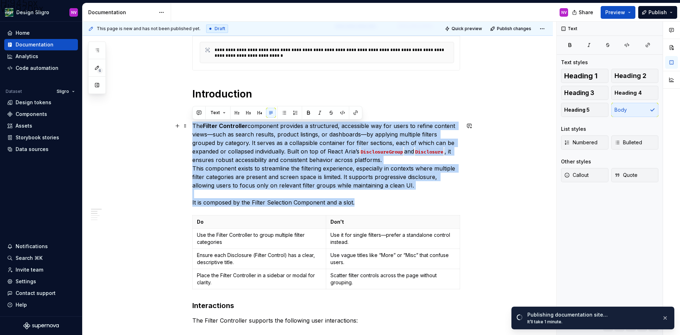
drag, startPoint x: 359, startPoint y: 203, endPoint x: 193, endPoint y: 127, distance: 182.3
click at [193, 127] on p "The Filter Controller component provides a structured, accessible way for users…" at bounding box center [326, 163] width 268 height 85
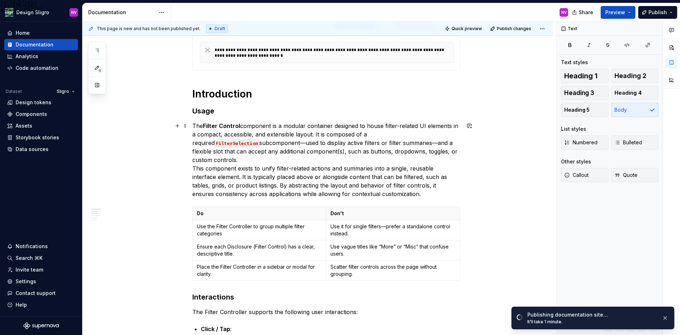
type textarea "*"
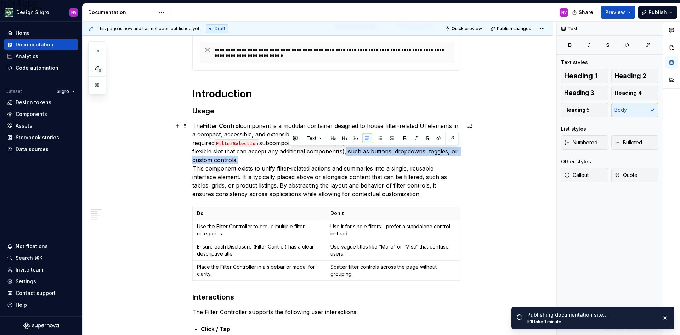
drag, startPoint x: 289, startPoint y: 153, endPoint x: 444, endPoint y: 154, distance: 155.5
click at [444, 154] on p "The Filter Control component is a modular container designed to house filter-re…" at bounding box center [326, 159] width 268 height 76
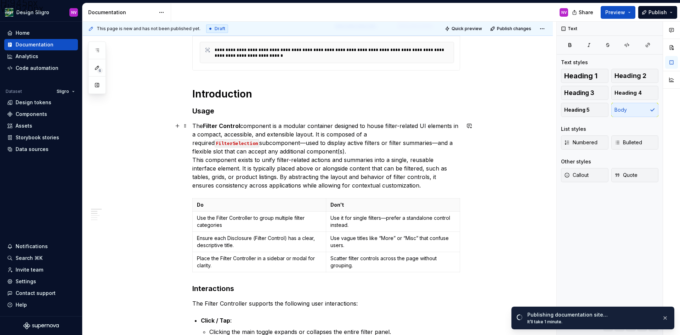
click at [328, 153] on p "The Filter Control component is a modular container designed to house filter-re…" at bounding box center [326, 155] width 268 height 68
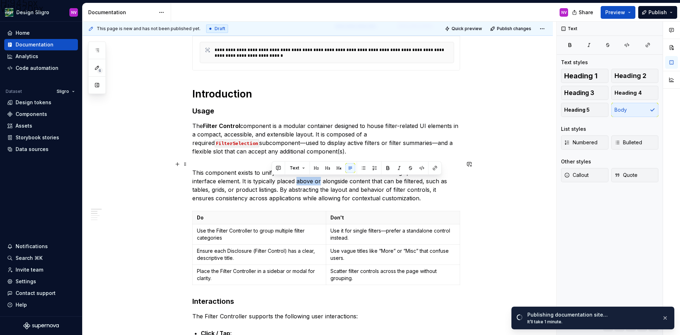
drag, startPoint x: 295, startPoint y: 181, endPoint x: 271, endPoint y: 181, distance: 24.1
click at [271, 181] on p "This component exists to unify filter-related actions and summaries into a sing…" at bounding box center [326, 181] width 268 height 42
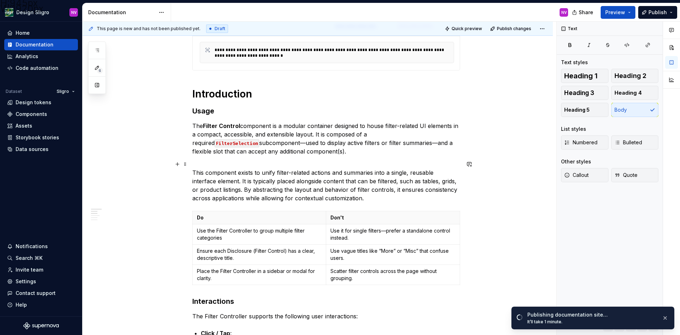
click at [413, 180] on p "This component exists to unify filter-related actions and summaries into a sing…" at bounding box center [326, 181] width 268 height 42
drag, startPoint x: 414, startPoint y: 183, endPoint x: 396, endPoint y: 183, distance: 18.1
click at [396, 183] on p "This component exists to unify filter-related actions and summaries into a sing…" at bounding box center [326, 181] width 268 height 42
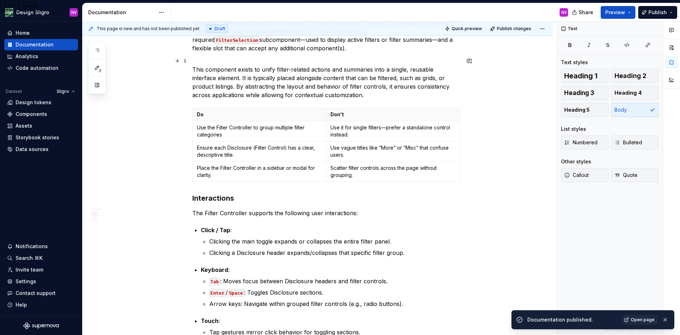
scroll to position [283, 0]
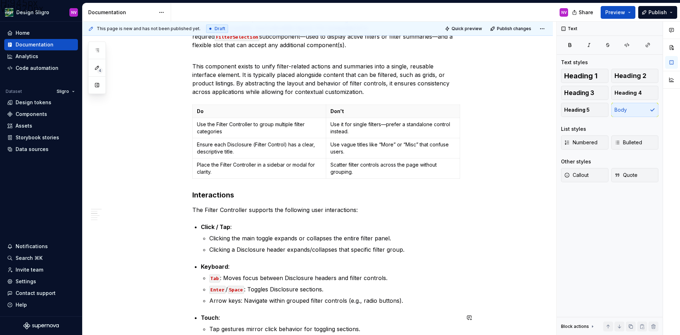
type textarea "*"
click at [262, 132] on p "Use the Filter Controller to group multiple filter categories" at bounding box center [259, 128] width 125 height 14
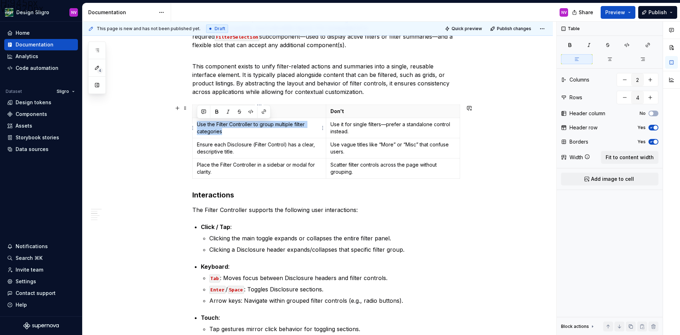
drag, startPoint x: 225, startPoint y: 132, endPoint x: 198, endPoint y: 126, distance: 27.2
click at [198, 126] on p "Use the Filter Controller to group multiple filter categories" at bounding box center [259, 128] width 125 height 14
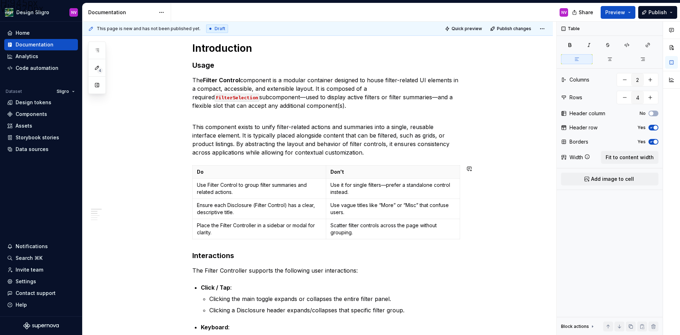
scroll to position [177, 0]
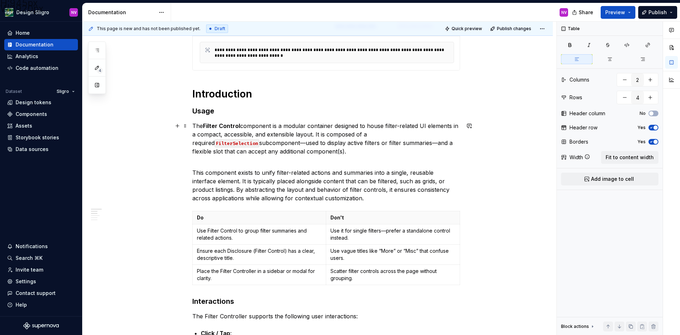
drag, startPoint x: 238, startPoint y: 125, endPoint x: 245, endPoint y: 125, distance: 6.7
click at [239, 125] on strong "Filter Control" at bounding box center [221, 125] width 37 height 7
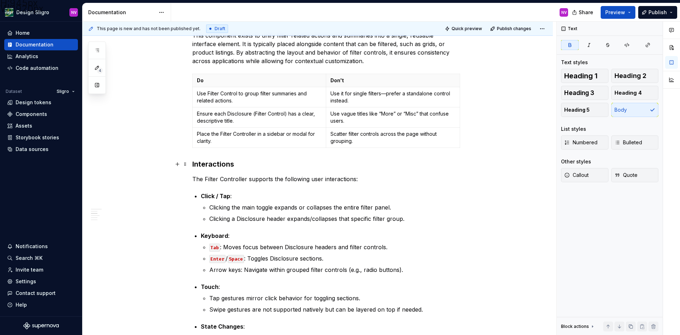
scroll to position [319, 0]
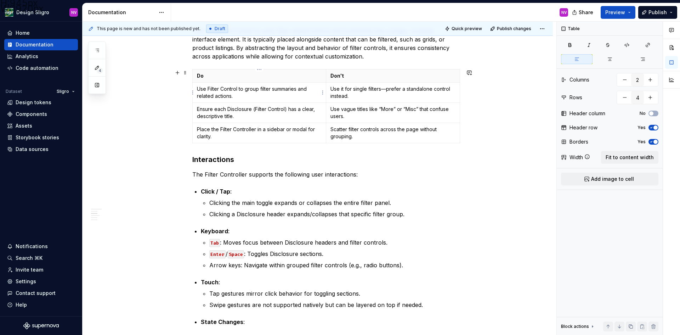
click at [238, 90] on p "Use Filter Control to group filter summaries and related actions." at bounding box center [259, 92] width 125 height 14
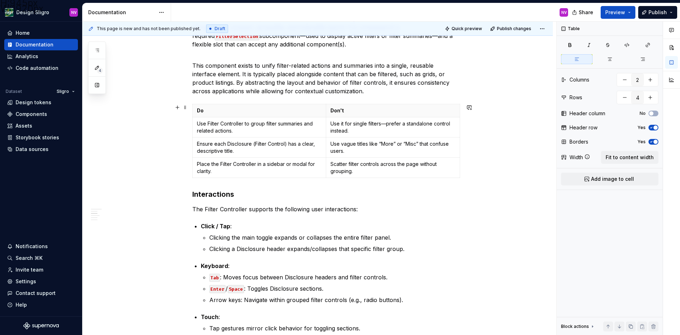
scroll to position [283, 0]
click at [216, 151] on p "Ensure each Disclosure (Filter Control) has a clear, descriptive title." at bounding box center [259, 148] width 125 height 14
drag, startPoint x: 236, startPoint y: 151, endPoint x: 198, endPoint y: 146, distance: 38.6
click at [198, 146] on p "Ensure each Disclosure (Filter Control) has a clear, descriptive title." at bounding box center [259, 148] width 125 height 14
click at [227, 168] on p "Place the Filter Controller in a sidebar or modal for clarity." at bounding box center [259, 168] width 125 height 14
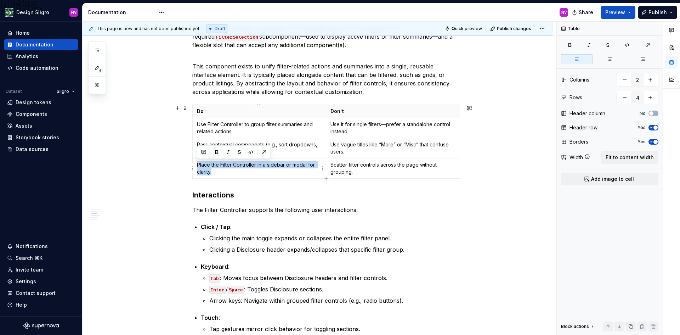
drag, startPoint x: 221, startPoint y: 170, endPoint x: 197, endPoint y: 166, distance: 23.8
click at [197, 166] on p "Place the Filter Controller in a sidebar or modal for clarity." at bounding box center [259, 168] width 125 height 14
click at [256, 170] on p "Ensure FilterSelection clearly reflects current filter state" at bounding box center [259, 168] width 125 height 14
click at [352, 167] on p "Scatter filter controls across the page without grouping." at bounding box center [392, 168] width 125 height 14
click at [365, 172] on p "Scatter filter controls across the page without grouping." at bounding box center [392, 168] width 125 height 14
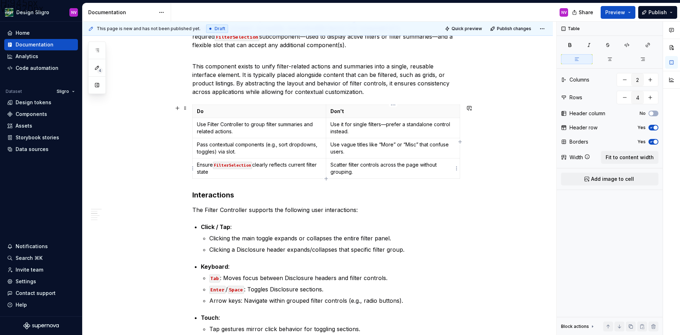
type input "5"
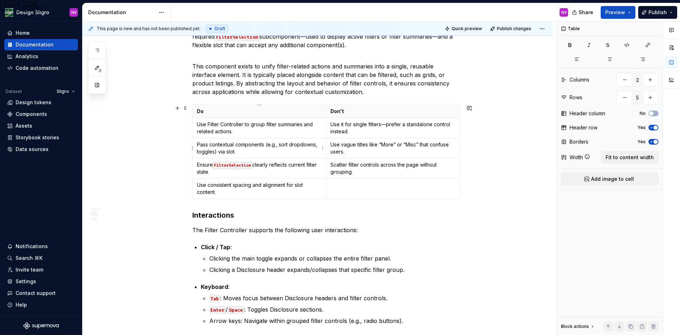
click at [272, 139] on td "Pass contextual components (e.g., sort dropdowns, toggles) via slot." at bounding box center [260, 148] width 134 height 20
drag, startPoint x: 353, startPoint y: 132, endPoint x: 332, endPoint y: 126, distance: 21.7
click at [332, 126] on p "Use it for single filters—prefer a standalone control instead." at bounding box center [392, 128] width 125 height 14
click at [294, 144] on p "Pass contextual components (e.g., sort dropdowns, toggles) via slot." at bounding box center [259, 148] width 125 height 14
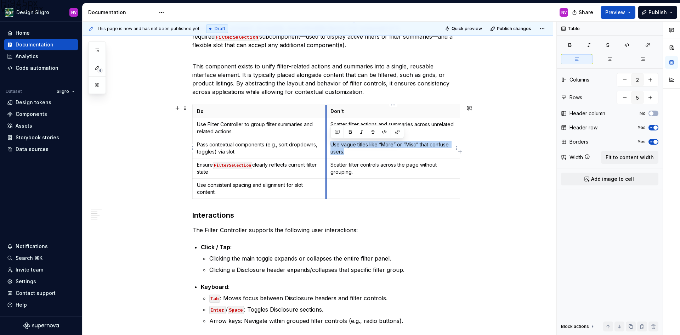
drag, startPoint x: 348, startPoint y: 148, endPoint x: 327, endPoint y: 144, distance: 21.9
click at [327, 144] on td "Use vague titles like “More” or “Misc” that confuse users." at bounding box center [393, 148] width 134 height 20
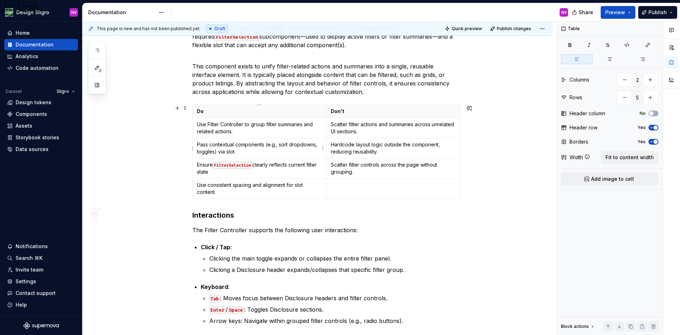
click at [239, 157] on td "Pass contextual components (e.g., sort dropdowns, toggles) via slot." at bounding box center [260, 148] width 134 height 20
drag, startPoint x: 363, startPoint y: 172, endPoint x: 329, endPoint y: 168, distance: 33.6
click at [329, 168] on td "Scatter filter controls across the page without grouping." at bounding box center [393, 168] width 134 height 20
click at [237, 177] on td "Ensure FilterSelection clearly reflects current filter state" at bounding box center [260, 168] width 134 height 20
click at [355, 189] on td at bounding box center [393, 188] width 134 height 20
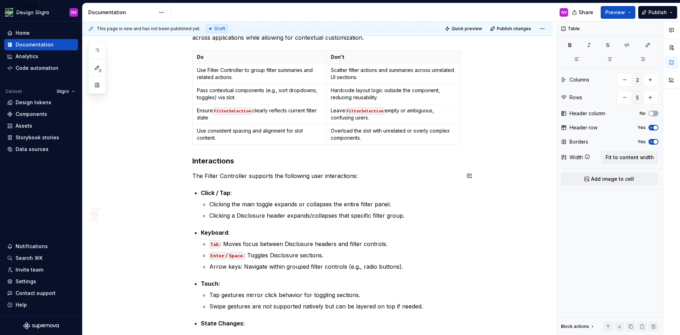
scroll to position [354, 0]
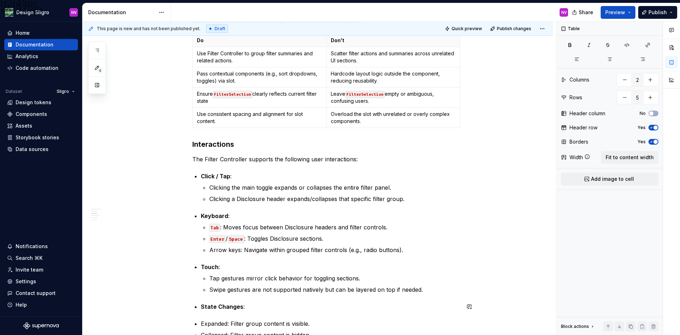
click at [255, 150] on div "**********" at bounding box center [326, 197] width 268 height 823
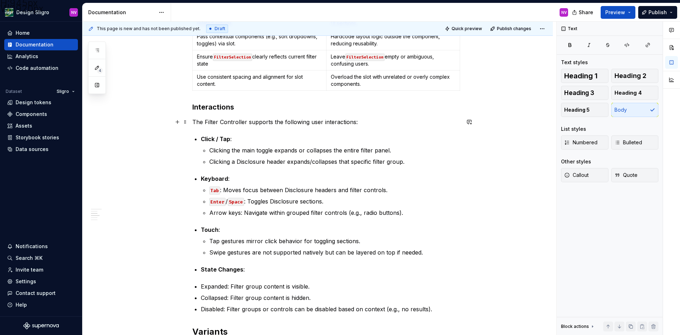
scroll to position [425, 0]
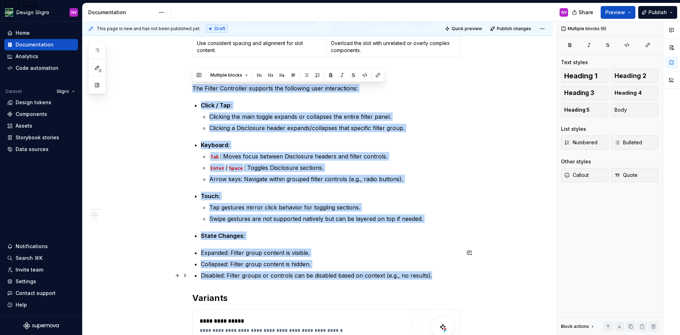
drag, startPoint x: 193, startPoint y: 91, endPoint x: 430, endPoint y: 273, distance: 298.6
click at [430, 273] on div "**********" at bounding box center [326, 126] width 268 height 823
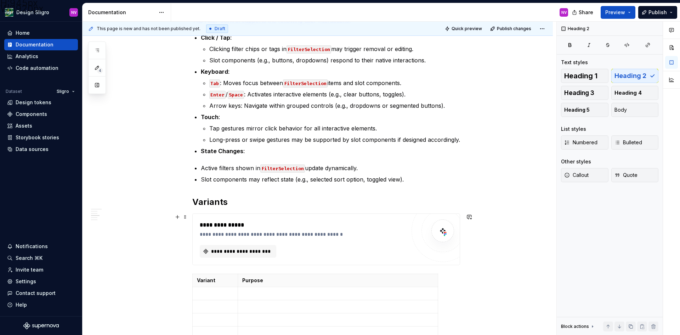
scroll to position [531, 0]
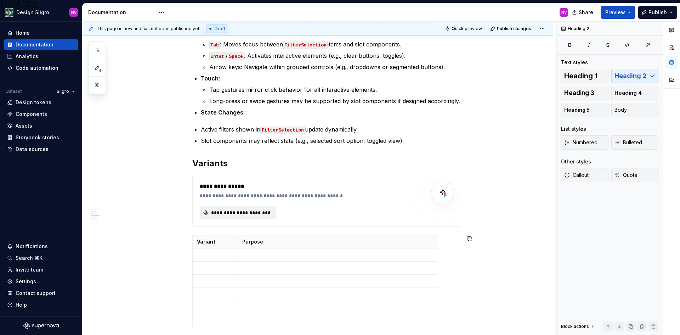
click at [233, 213] on span "**********" at bounding box center [241, 212] width 62 height 7
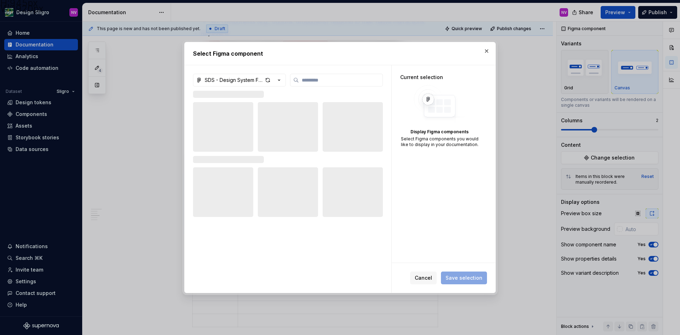
type textarea "*"
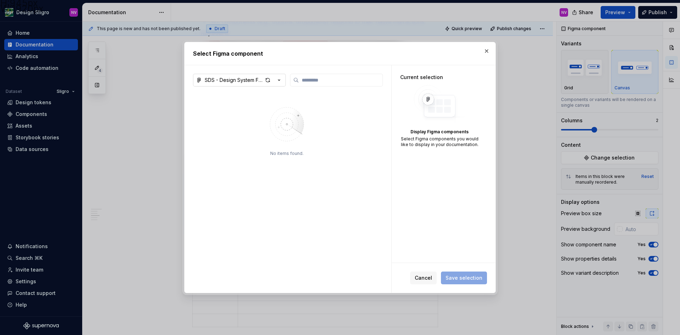
click at [253, 81] on div "SDS - Design System Functional Documentation" at bounding box center [234, 79] width 58 height 7
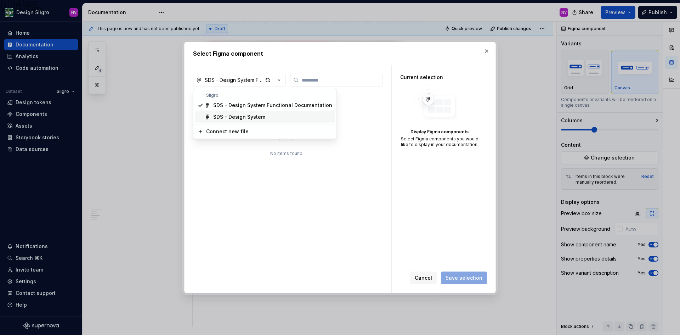
click at [256, 118] on div "SDS - Design System" at bounding box center [239, 116] width 52 height 7
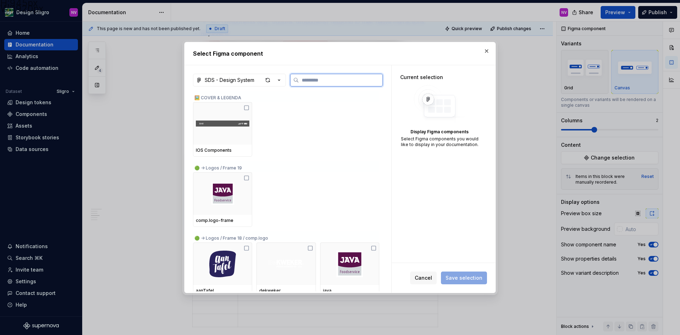
click at [320, 81] on input "search" at bounding box center [341, 79] width 84 height 7
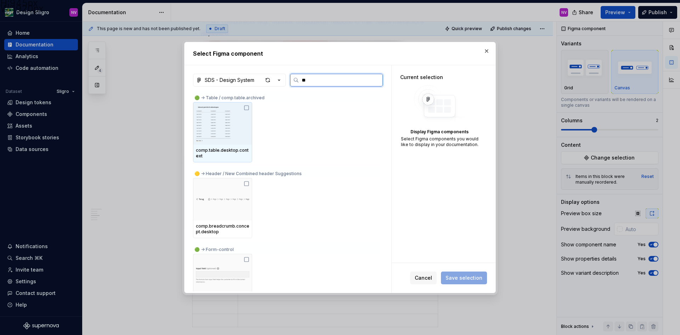
type input "*"
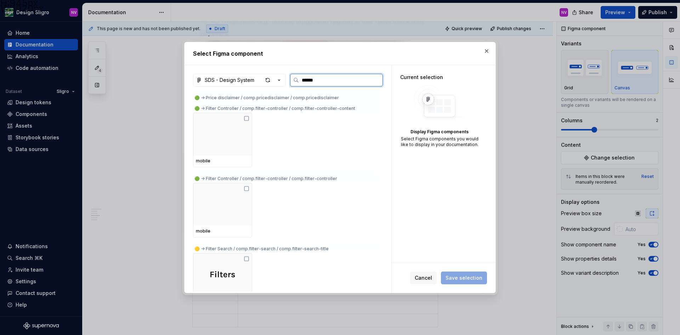
scroll to position [6587, 0]
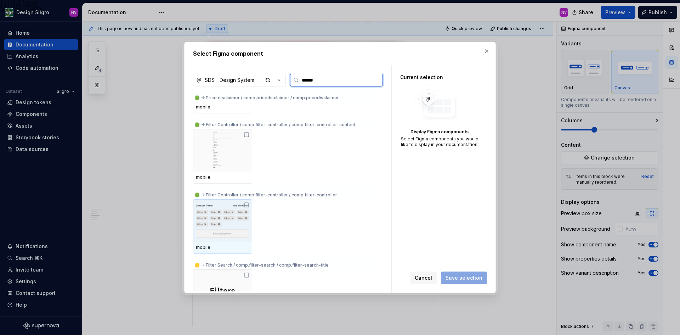
click at [222, 207] on img at bounding box center [222, 220] width 53 height 37
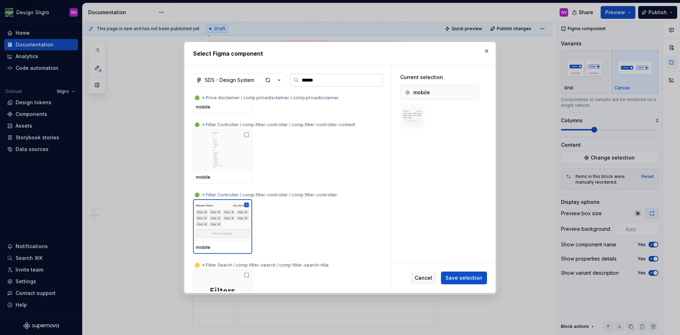
drag, startPoint x: 322, startPoint y: 83, endPoint x: 305, endPoint y: 81, distance: 17.4
click at [305, 81] on input "******" at bounding box center [341, 79] width 84 height 7
type input "*"
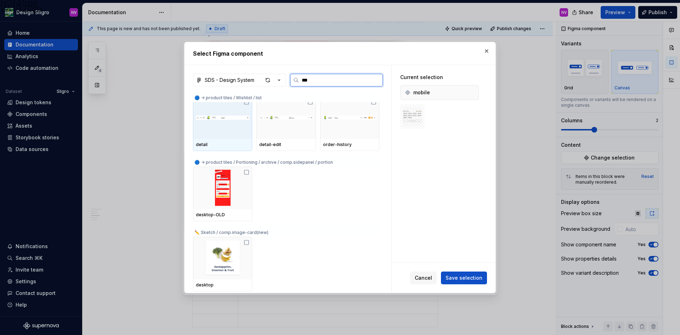
scroll to position [0, 0]
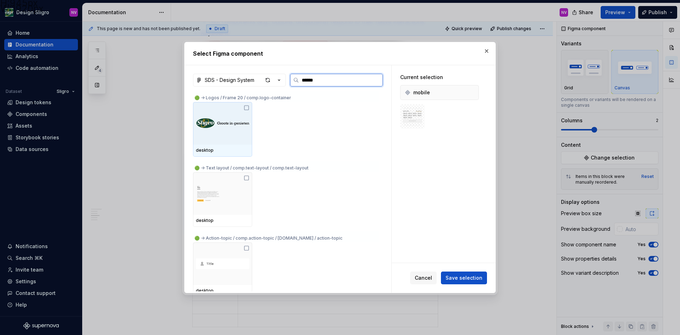
type input "*******"
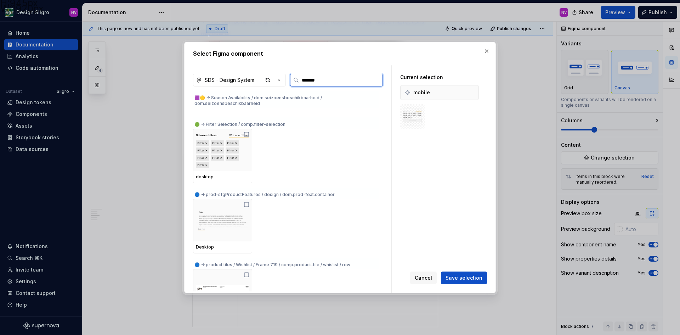
scroll to position [4887, 0]
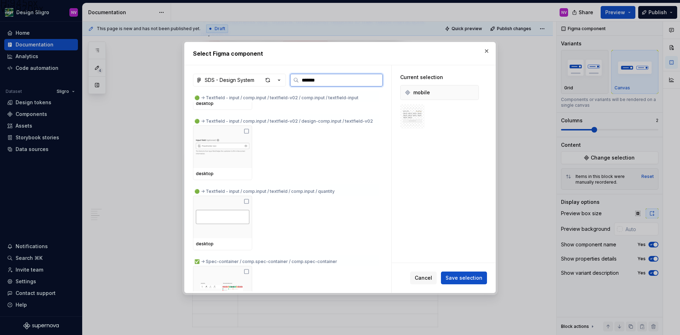
type textarea "*"
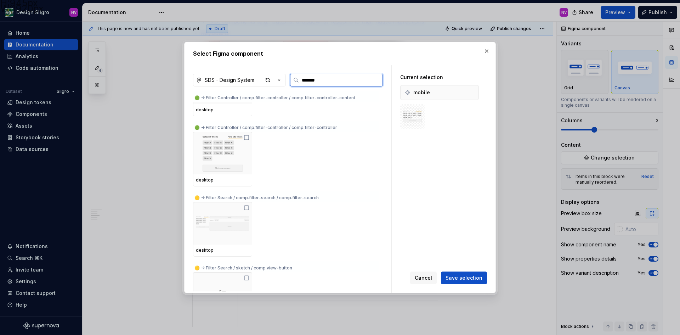
scroll to position [6835, 0]
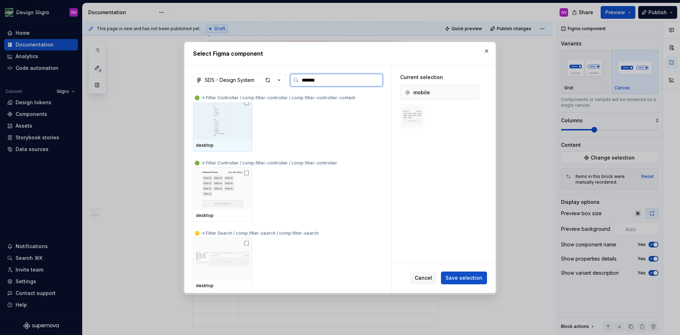
click at [242, 122] on img at bounding box center [222, 118] width 53 height 37
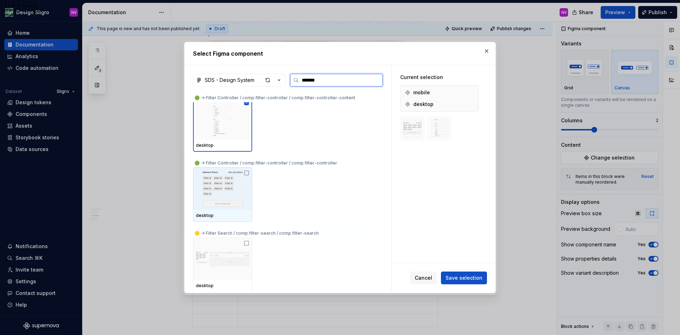
click at [233, 180] on img at bounding box center [222, 188] width 53 height 37
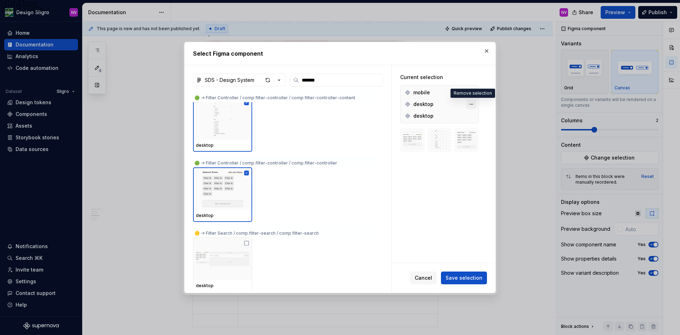
click at [472, 107] on button "button" at bounding box center [471, 104] width 10 height 10
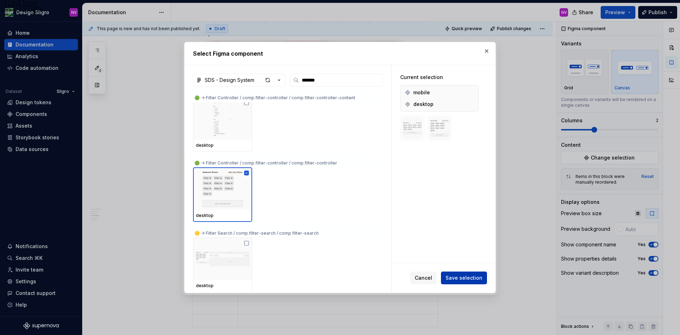
click at [463, 274] on span "Save selection" at bounding box center [464, 277] width 37 height 7
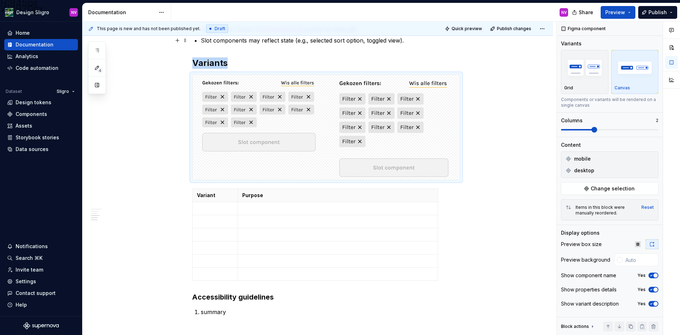
scroll to position [637, 0]
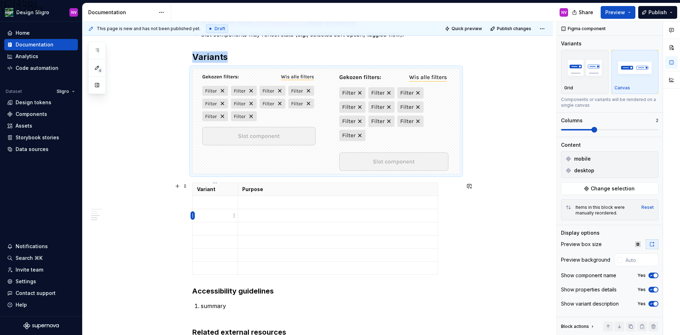
click at [193, 215] on html "H:945px W:1920px Design Sligro NV Home Documentation Analytics Code automation …" at bounding box center [340, 167] width 680 height 335
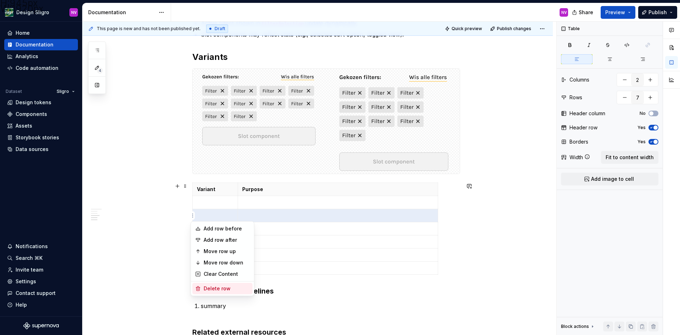
click at [215, 284] on div "Delete row" at bounding box center [222, 288] width 60 height 11
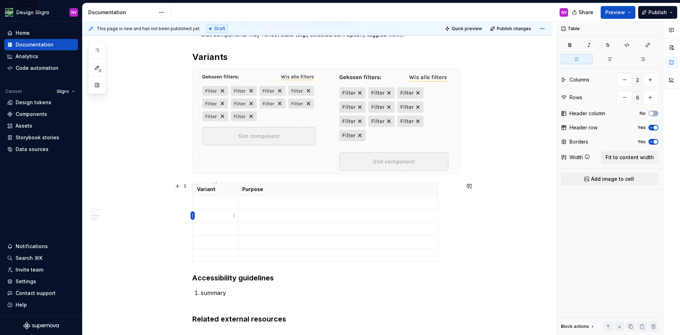
click at [194, 216] on html "H:945px W:1920px Design Sligro NV Home Documentation Analytics Code automation …" at bounding box center [340, 167] width 680 height 335
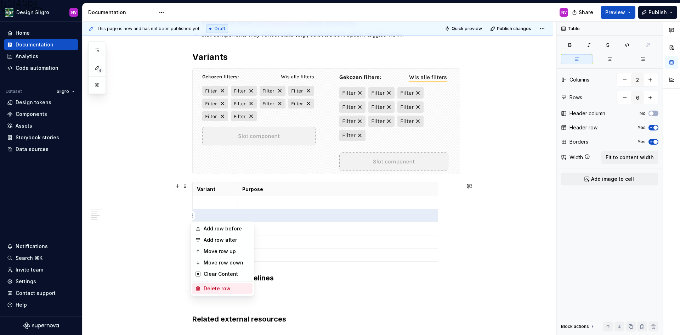
click at [214, 287] on div "Delete row" at bounding box center [227, 288] width 46 height 7
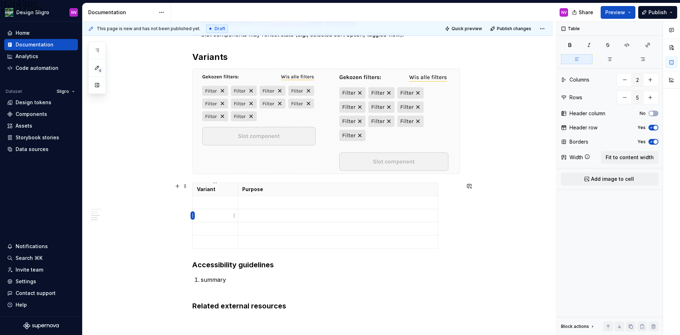
click at [191, 216] on html "H:945px W:1920px Design Sligro NV Home Documentation Analytics Code automation …" at bounding box center [340, 167] width 680 height 335
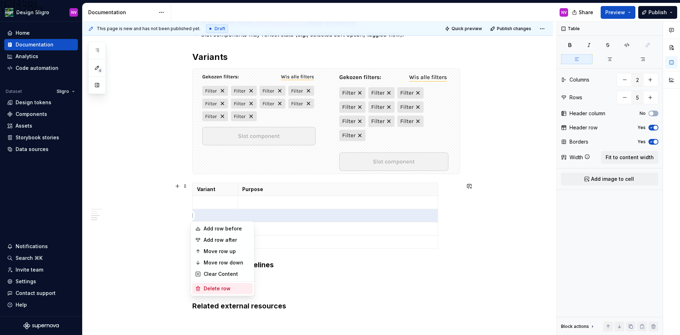
click at [215, 290] on div "Delete row" at bounding box center [227, 288] width 46 height 7
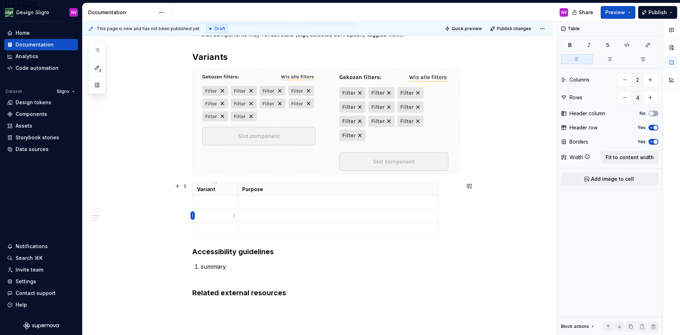
click at [193, 218] on html "H:945px W:1920px Design Sligro NV Home Documentation Analytics Code automation …" at bounding box center [340, 167] width 680 height 335
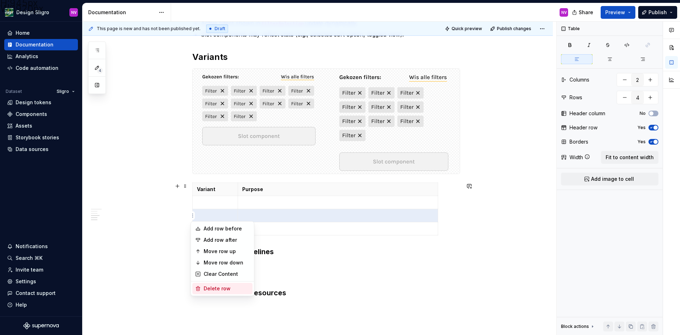
click at [212, 288] on div "Delete row" at bounding box center [227, 288] width 46 height 7
type input "3"
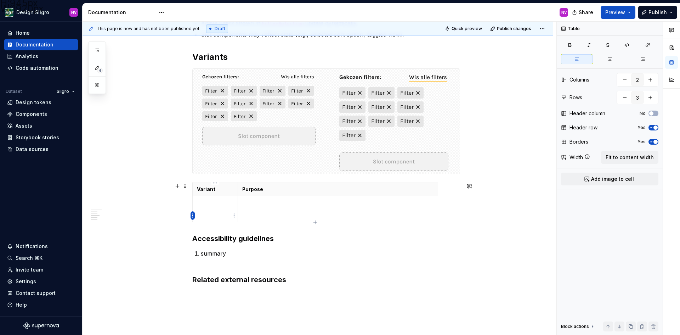
click at [193, 217] on html "H:945px W:1920px Design Sligro NV Home Documentation Analytics Code automation …" at bounding box center [340, 167] width 680 height 335
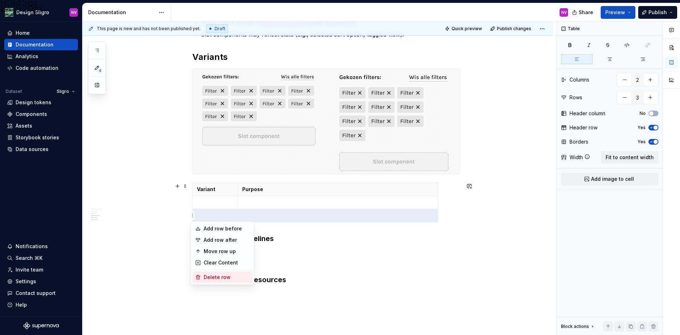
click at [213, 273] on div "Delete row" at bounding box center [227, 276] width 46 height 7
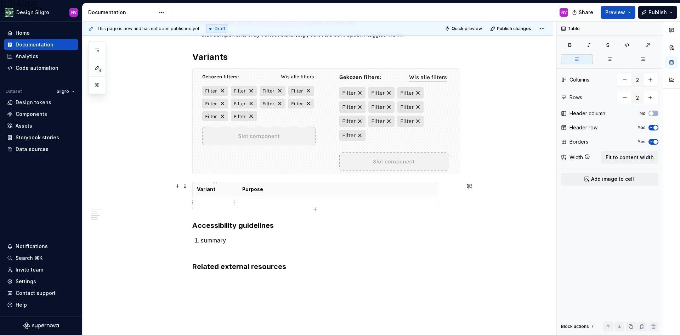
click at [213, 204] on p at bounding box center [215, 202] width 36 height 7
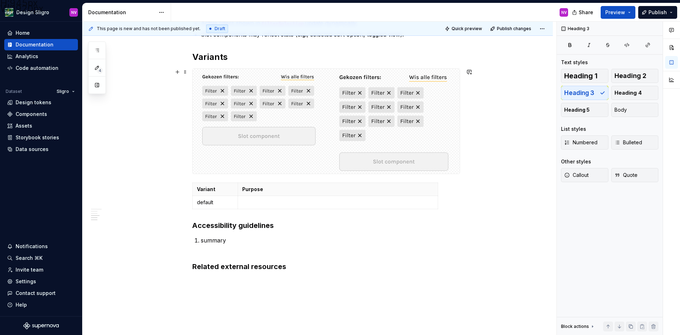
scroll to position [697, 0]
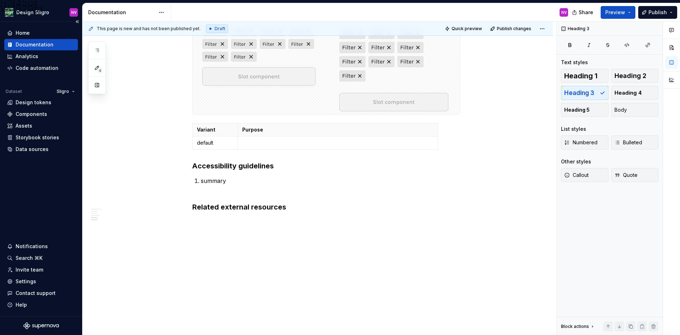
click at [62, 202] on div "Home Documentation Analytics Code automation Dataset Sligro Design tokens Compo…" at bounding box center [41, 169] width 82 height 294
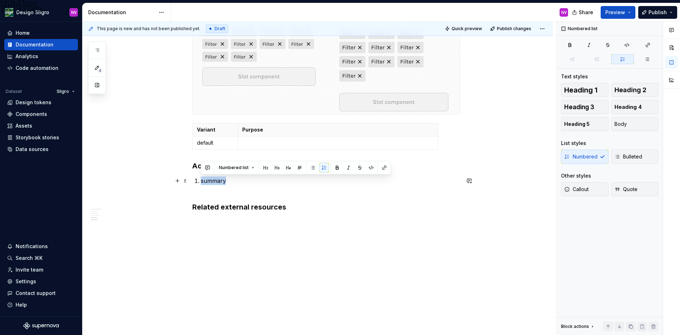
drag, startPoint x: 229, startPoint y: 180, endPoint x: 199, endPoint y: 180, distance: 30.1
click at [201, 180] on li "summary" at bounding box center [330, 184] width 259 height 17
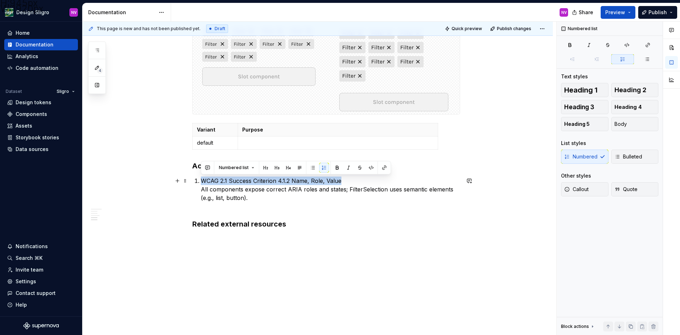
drag, startPoint x: 200, startPoint y: 182, endPoint x: 345, endPoint y: 178, distance: 144.2
click at [345, 178] on li "WCAG 2.1 Success Criterion 4.1.2 Name, Role, Value All components expose correc…" at bounding box center [330, 193] width 259 height 34
click at [338, 171] on button "button" at bounding box center [337, 168] width 10 height 10
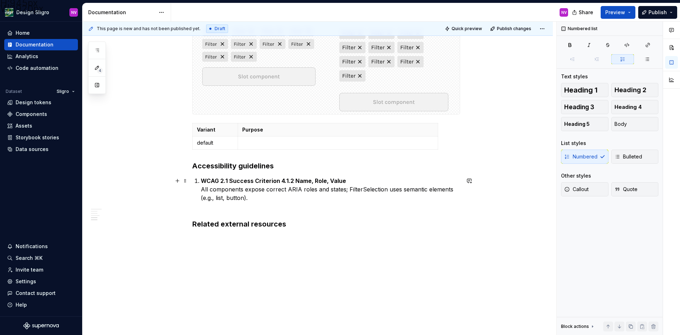
click at [314, 202] on p "WCAG 2.1 Success Criterion 4.1.2 Name, Role, Value All components expose correc…" at bounding box center [330, 193] width 259 height 34
click at [314, 200] on p "WCAG 2.1 Success Criterion 4.1.2 Name, Role, Value All components expose correc…" at bounding box center [330, 193] width 259 height 34
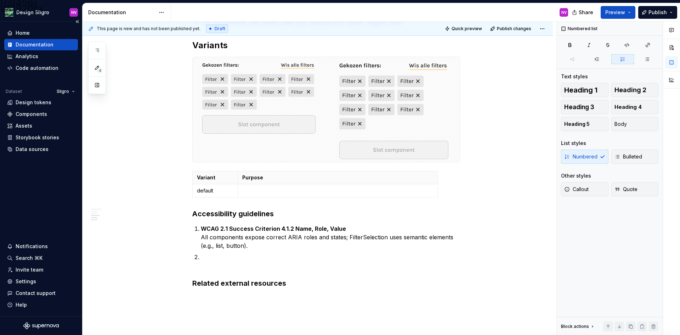
click at [44, 197] on div "Home Documentation Analytics Code automation Dataset Sligro Design tokens Compo…" at bounding box center [41, 169] width 82 height 294
click at [214, 254] on p at bounding box center [330, 261] width 259 height 17
drag, startPoint x: 91, startPoint y: 166, endPoint x: 103, endPoint y: 170, distance: 13.1
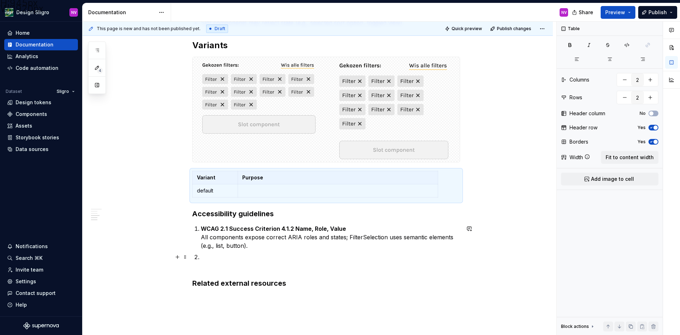
click at [237, 256] on p at bounding box center [330, 261] width 259 height 17
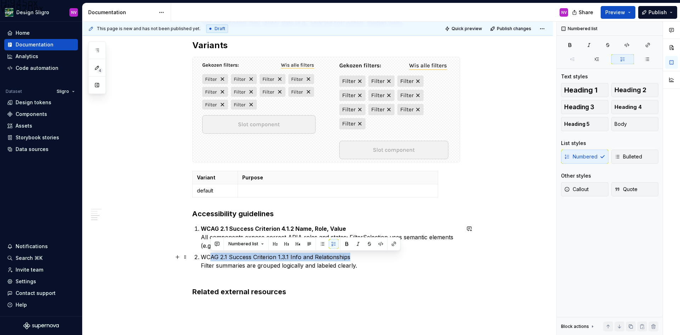
drag, startPoint x: 361, startPoint y: 255, endPoint x: 212, endPoint y: 253, distance: 149.1
click at [212, 253] on p "WCAG 2.1 Success Criterion 1.3.1 Info and Relationships Filter summaries are gr…" at bounding box center [330, 265] width 259 height 25
click at [203, 255] on p "WCAG 2.1 Success Criterion 1.3.1 Info and Relationships Filter summaries are gr…" at bounding box center [330, 265] width 259 height 25
click at [334, 244] on button "button" at bounding box center [337, 244] width 10 height 10
click at [378, 259] on p "WCAG 2.1 Success Criterion 1.3.1 Info and Relationships Filter summaries are gr…" at bounding box center [330, 265] width 259 height 25
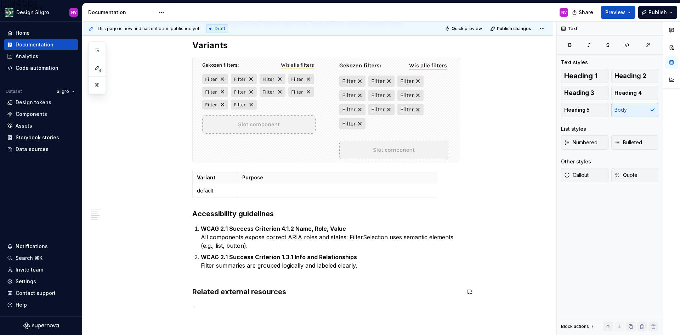
scroll to position [659, 0]
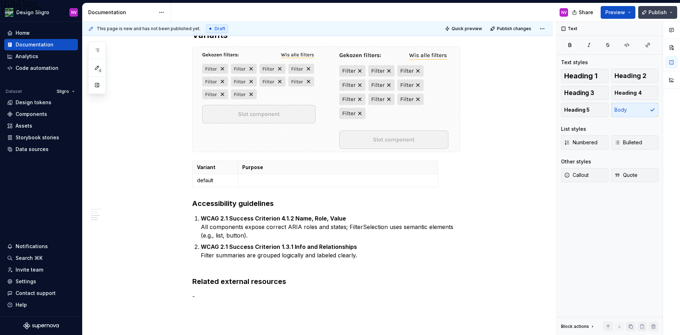
click at [662, 15] on span "Publish" at bounding box center [657, 12] width 18 height 7
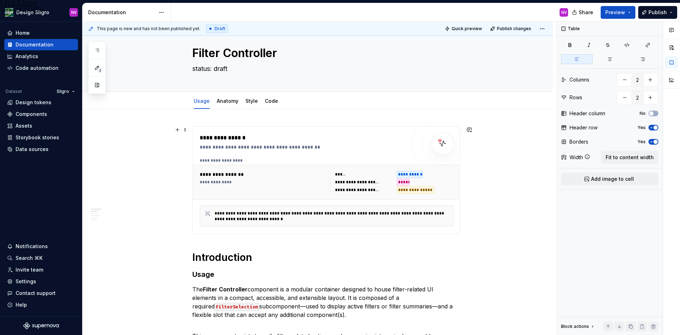
scroll to position [0, 0]
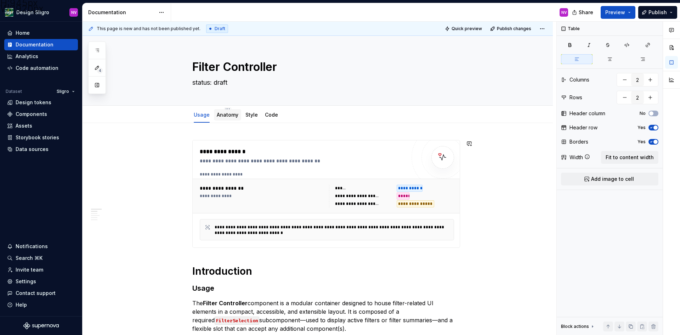
click at [225, 115] on link "Anatomy" at bounding box center [228, 115] width 22 height 6
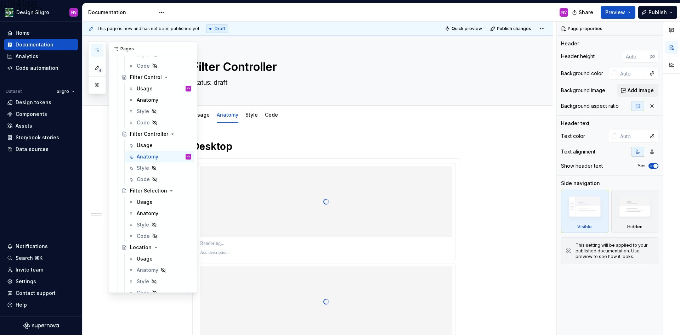
click at [100, 47] on button "button" at bounding box center [97, 50] width 13 height 13
click at [657, 13] on span "Publish" at bounding box center [657, 12] width 18 height 7
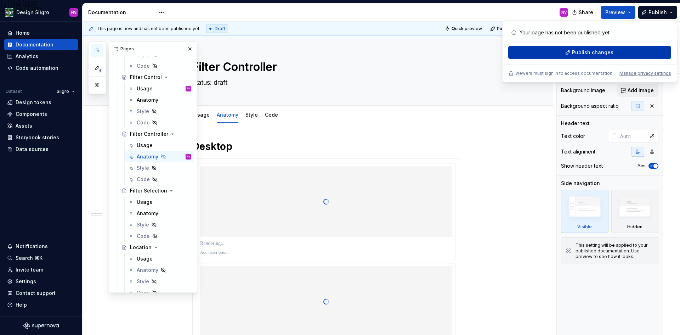
click at [602, 50] on span "Publish changes" at bounding box center [592, 52] width 41 height 7
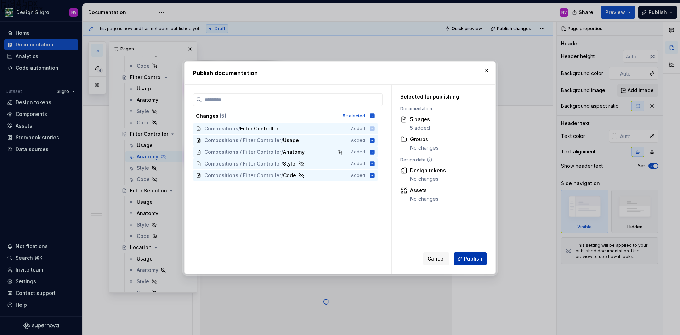
click at [469, 255] on span "Publish" at bounding box center [473, 258] width 18 height 7
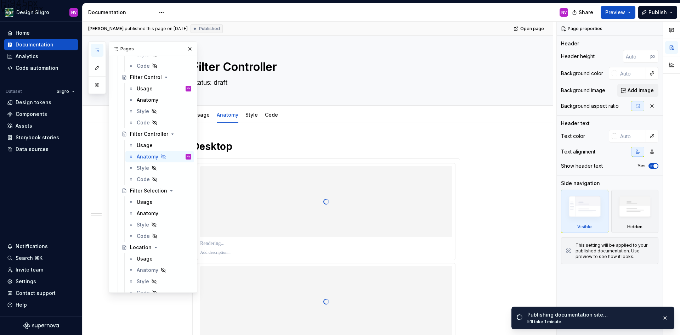
type textarea "*"
